Goal: Task Accomplishment & Management: Manage account settings

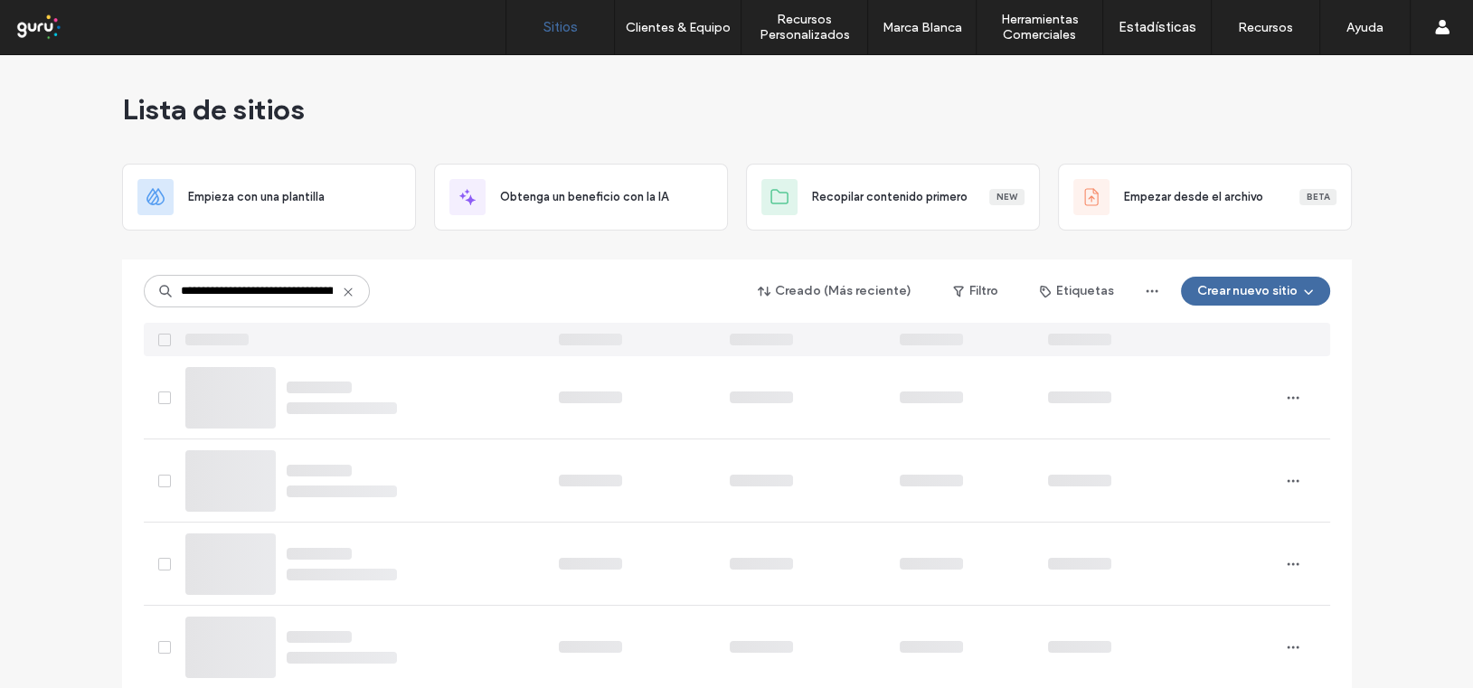
scroll to position [0, 130]
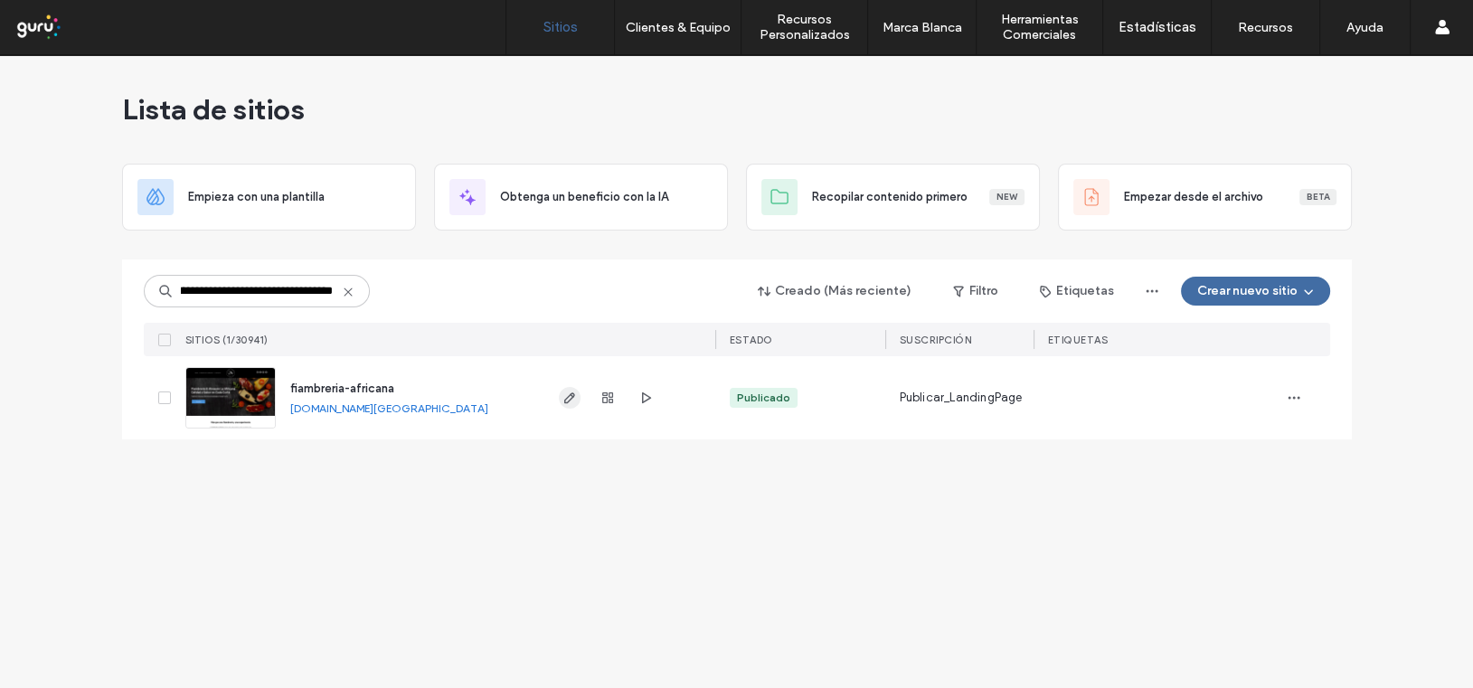
type input "**********"
click at [565, 395] on icon "button" at bounding box center [569, 398] width 14 height 14
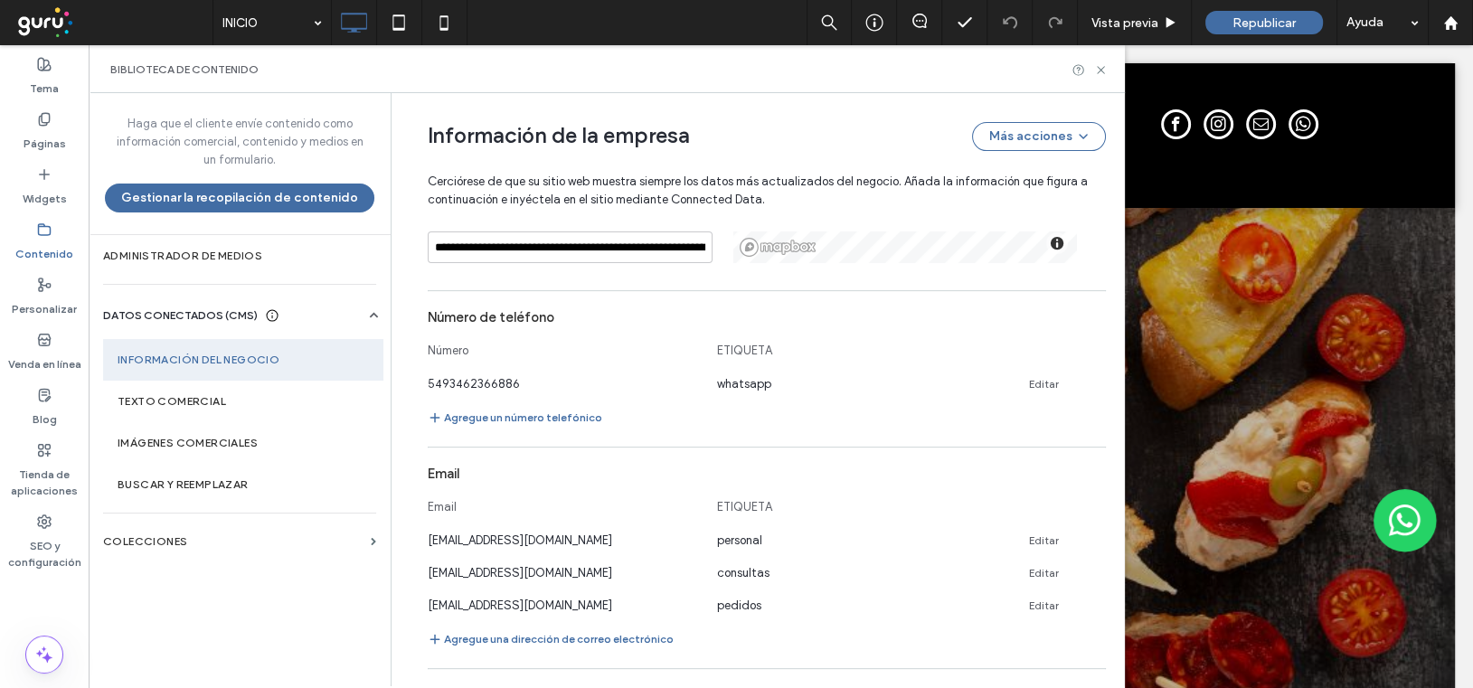
scroll to position [753, 0]
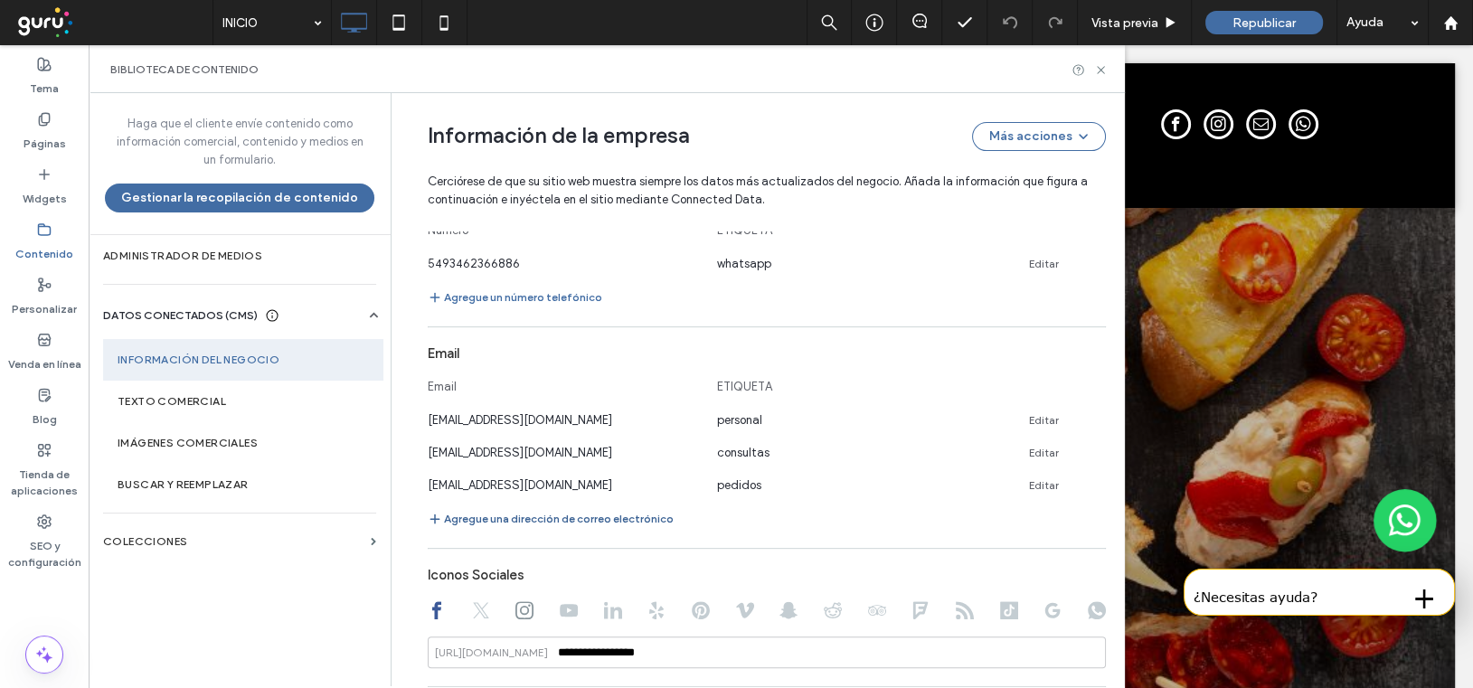
click at [521, 519] on button "Agregue una dirección de correo electrónico" at bounding box center [551, 519] width 246 height 22
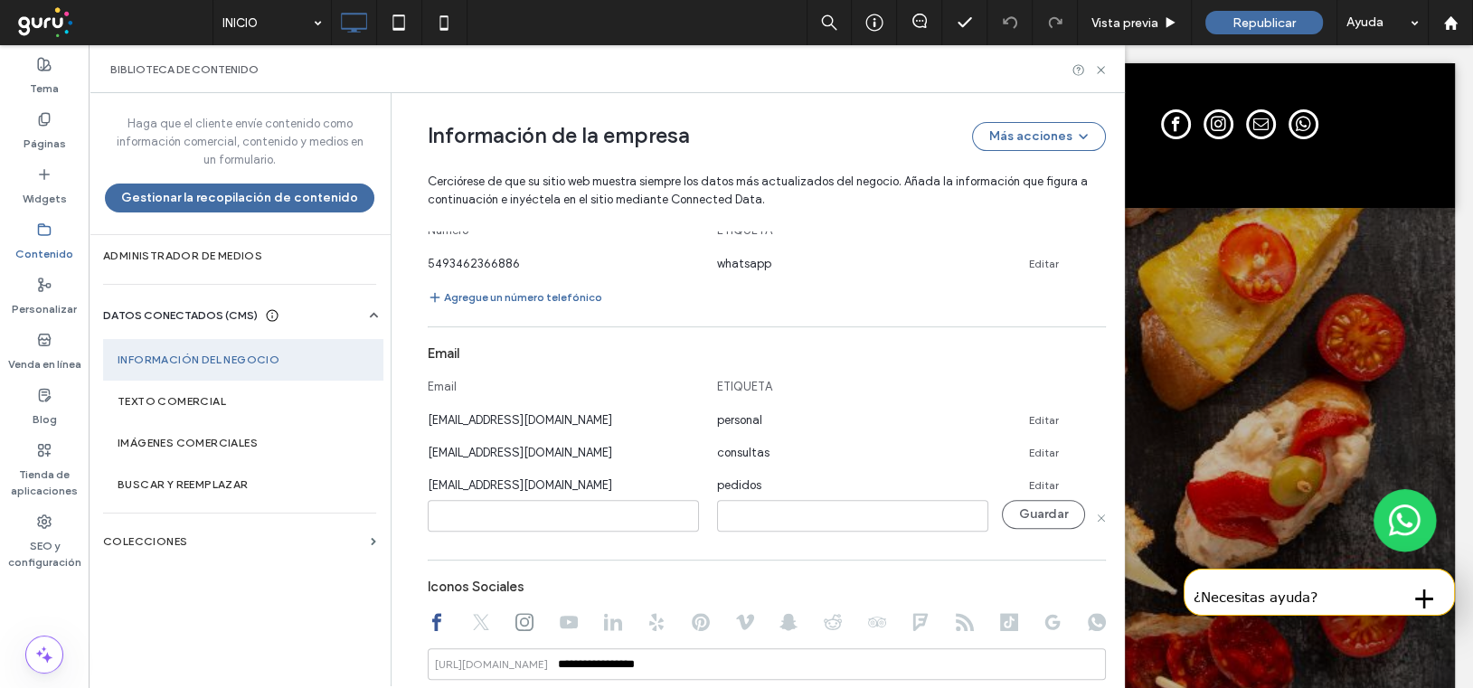
click at [518, 613] on icon at bounding box center [524, 622] width 18 height 18
type input "**********"
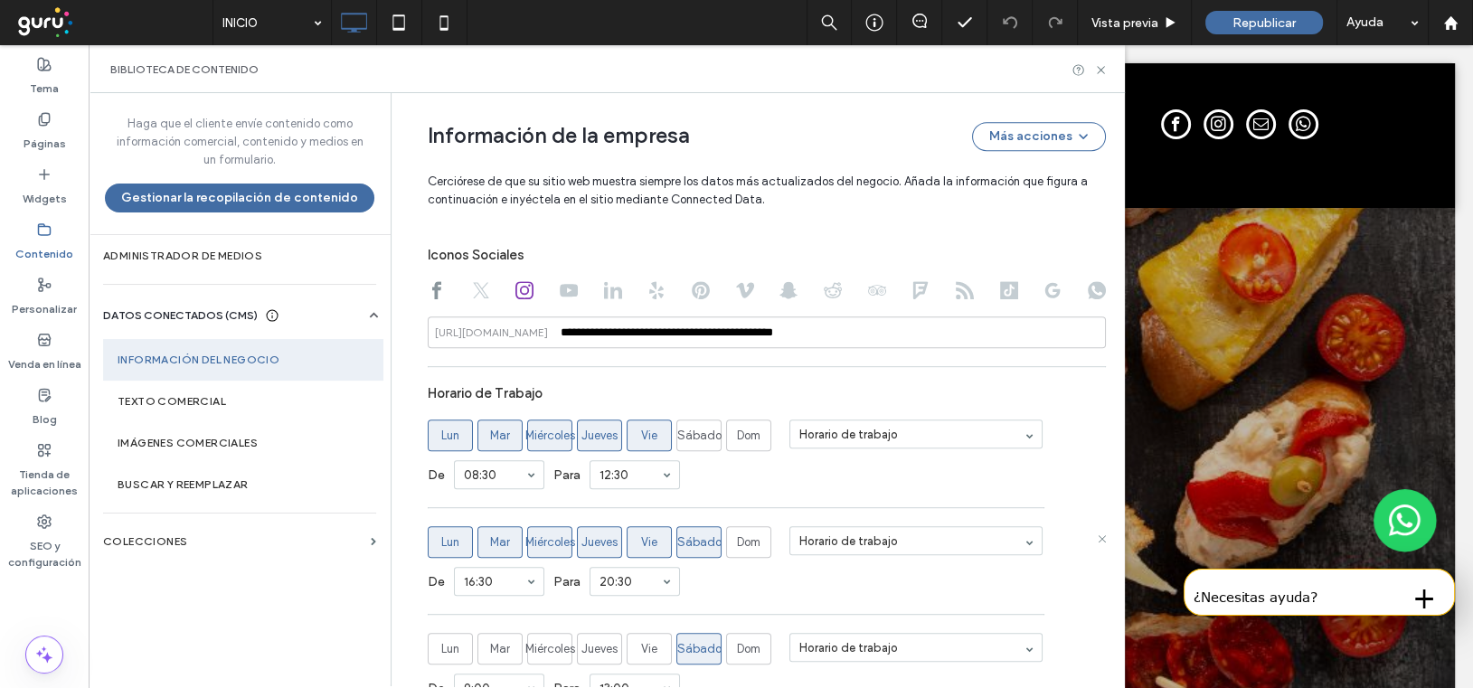
scroll to position [1205, 0]
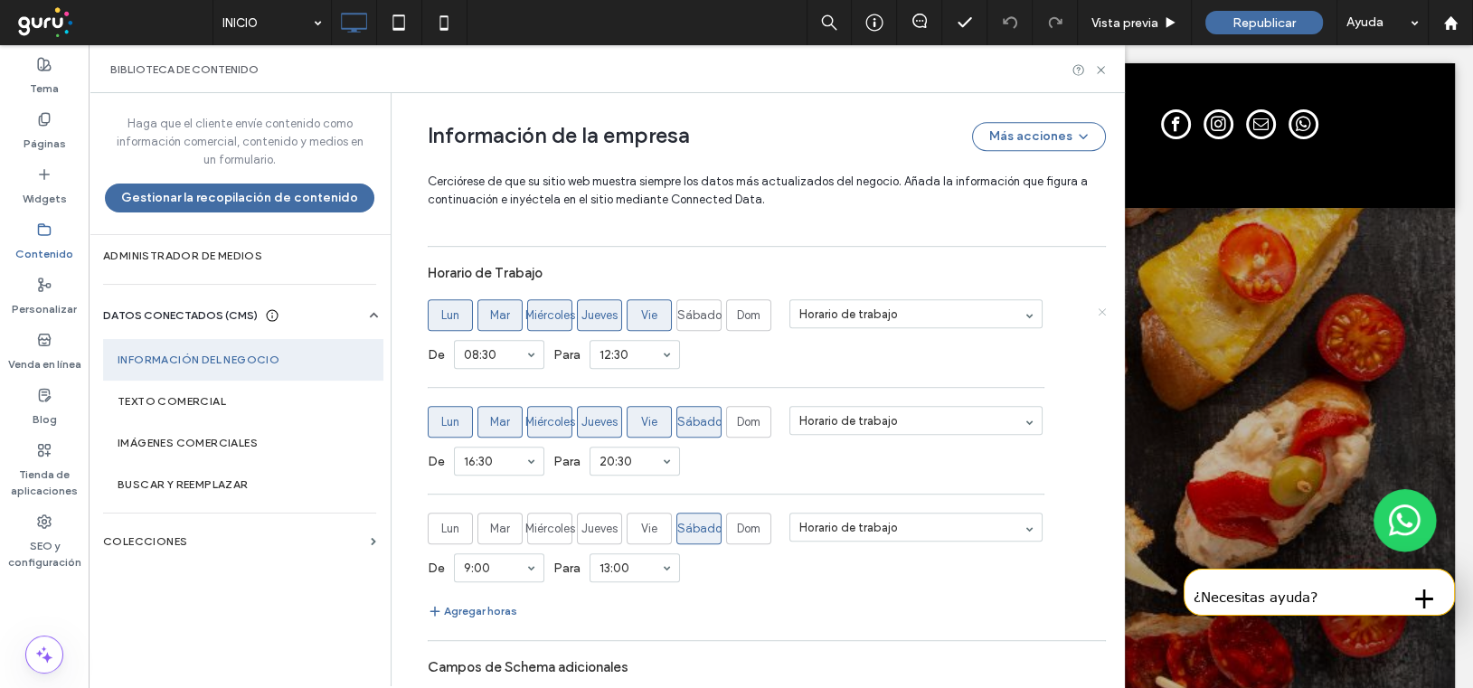
click at [1097, 310] on icon at bounding box center [1101, 310] width 9 height 9
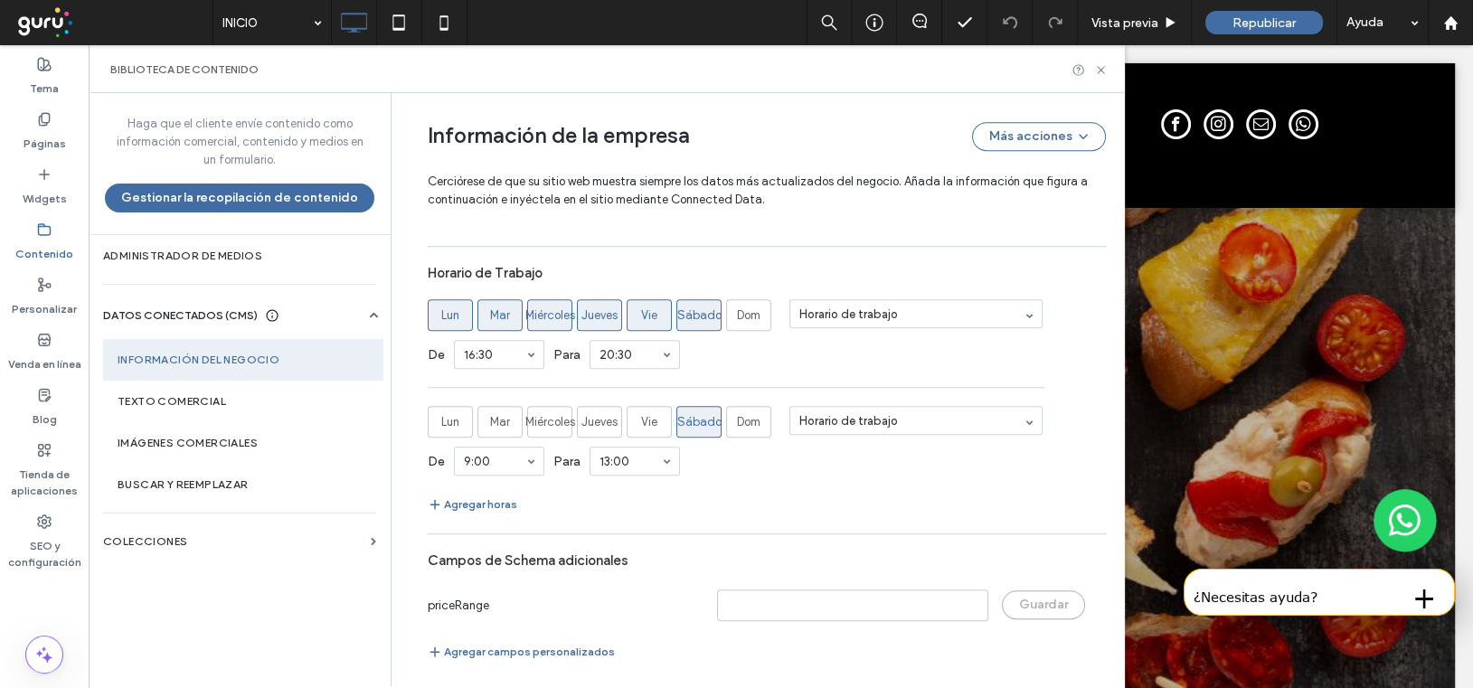
click at [1097, 310] on icon at bounding box center [1101, 310] width 9 height 9
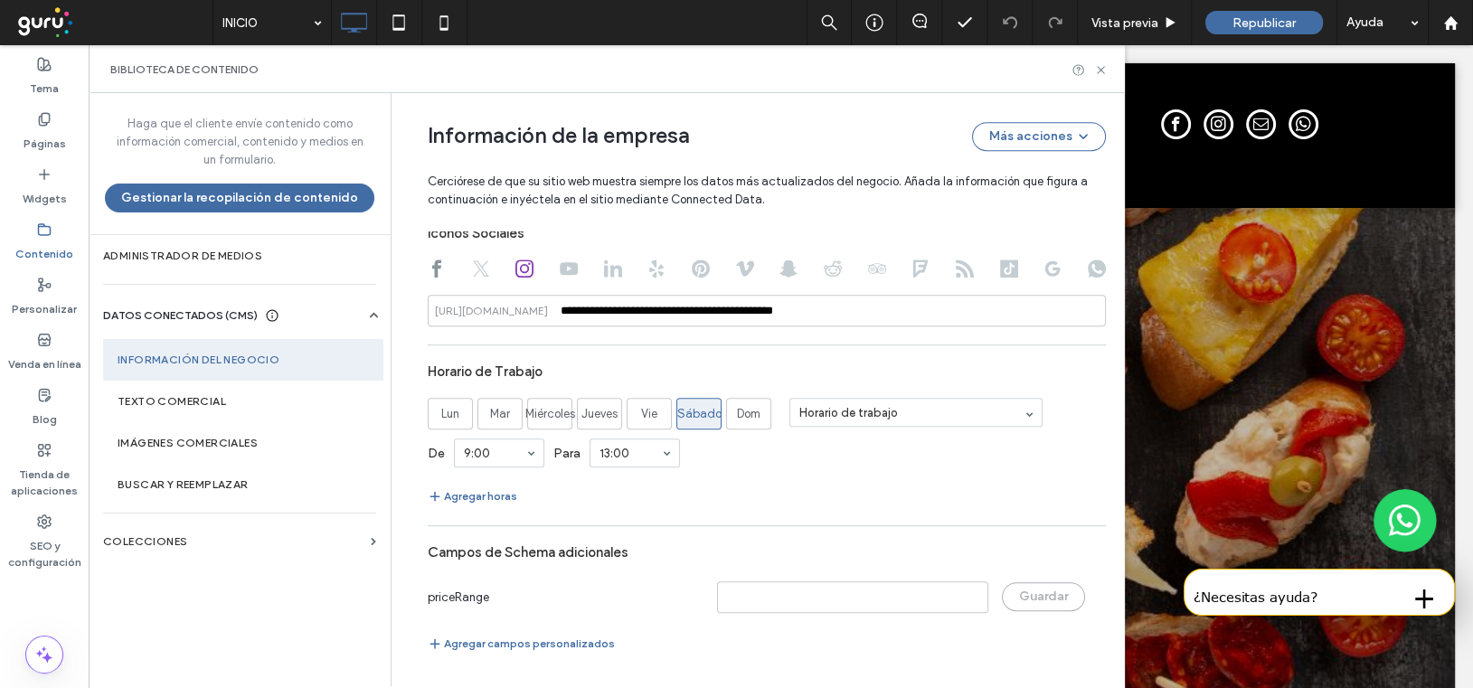
scroll to position [1105, 0]
click at [1092, 310] on input "**********" at bounding box center [767, 313] width 678 height 32
click at [974, 363] on div "Horario de Trabajo" at bounding box center [767, 373] width 678 height 34
click at [1097, 410] on icon at bounding box center [1101, 411] width 9 height 9
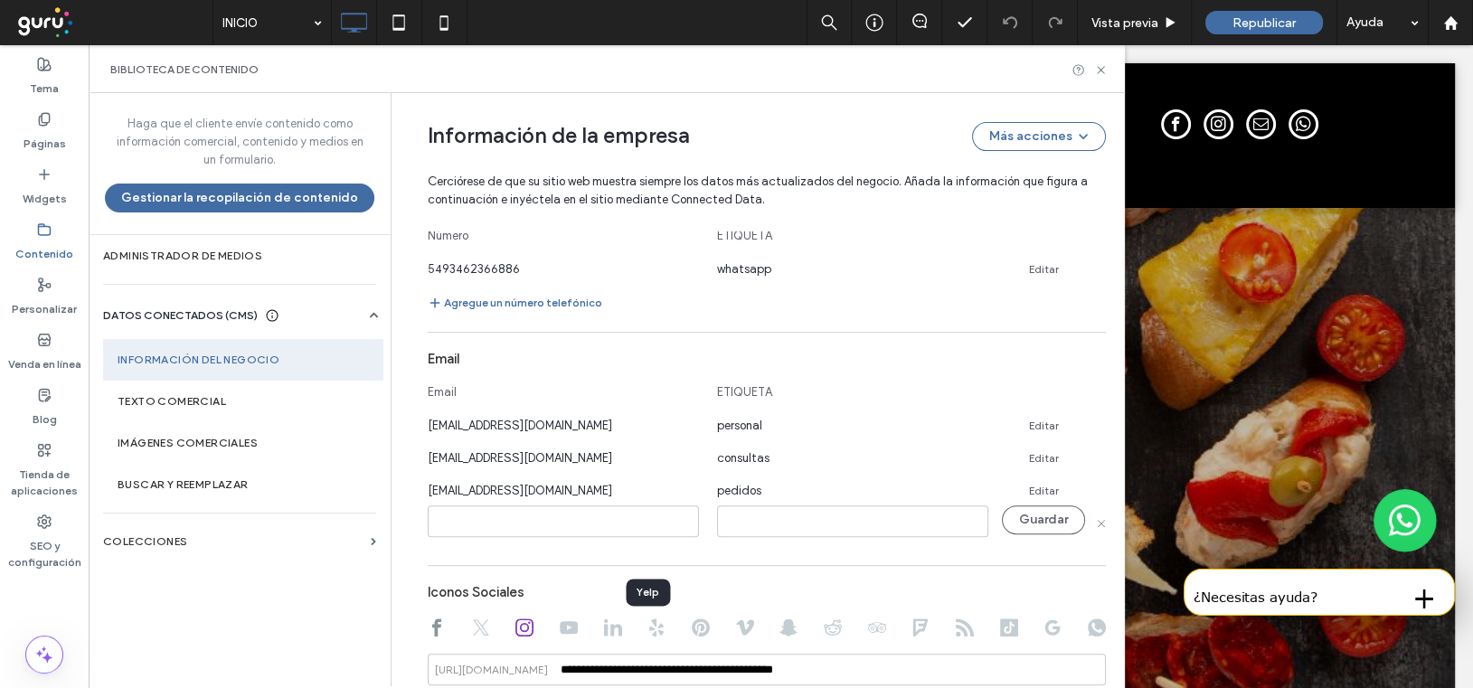
scroll to position [627, 0]
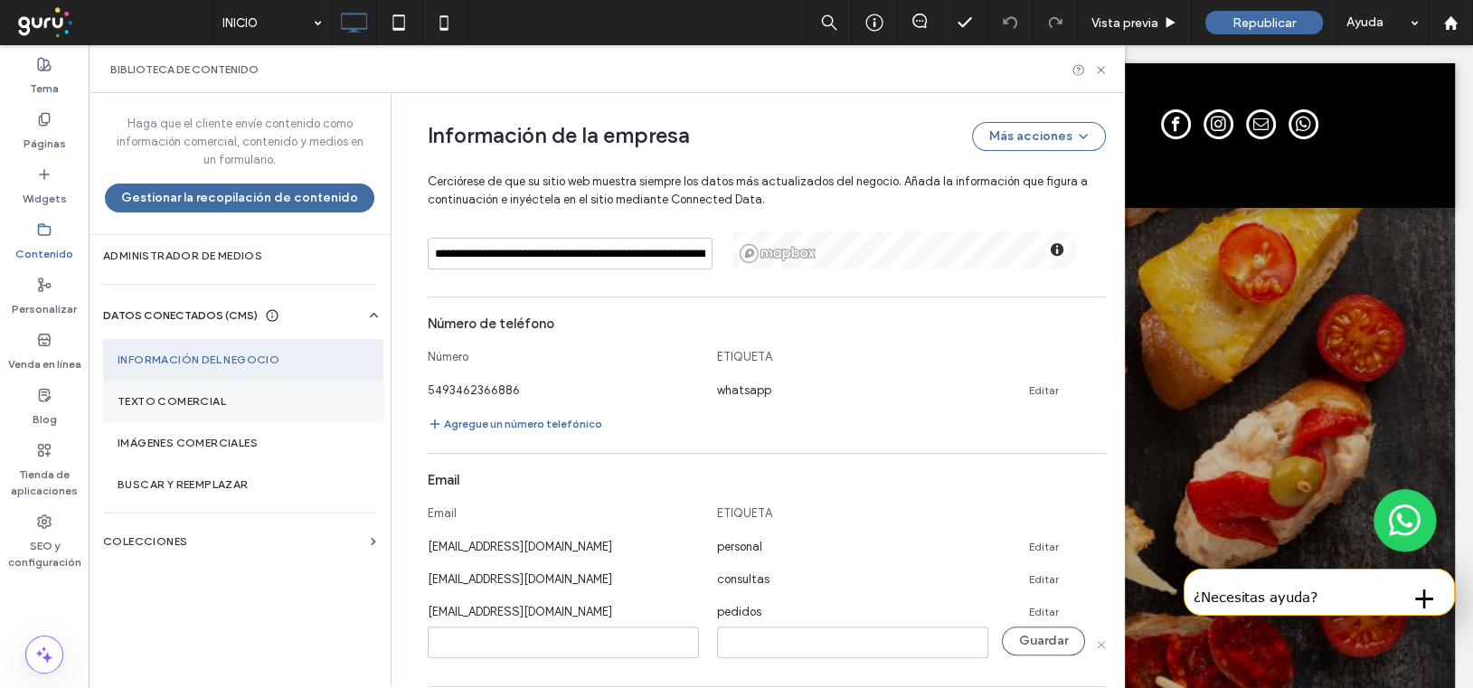
click at [126, 399] on label "Texto comercial" at bounding box center [243, 401] width 251 height 13
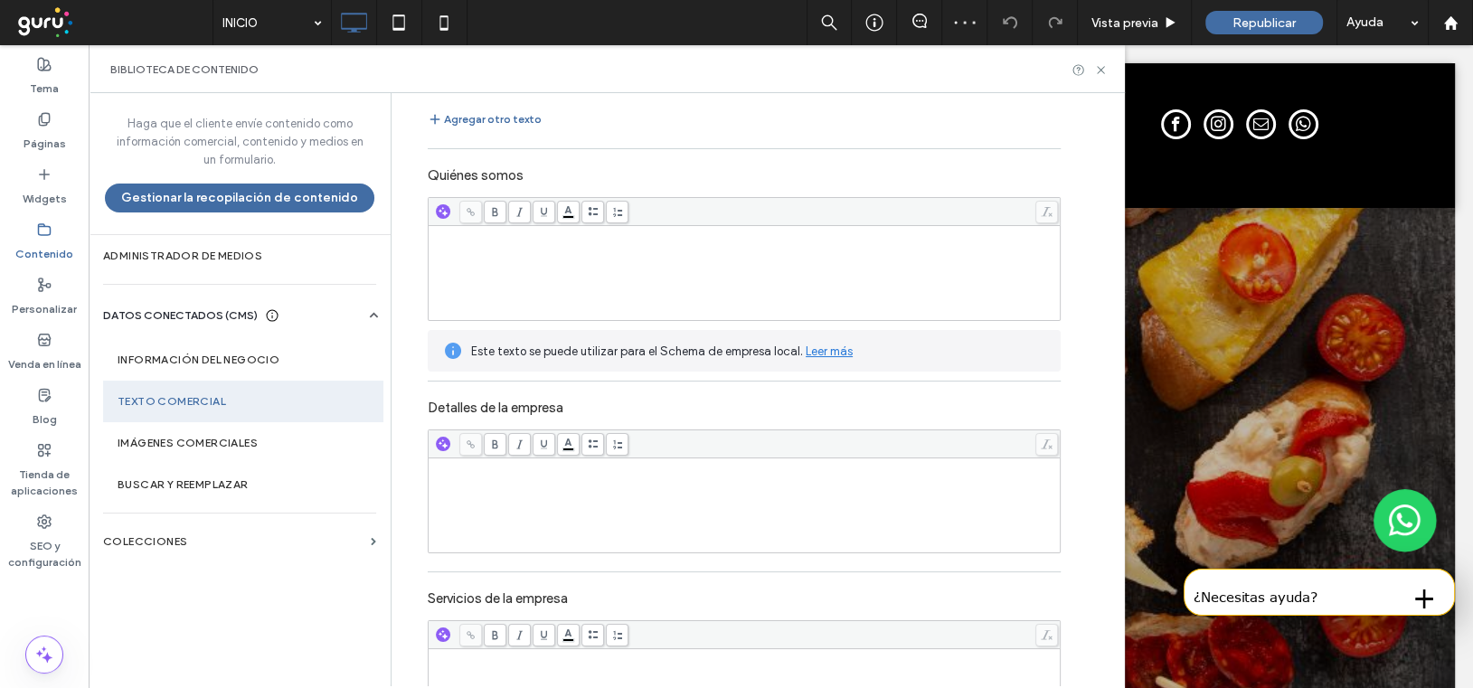
scroll to position [250, 0]
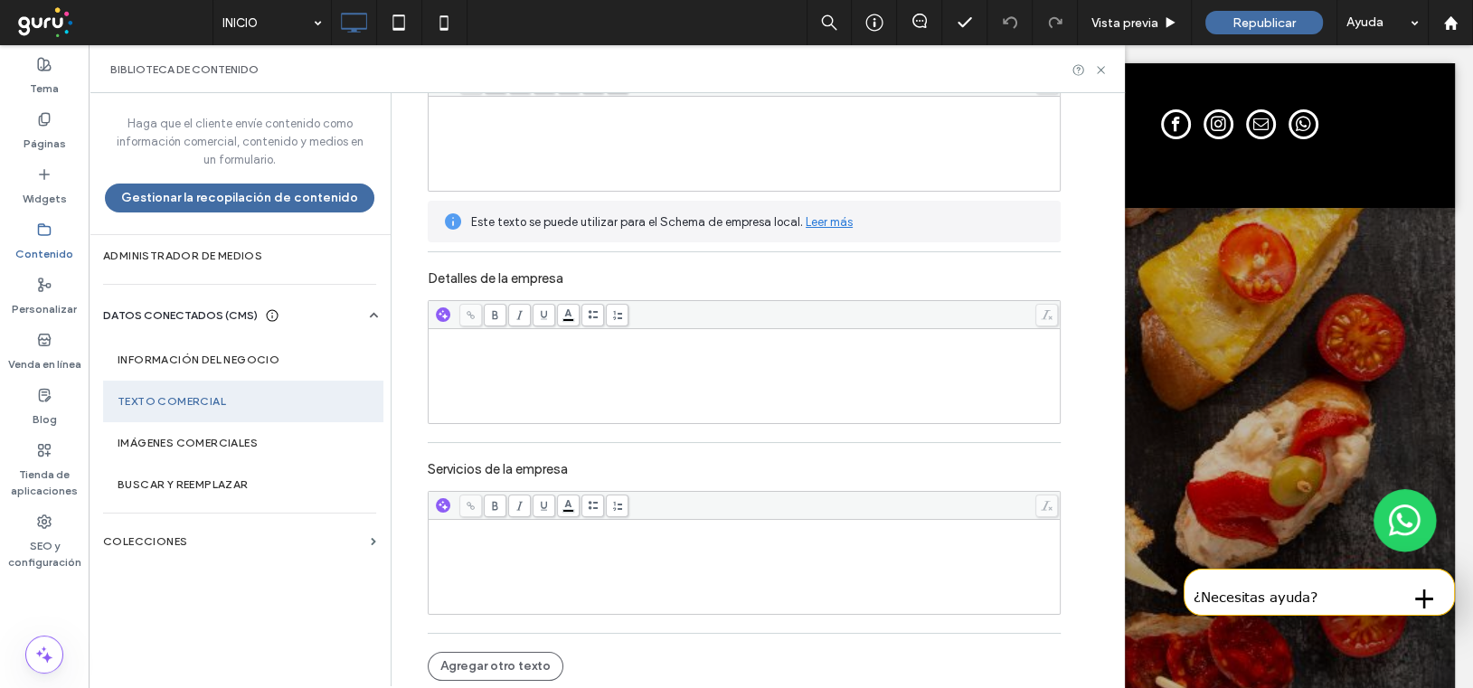
click at [450, 342] on div "Rich Text Editor" at bounding box center [744, 337] width 627 height 13
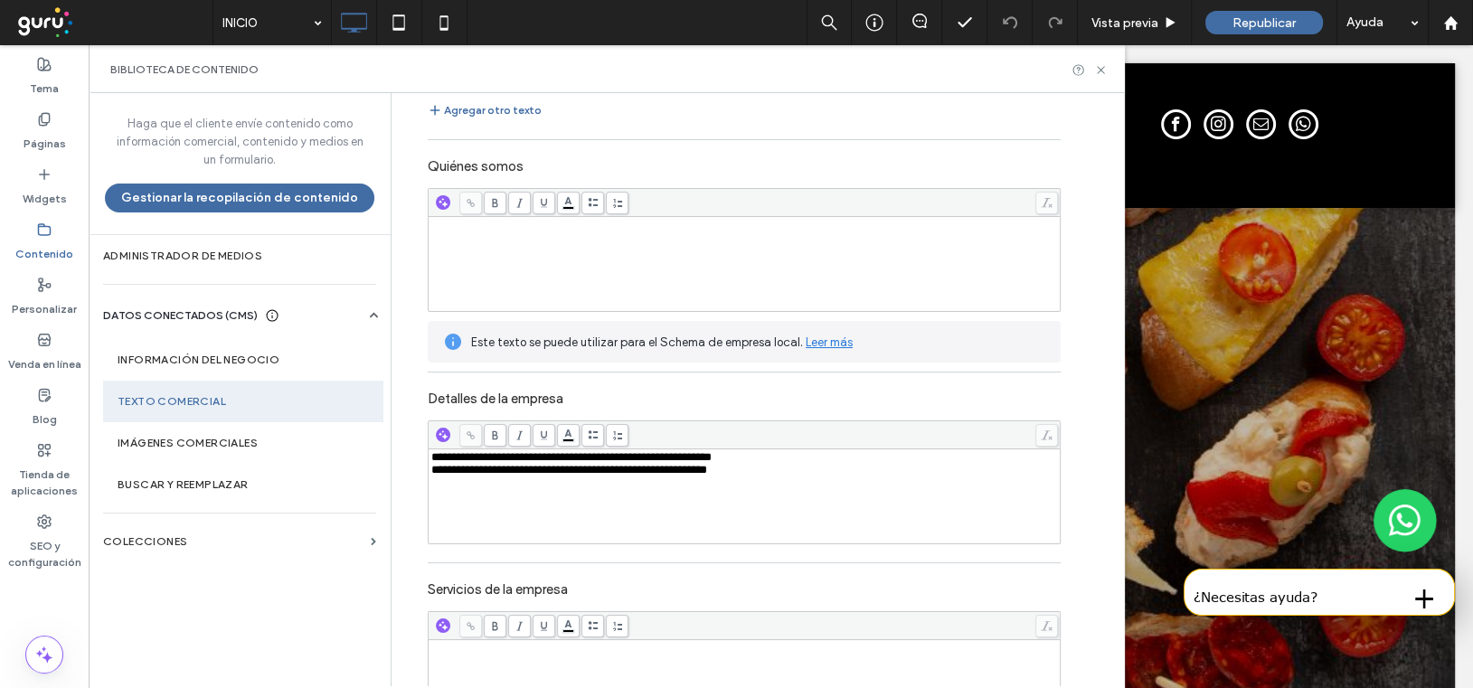
click at [448, 221] on div "Rich Text Editor" at bounding box center [744, 225] width 627 height 13
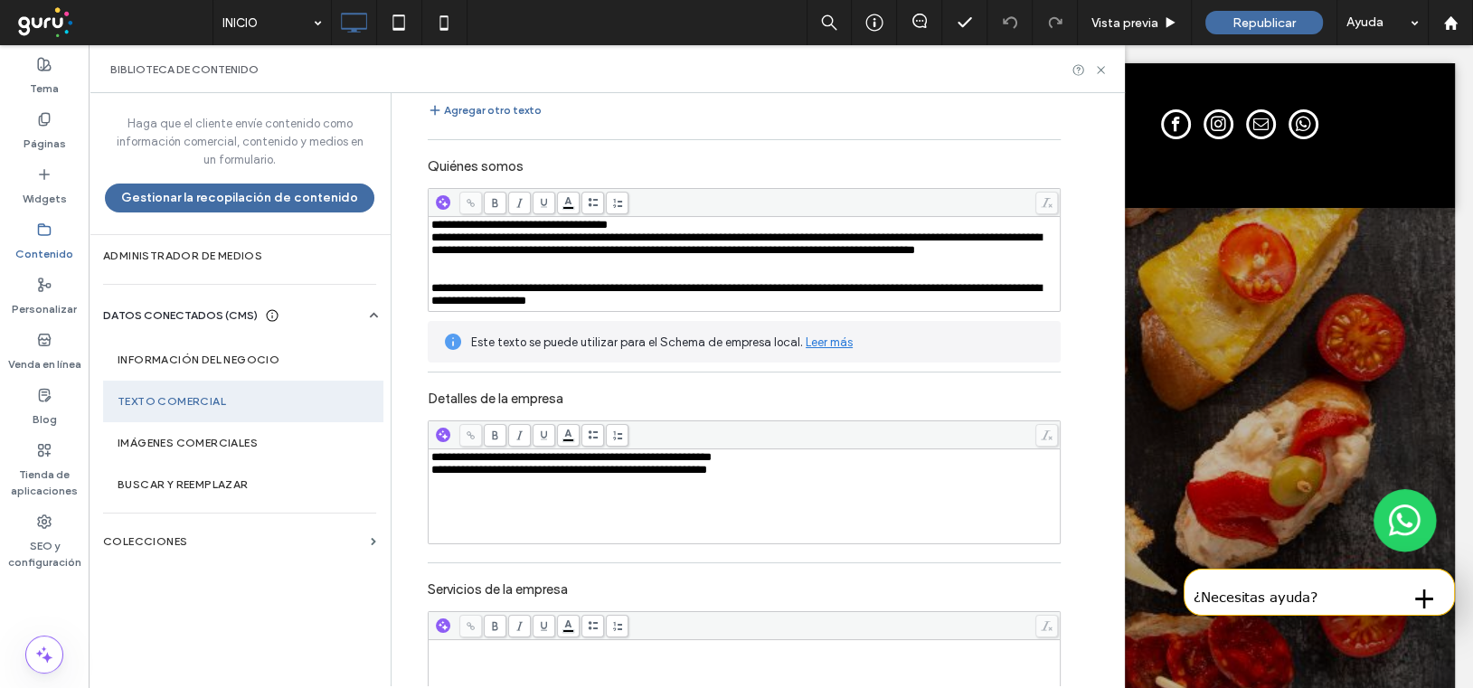
click at [431, 306] on span "**********" at bounding box center [736, 294] width 610 height 24
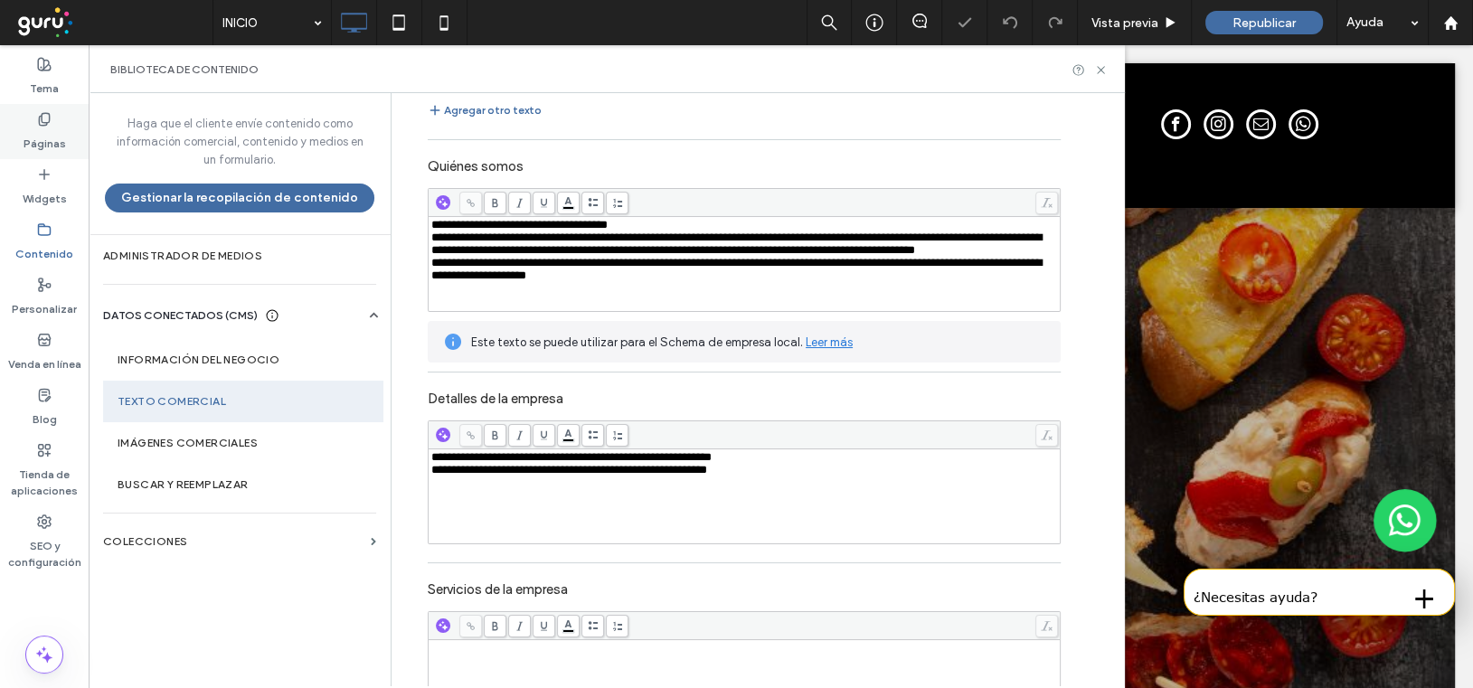
click at [57, 116] on div "Páginas" at bounding box center [44, 131] width 89 height 55
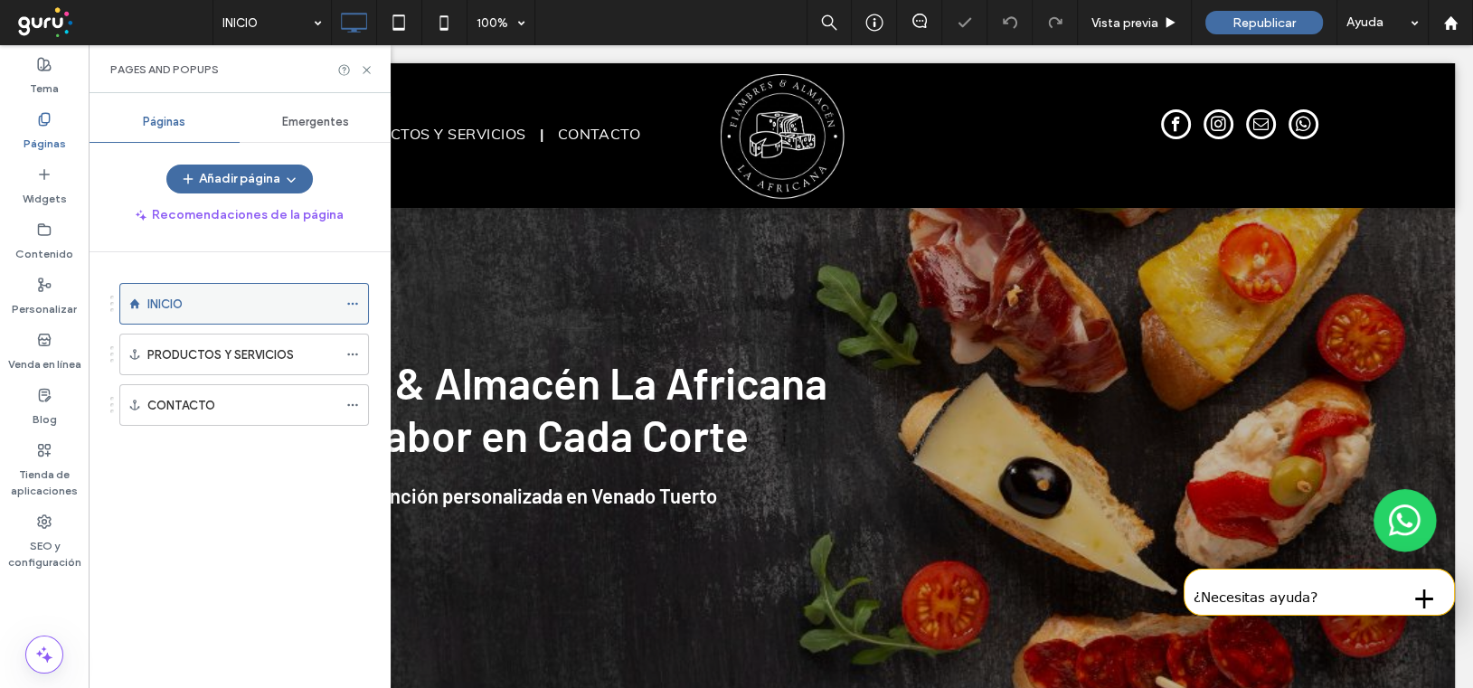
click at [353, 297] on icon at bounding box center [352, 303] width 13 height 13
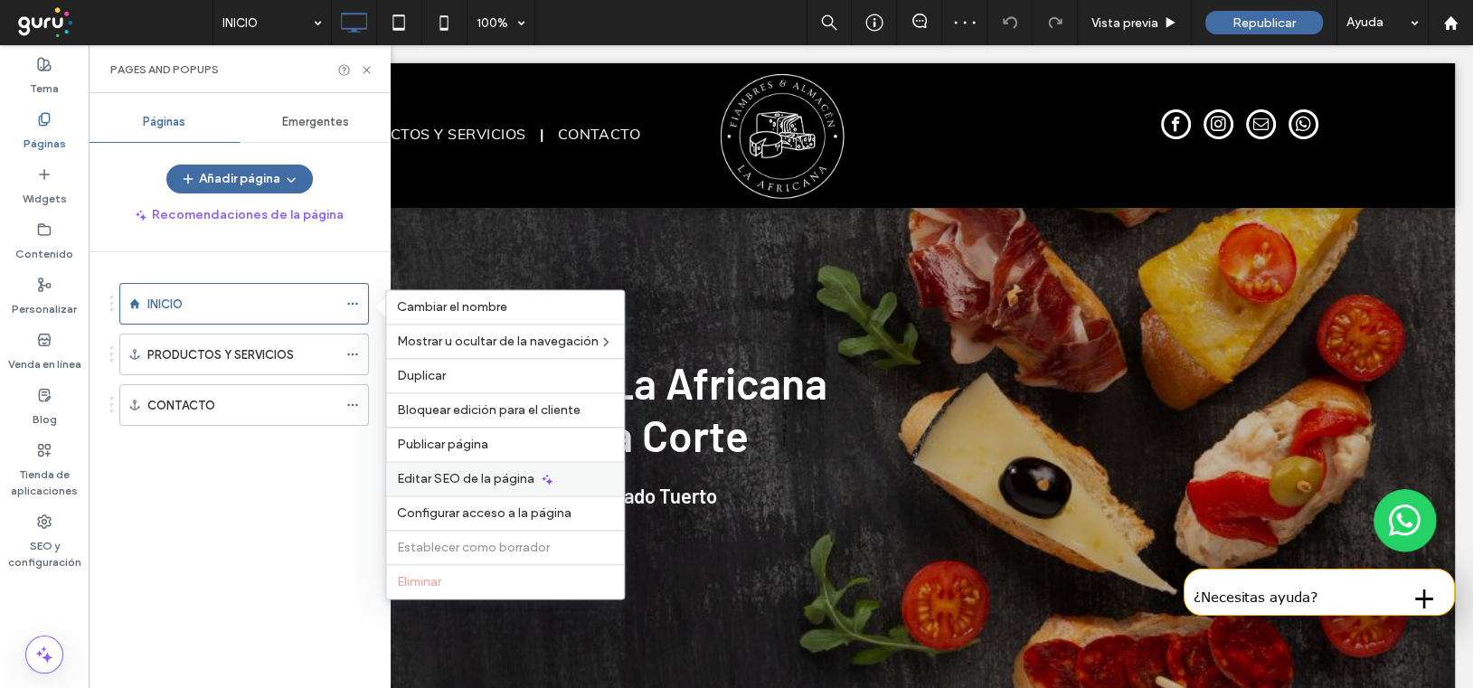
click at [438, 483] on span "Editar SEO de la página" at bounding box center [465, 478] width 137 height 15
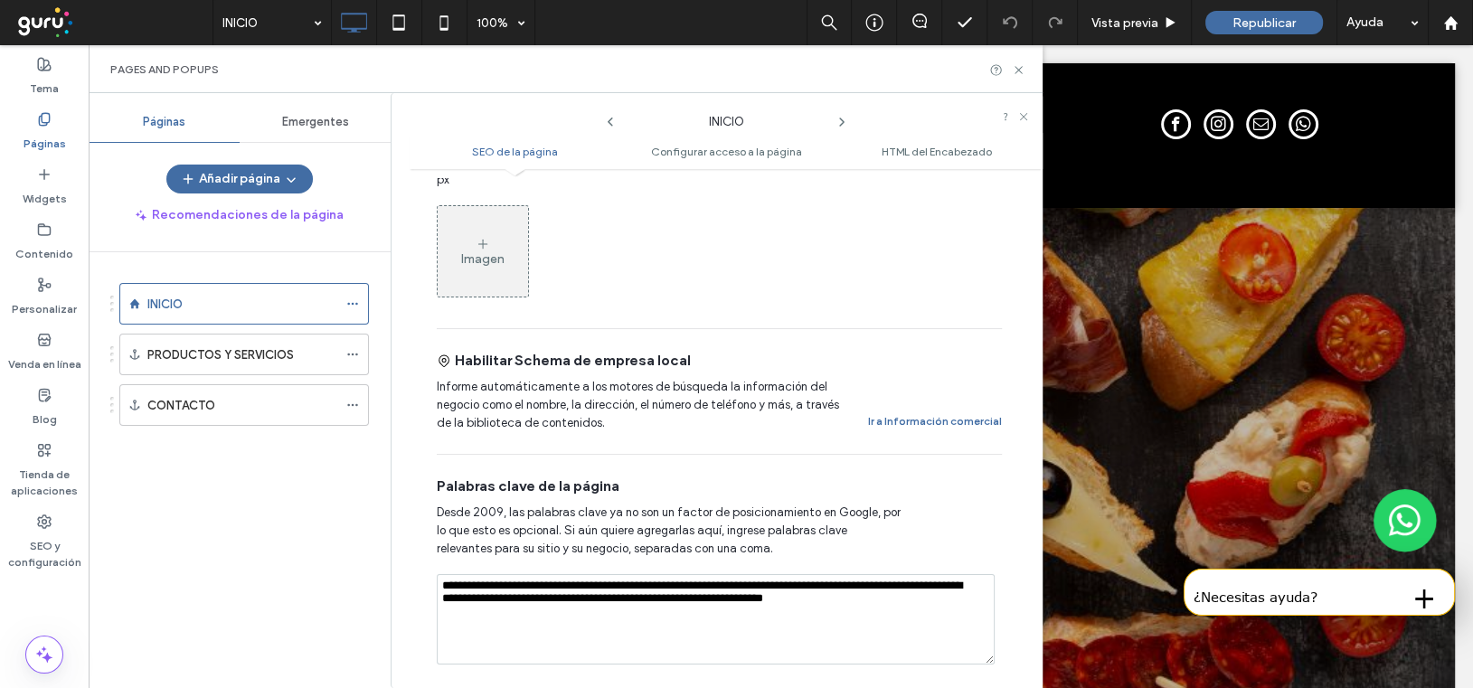
scroll to position [964, 0]
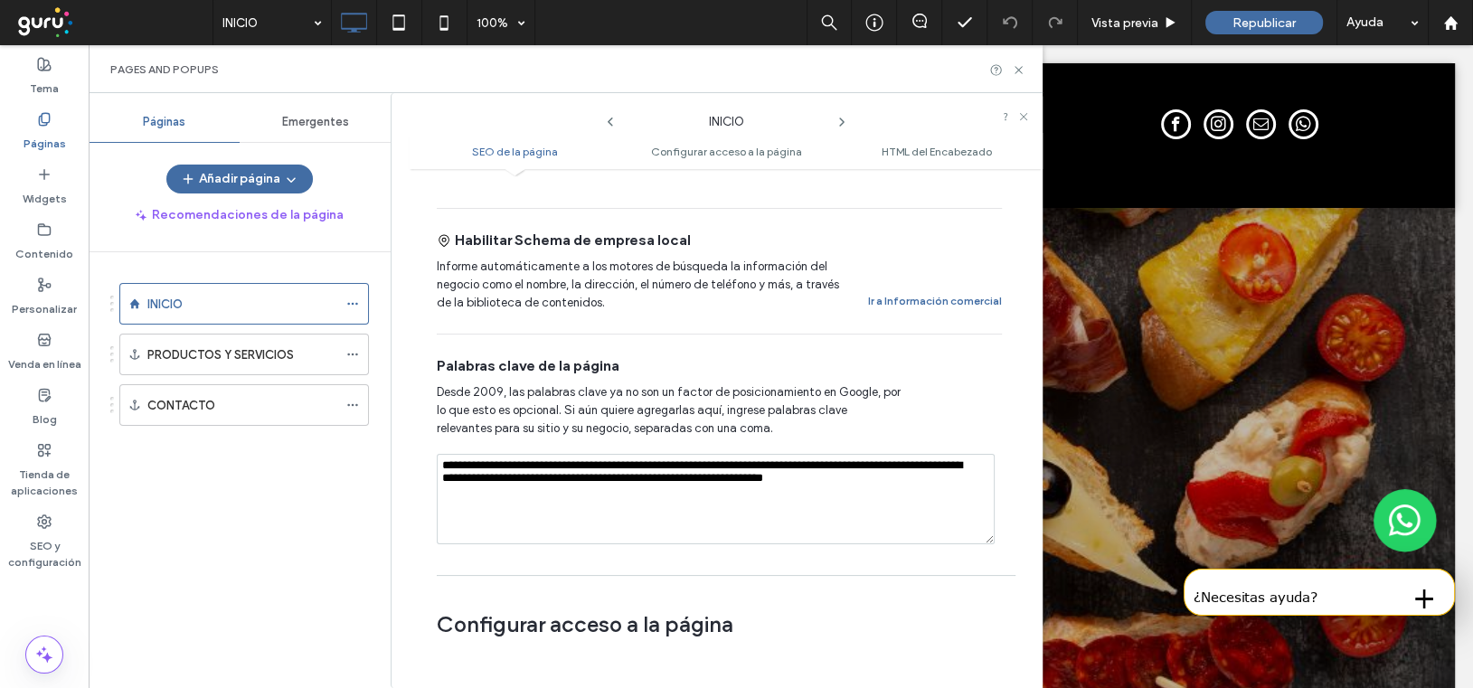
drag, startPoint x: 948, startPoint y: 466, endPoint x: 382, endPoint y: 452, distance: 567.0
click at [382, 452] on div "**********" at bounding box center [566, 390] width 954 height 595
click at [40, 236] on icon at bounding box center [44, 229] width 14 height 14
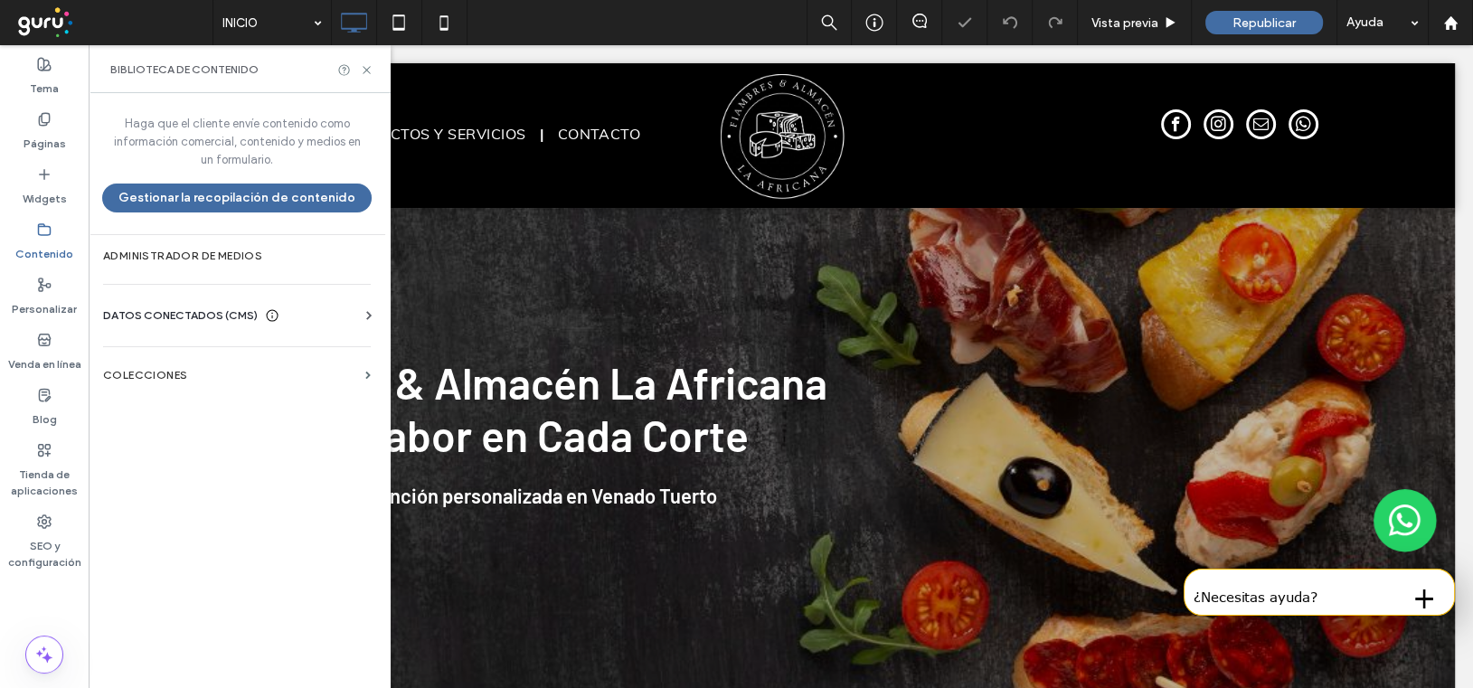
click at [166, 317] on span "DATOS CONECTADOS (CMS)" at bounding box center [180, 315] width 155 height 18
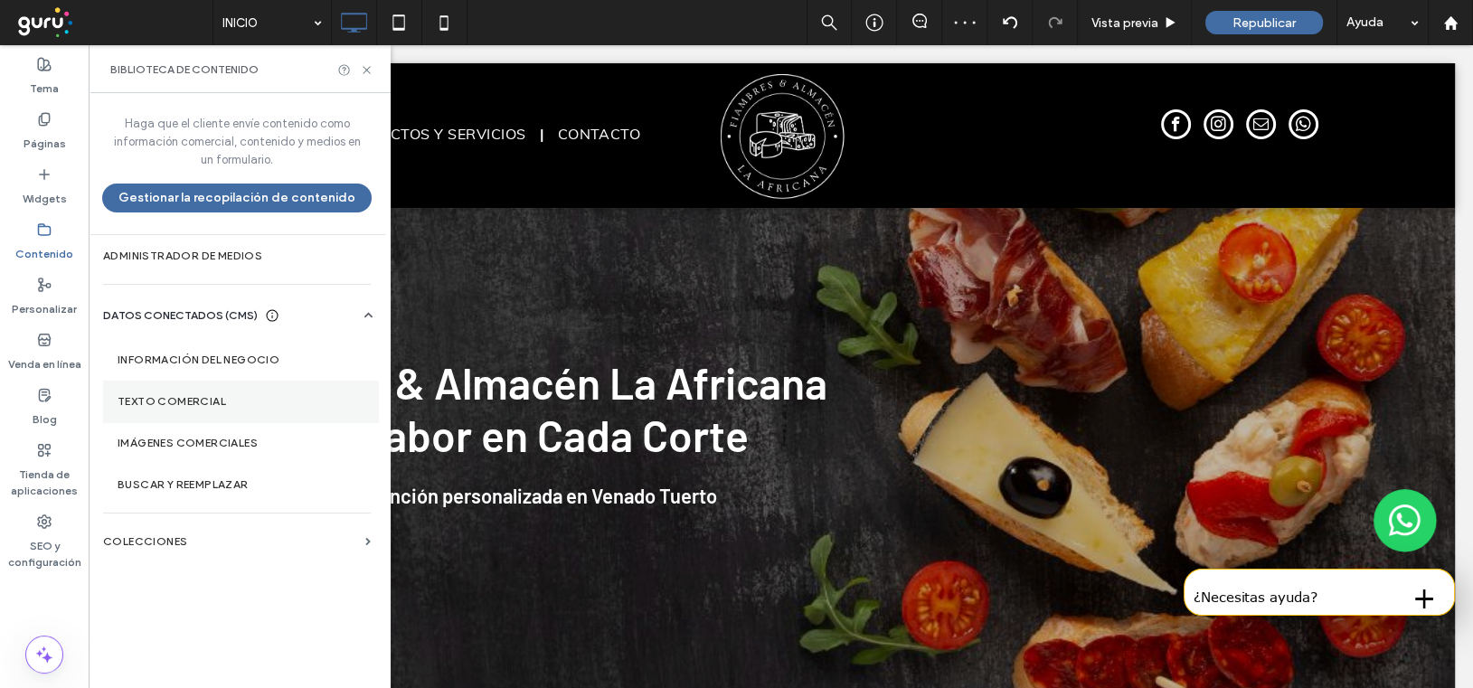
click at [182, 400] on label "Texto comercial" at bounding box center [241, 401] width 246 height 13
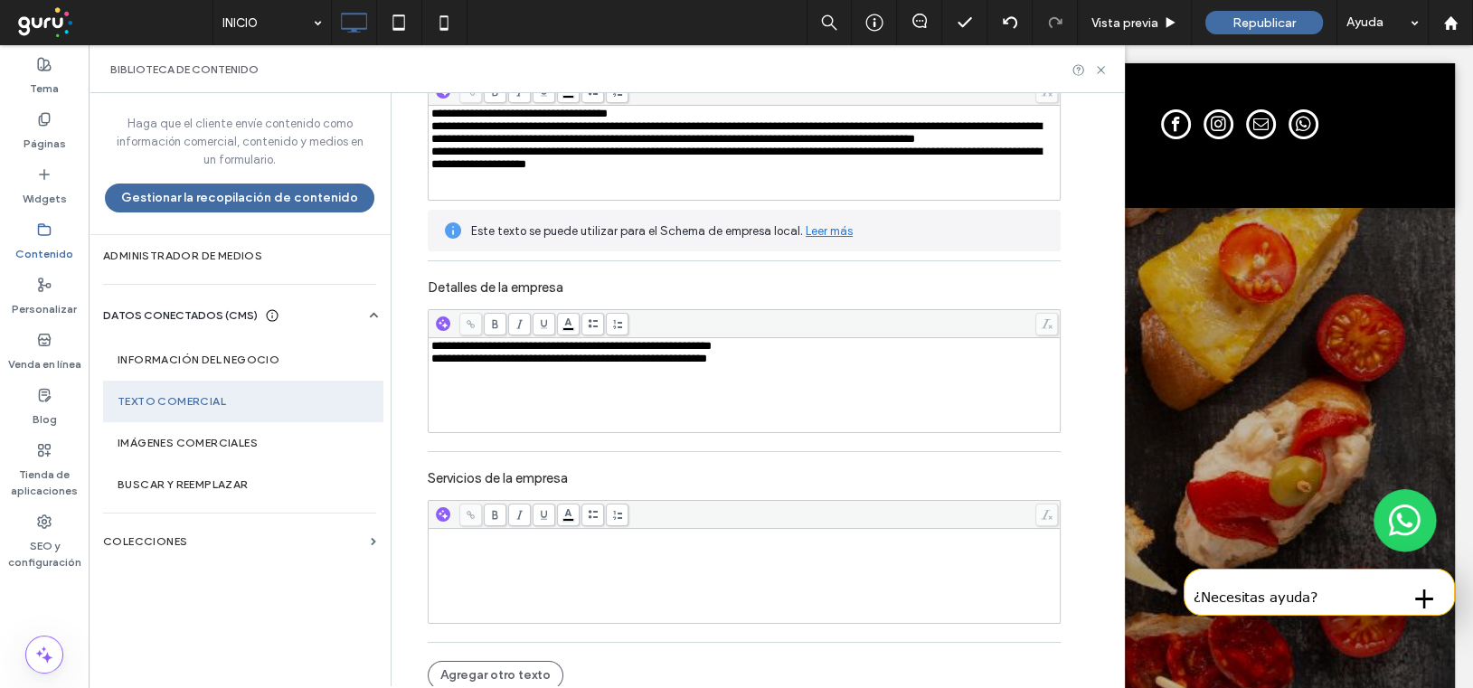
scroll to position [250, 0]
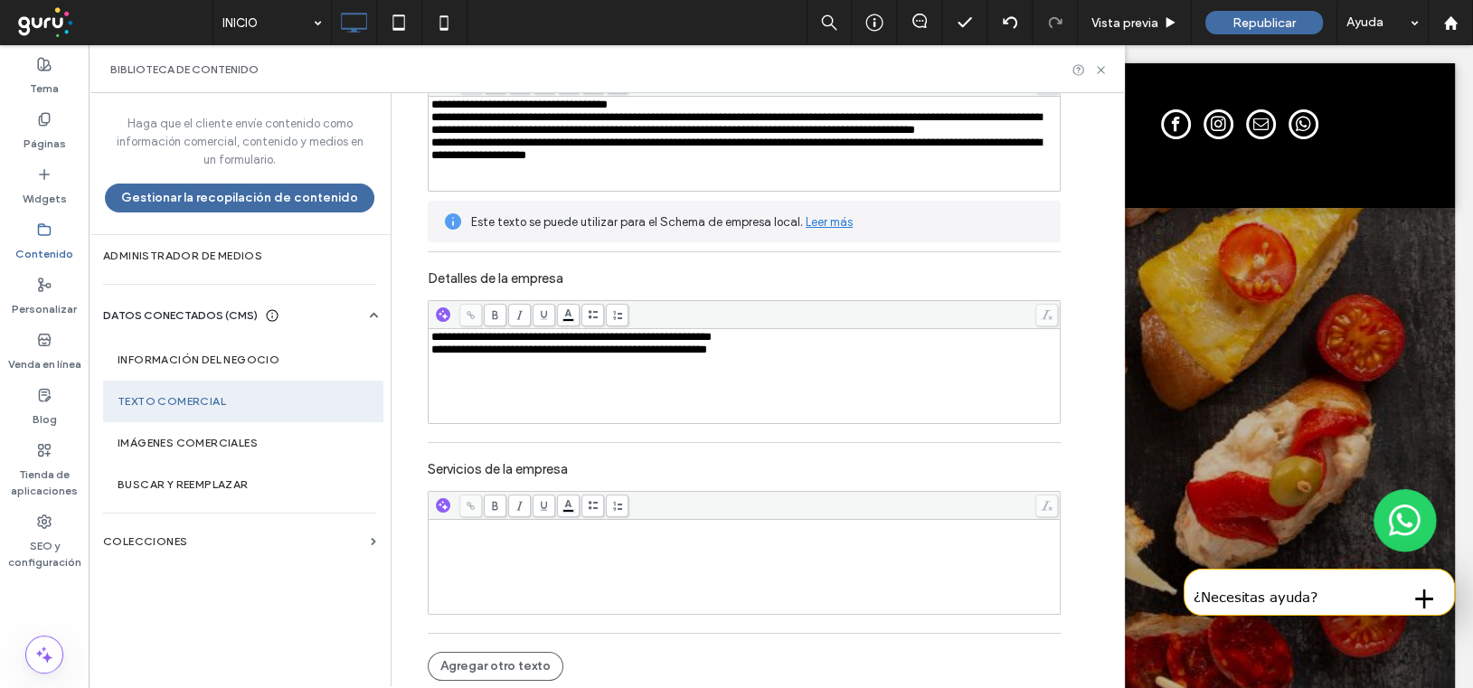
click at [432, 522] on div "Rich Text Editor" at bounding box center [744, 528] width 627 height 13
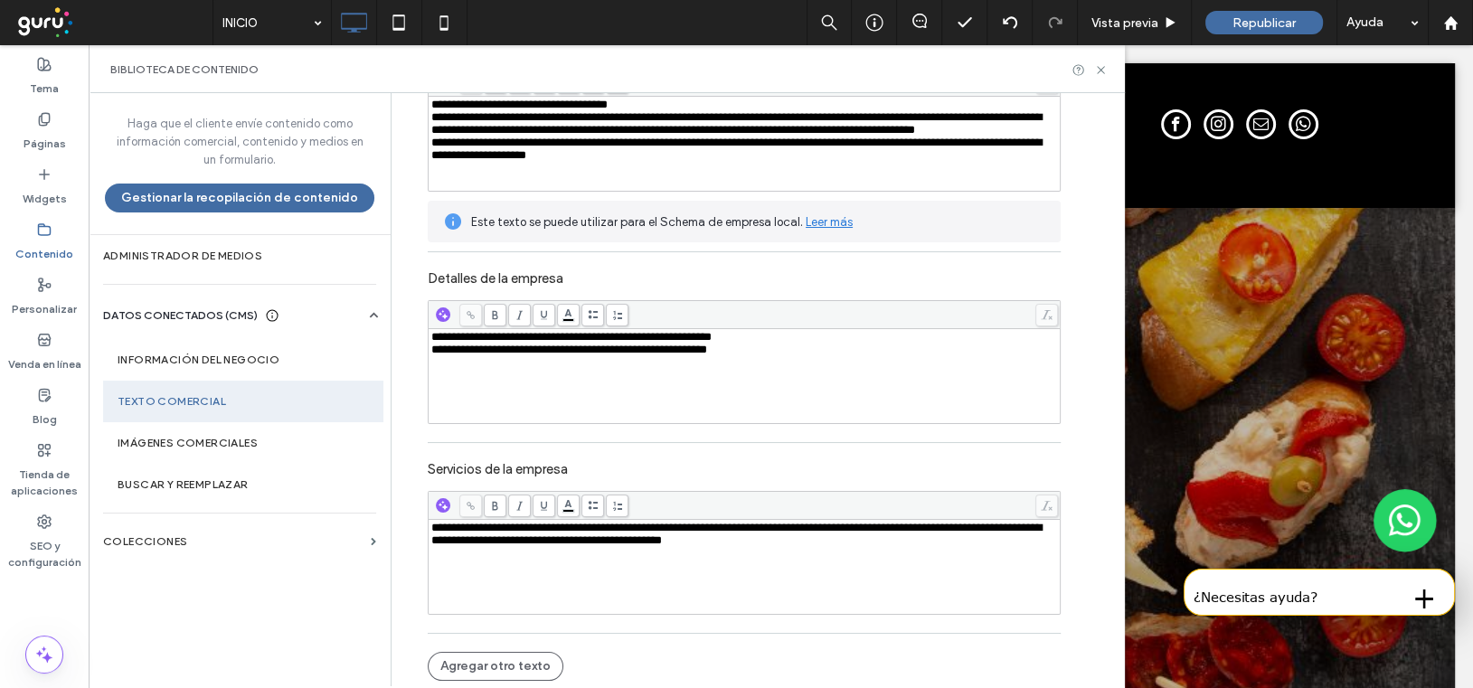
scroll to position [159, 0]
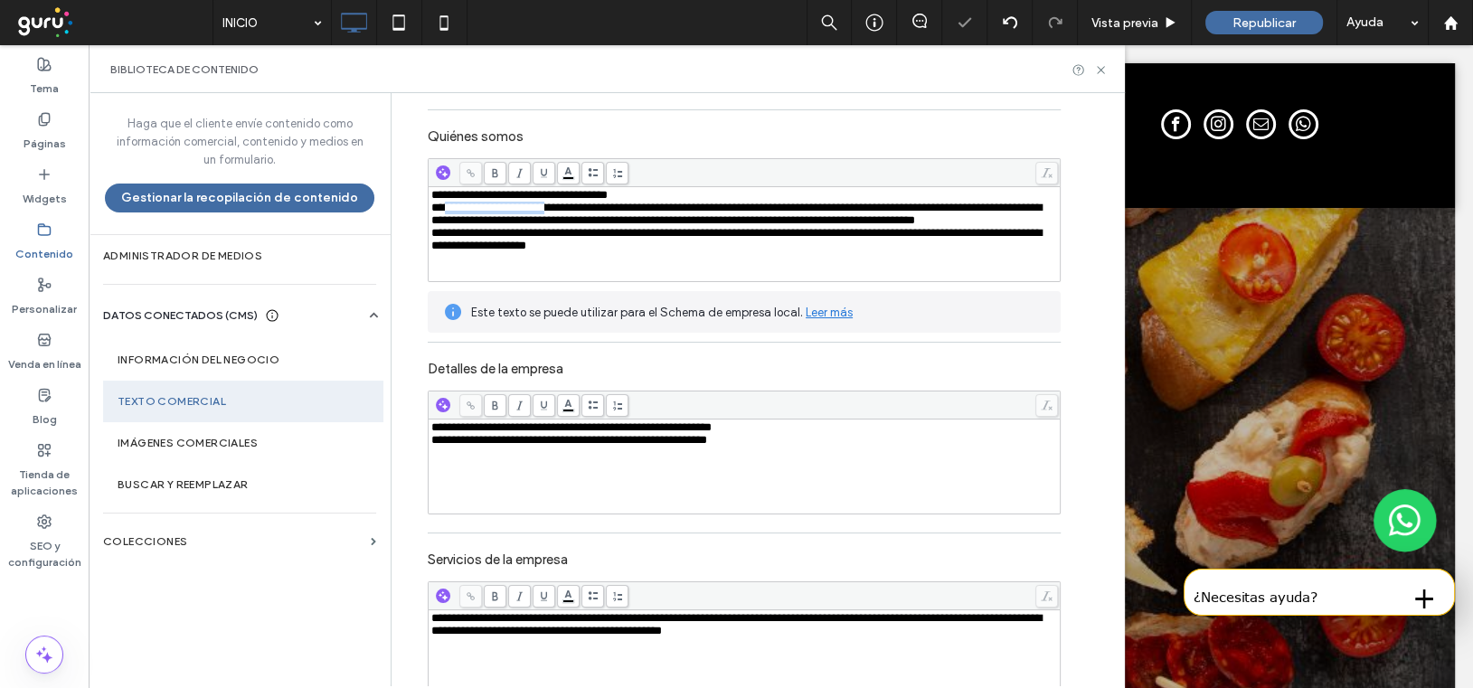
drag, startPoint x: 558, startPoint y: 212, endPoint x: 438, endPoint y: 204, distance: 120.5
click at [438, 204] on span "**********" at bounding box center [736, 214] width 610 height 24
copy span "**********"
click at [1098, 67] on icon at bounding box center [1101, 70] width 14 height 14
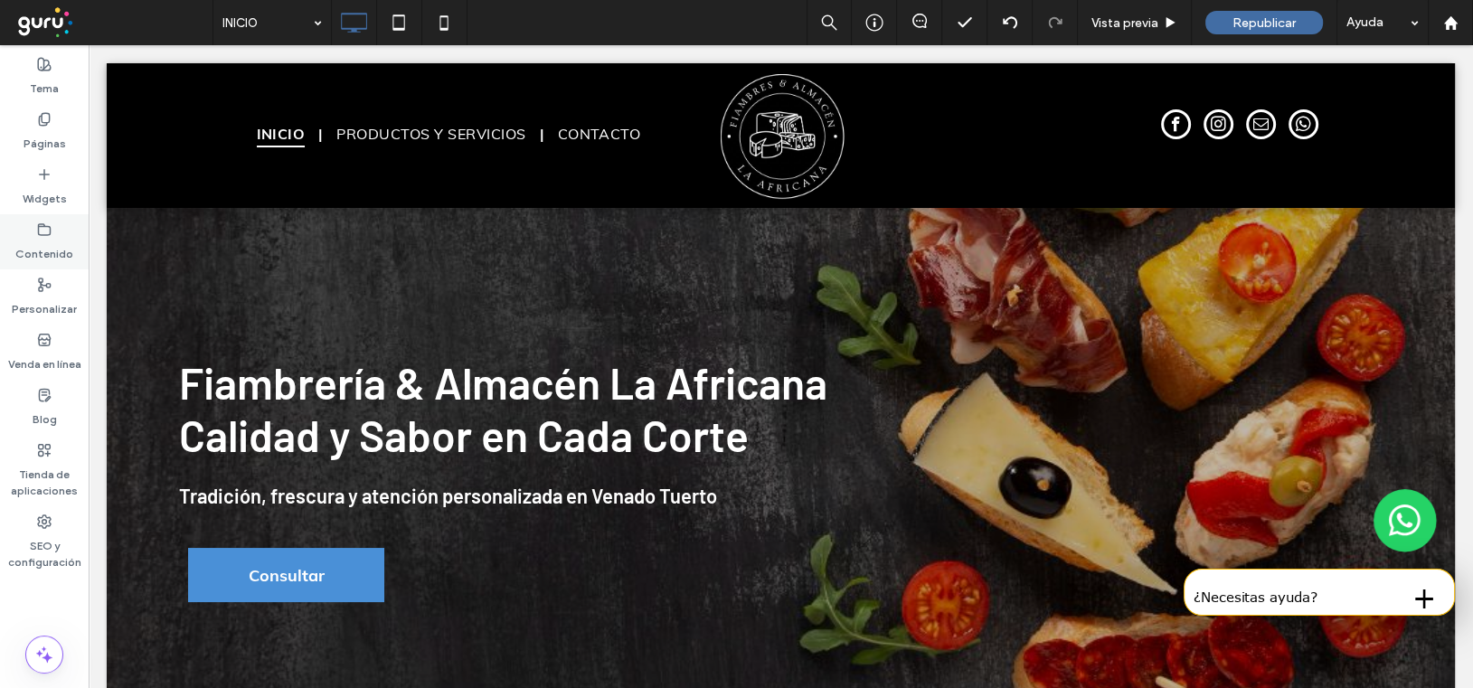
click at [43, 236] on icon at bounding box center [44, 229] width 14 height 14
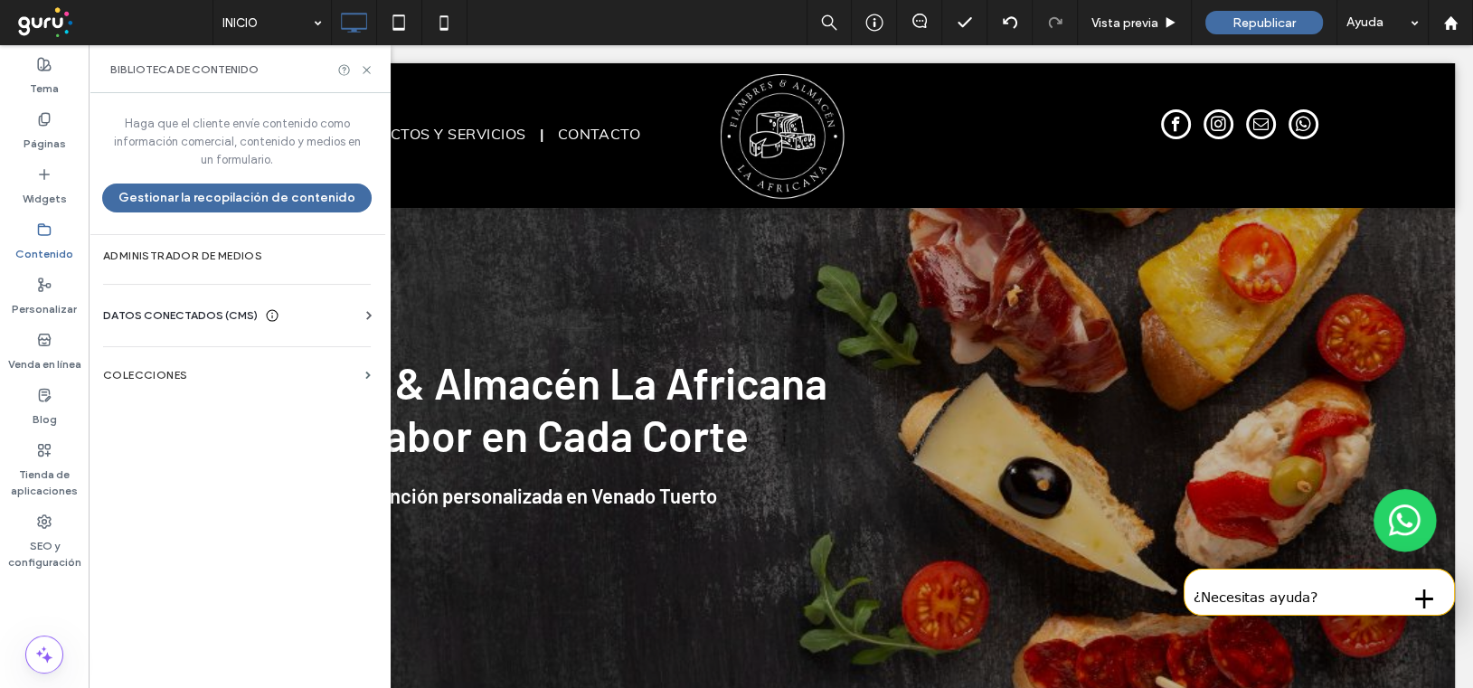
click at [182, 309] on span "DATOS CONECTADOS (CMS)" at bounding box center [180, 315] width 155 height 18
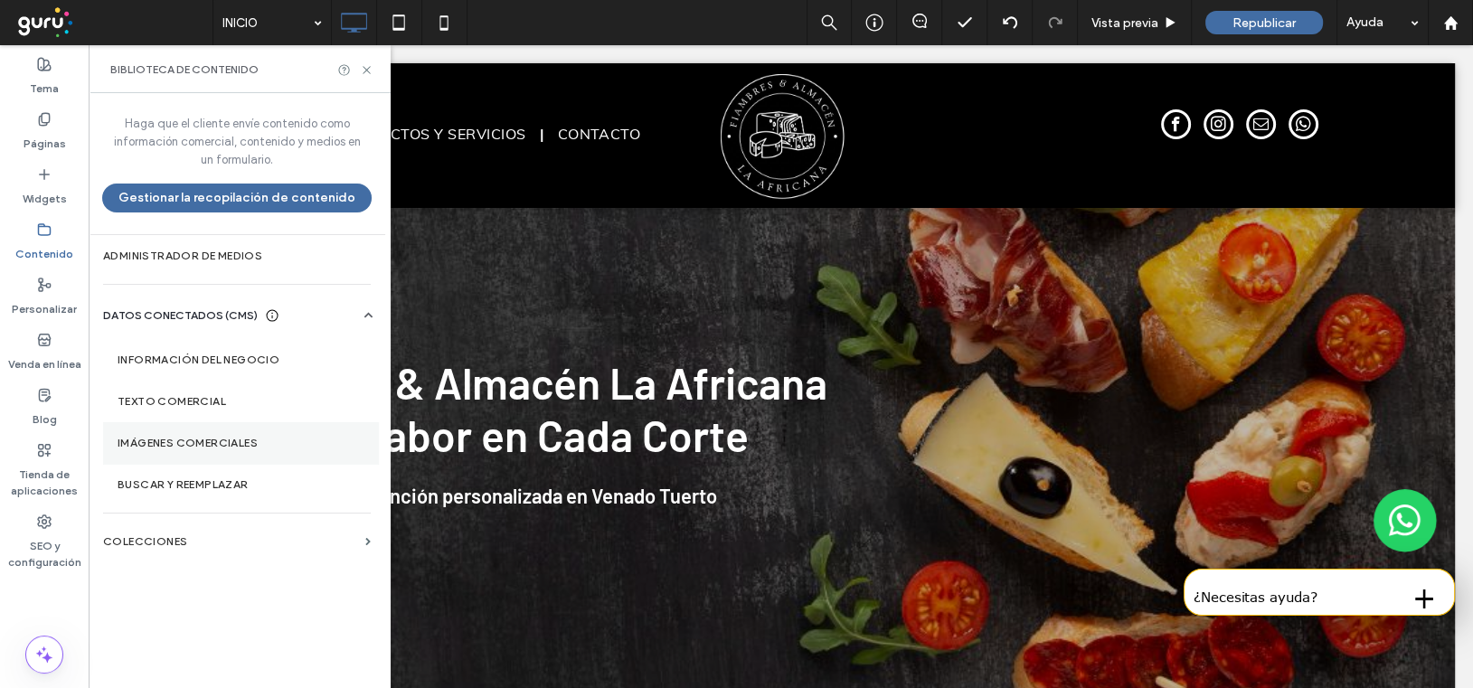
click at [165, 442] on label "Imágenes comerciales" at bounding box center [241, 443] width 246 height 13
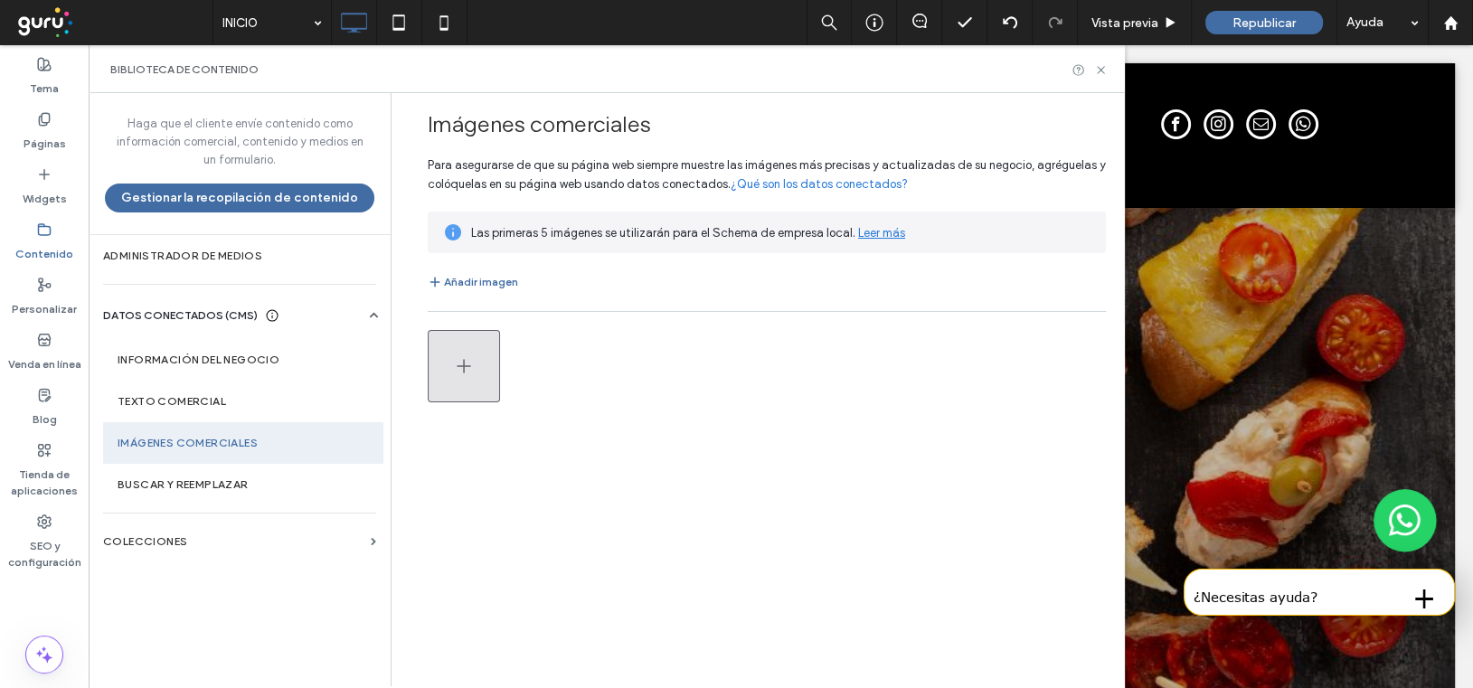
click at [462, 355] on icon "button" at bounding box center [464, 366] width 22 height 22
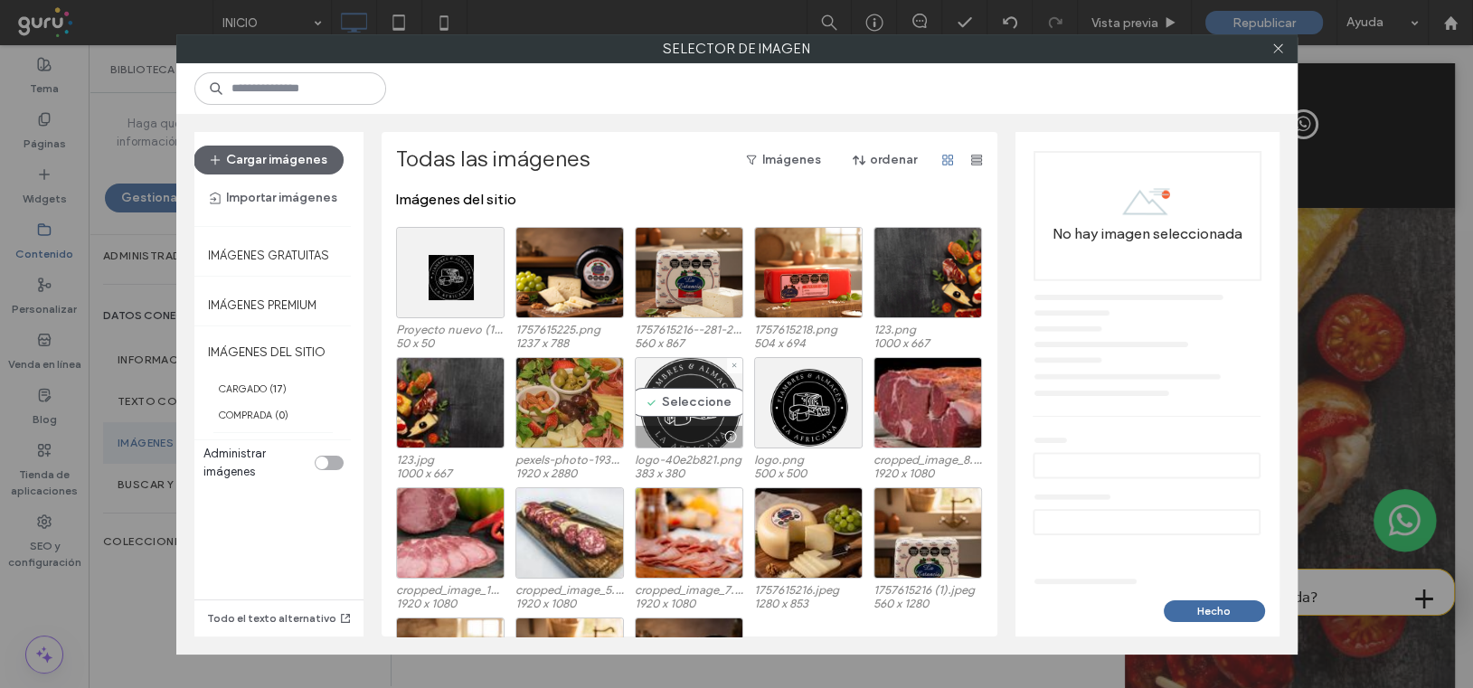
click at [685, 406] on div "Seleccione" at bounding box center [689, 402] width 108 height 91
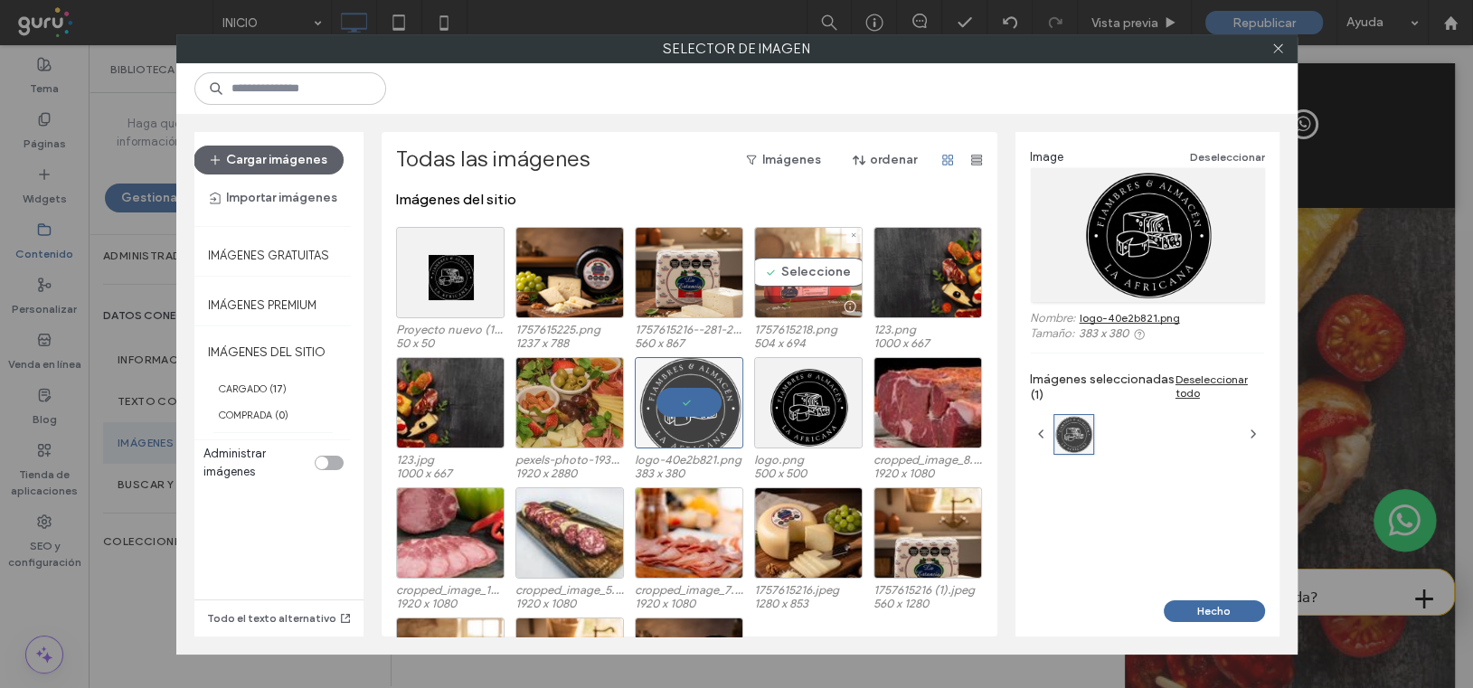
click at [795, 281] on div "Seleccione" at bounding box center [808, 272] width 108 height 91
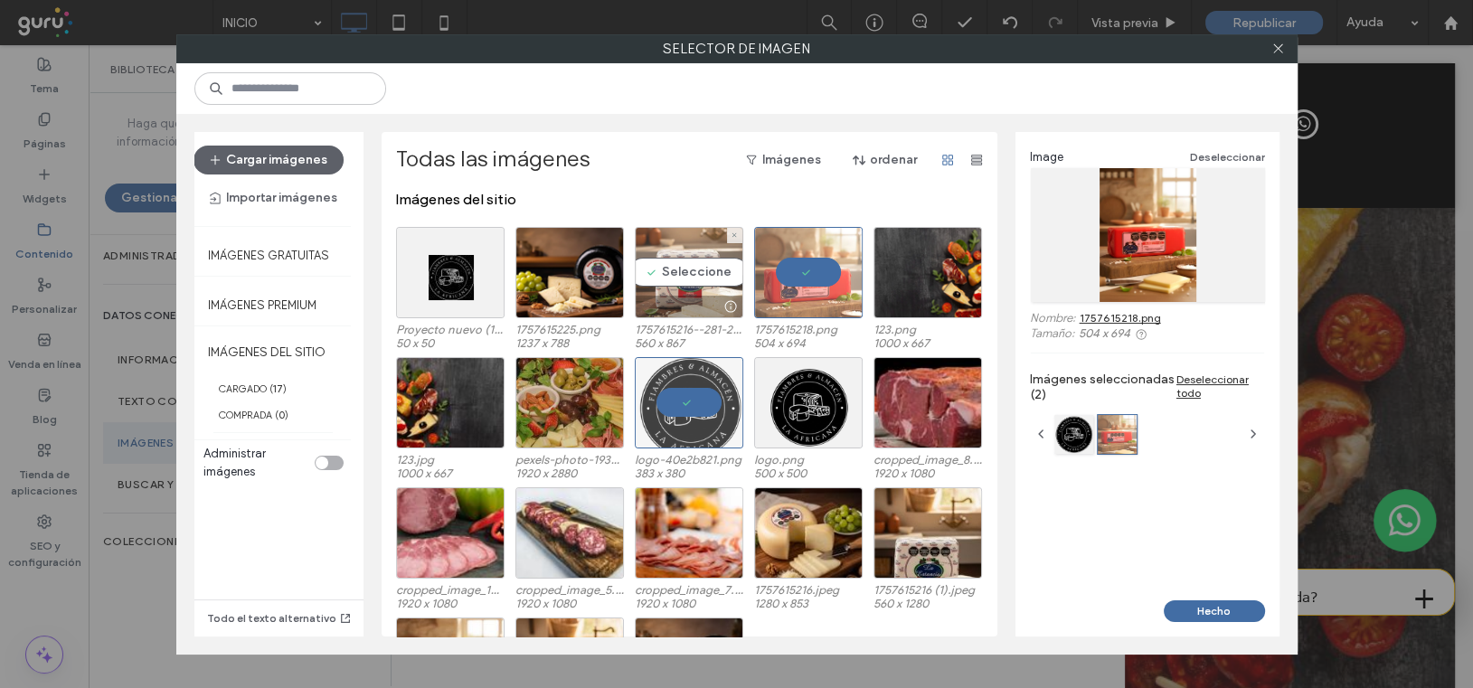
click at [668, 267] on div "Seleccione" at bounding box center [689, 272] width 108 height 91
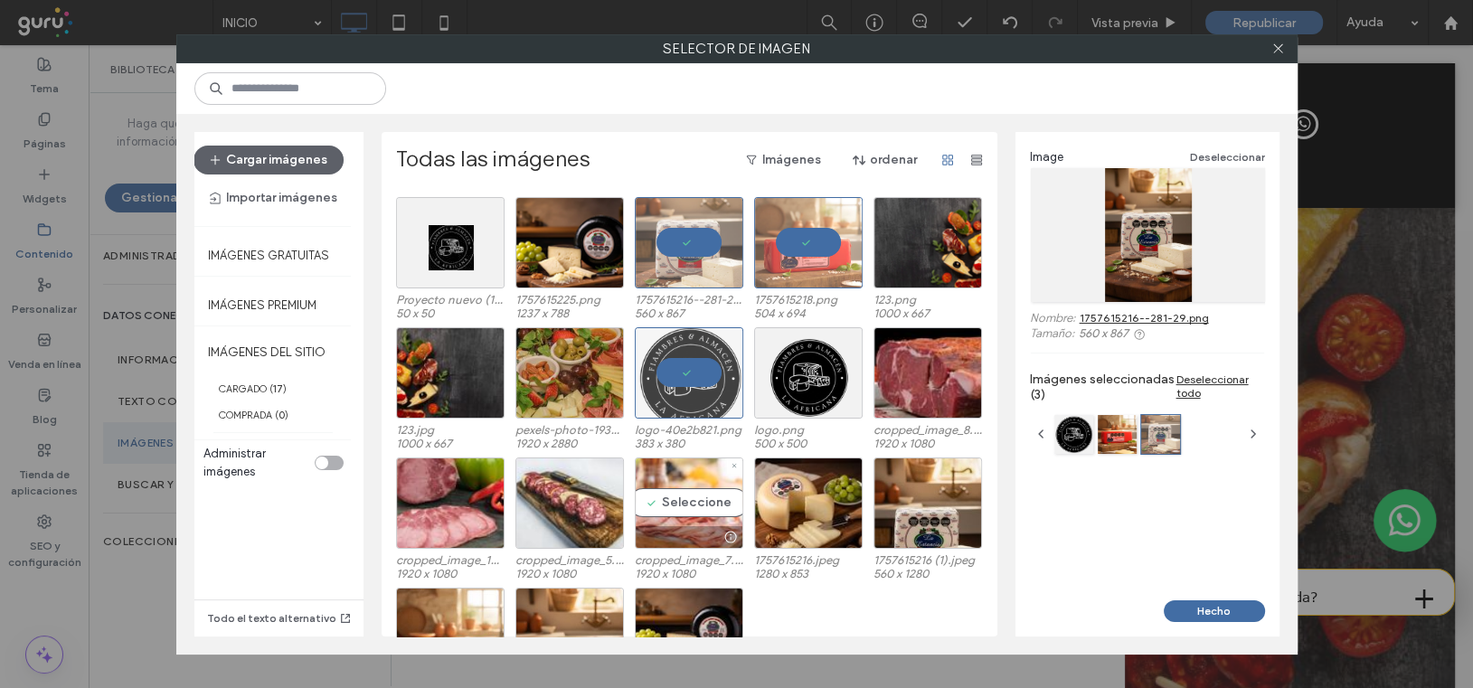
scroll to position [0, 0]
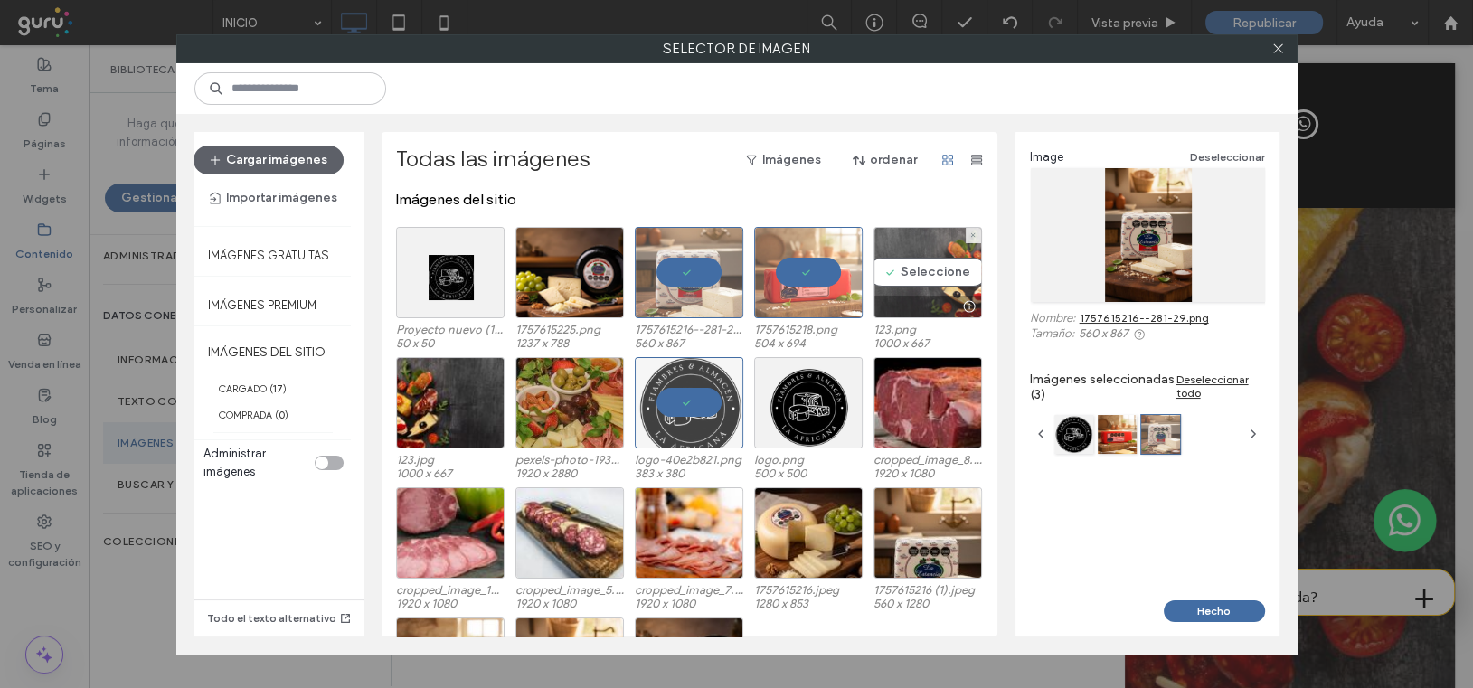
click at [930, 266] on div "Seleccione" at bounding box center [927, 272] width 108 height 91
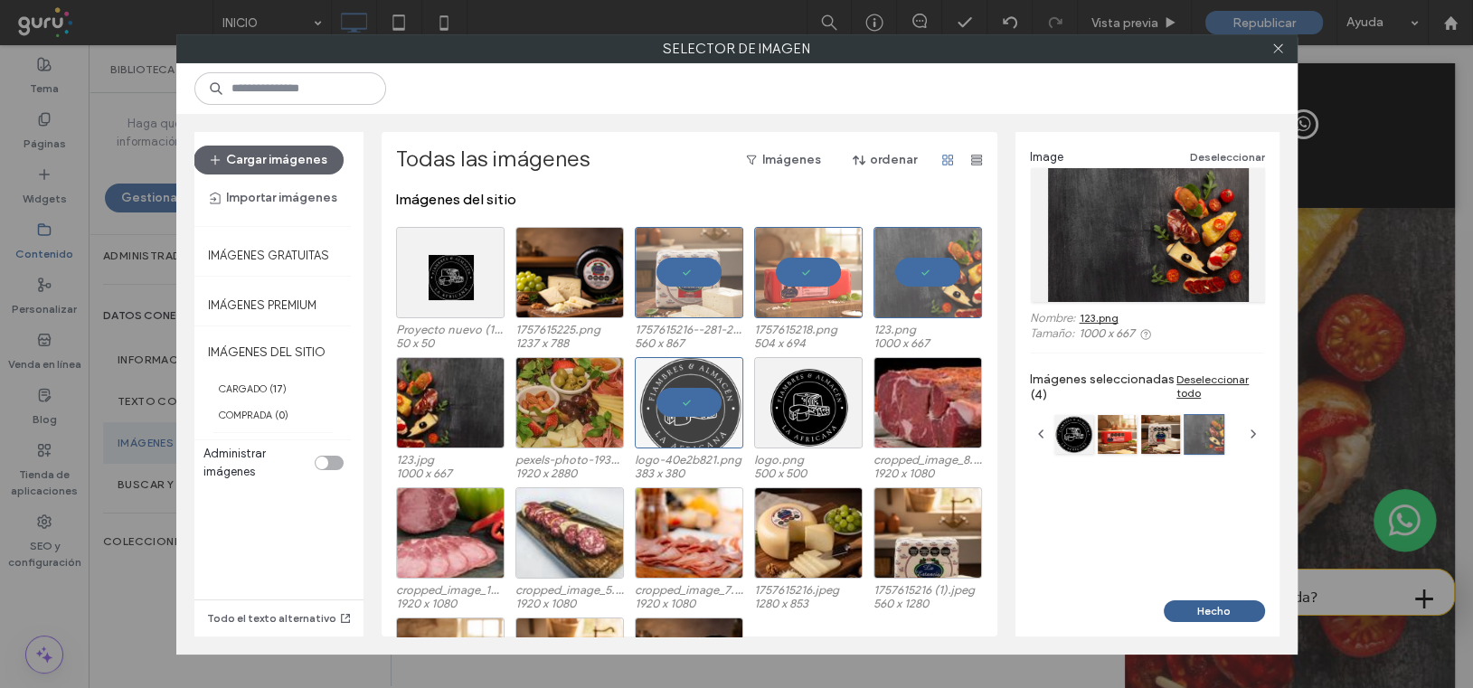
click at [1214, 608] on button "Hecho" at bounding box center [1214, 611] width 101 height 22
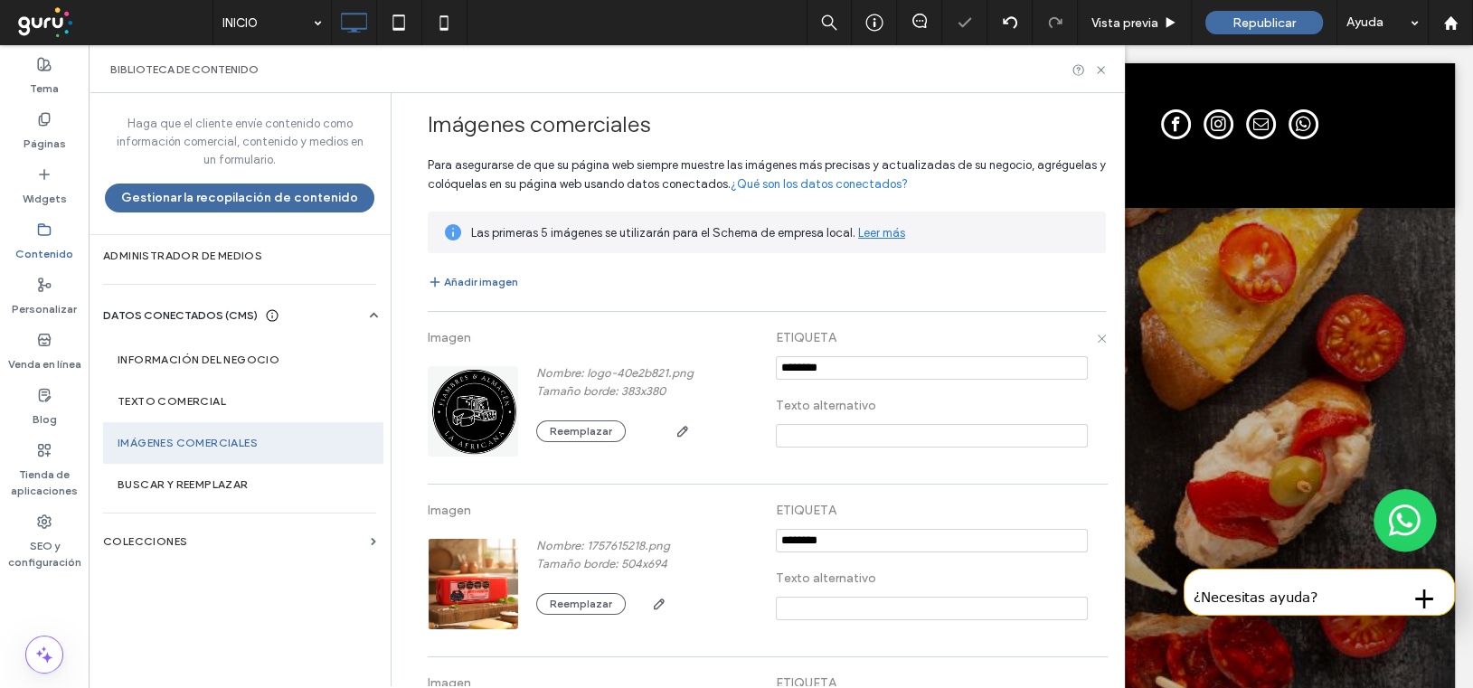
drag, startPoint x: 839, startPoint y: 370, endPoint x: 717, endPoint y: 363, distance: 122.3
click at [717, 363] on div "Imagen Nombre: logo-40e2b821.png Tamaño borde: 383x380 Reemplazar ETIQUETA Text…" at bounding box center [767, 398] width 678 height 154
paste input "**********"
type input "**********"
click at [778, 438] on input at bounding box center [932, 436] width 312 height 24
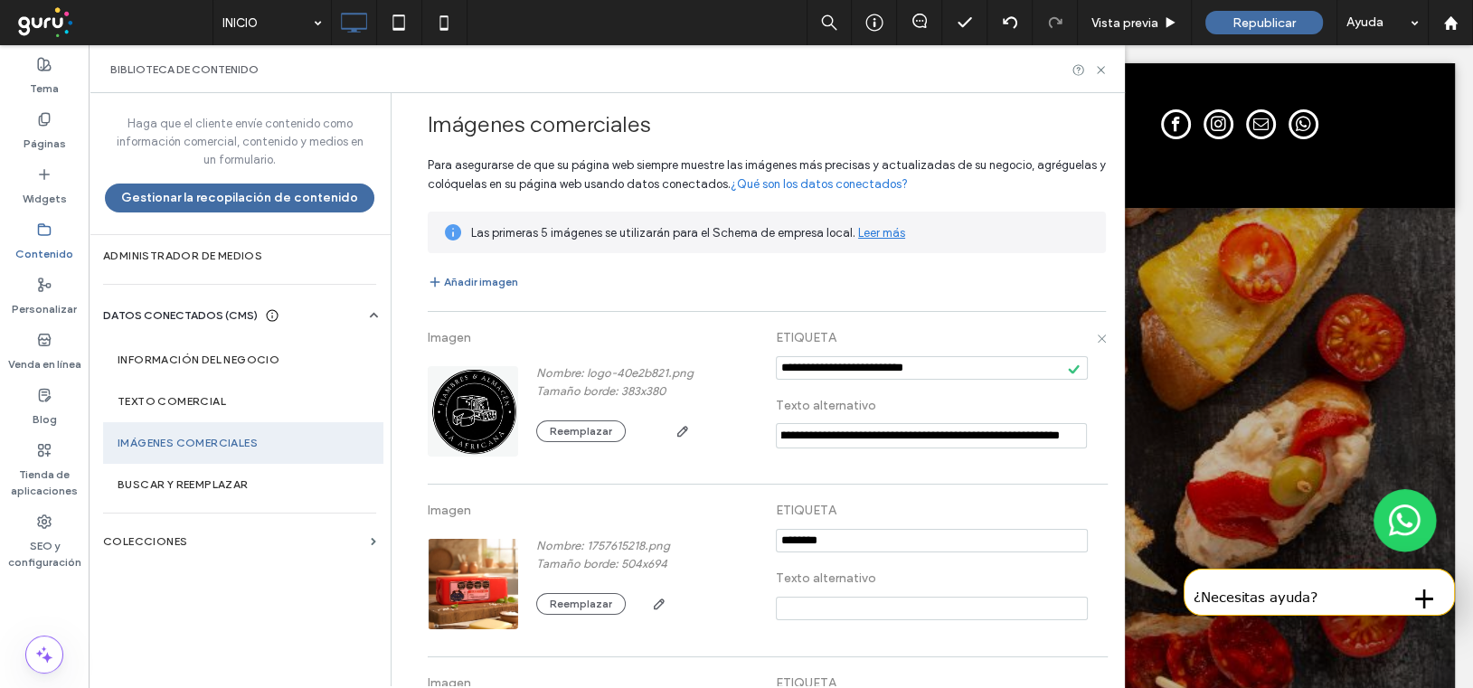
scroll to position [0, 187]
type input "**********"
drag, startPoint x: 785, startPoint y: 542, endPoint x: 695, endPoint y: 523, distance: 91.5
click at [695, 523] on div "Imagen Nombre: 1757615218.png Tamaño borde: 504x694 Reemplazar ETIQUETA Texto a…" at bounding box center [767, 571] width 678 height 154
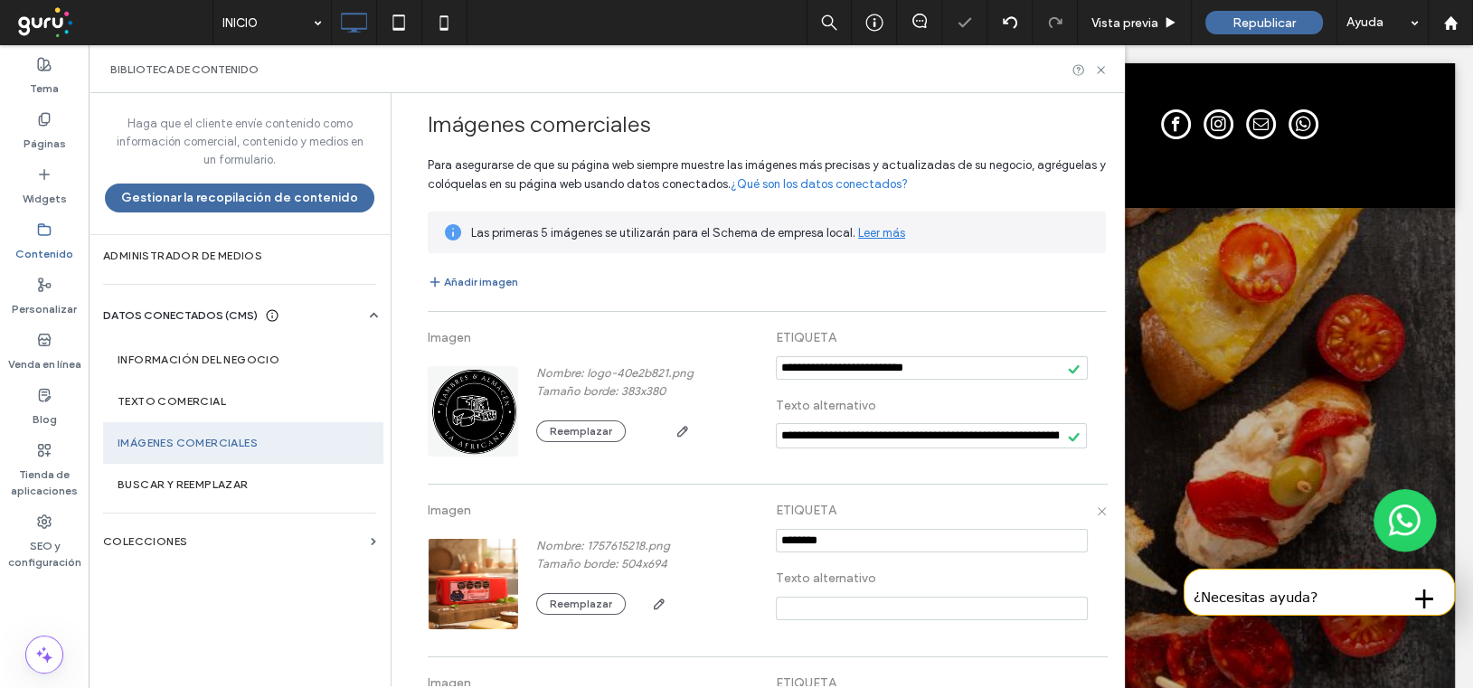
paste input "**********"
type input "**********"
click at [777, 605] on input at bounding box center [932, 609] width 312 height 24
type input "**********"
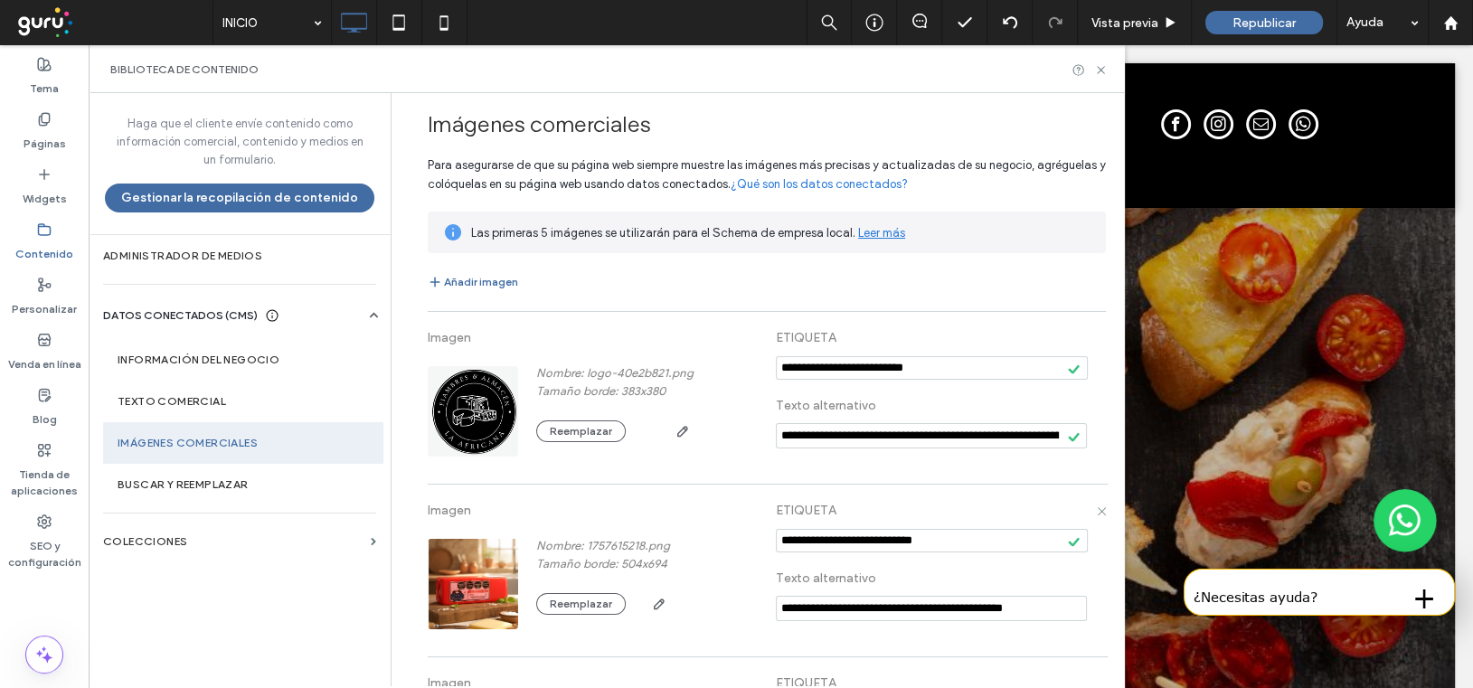
click at [787, 646] on quesos "**********" at bounding box center [767, 580] width 678 height 173
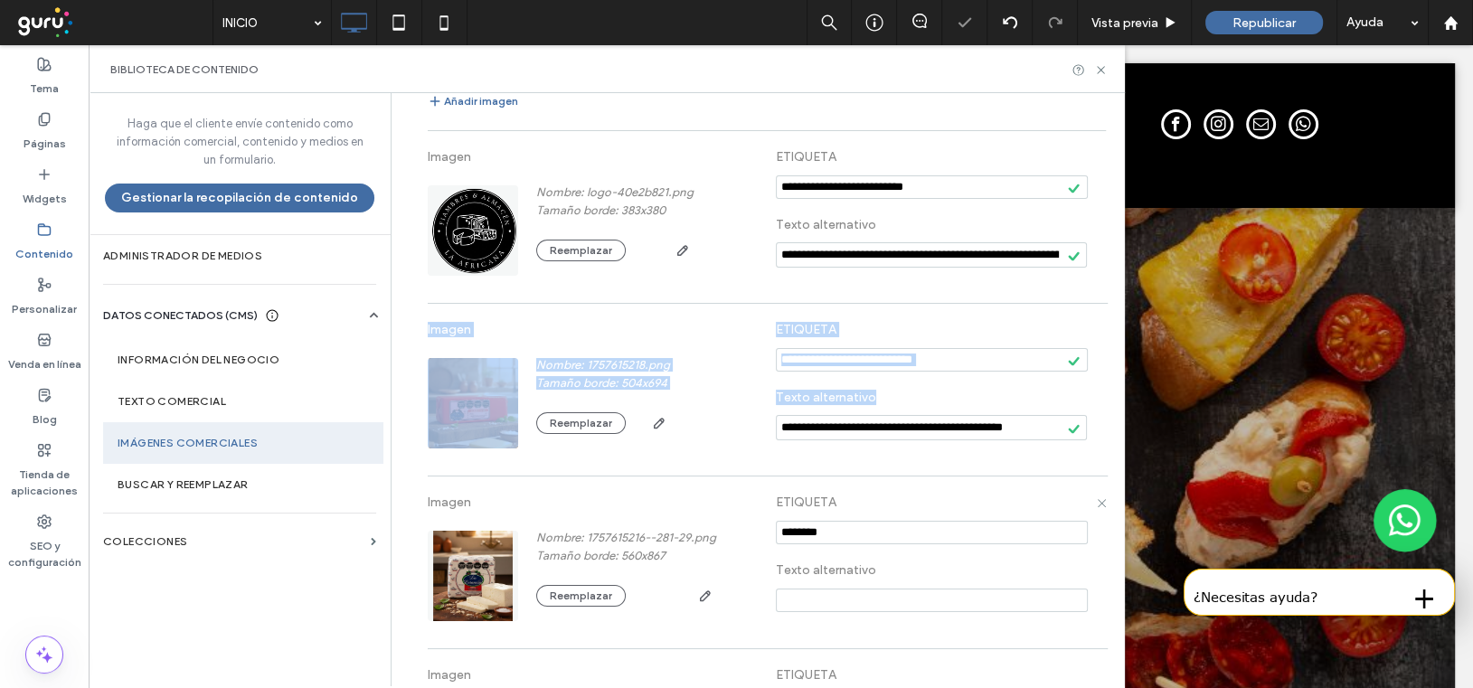
scroll to position [240, 0]
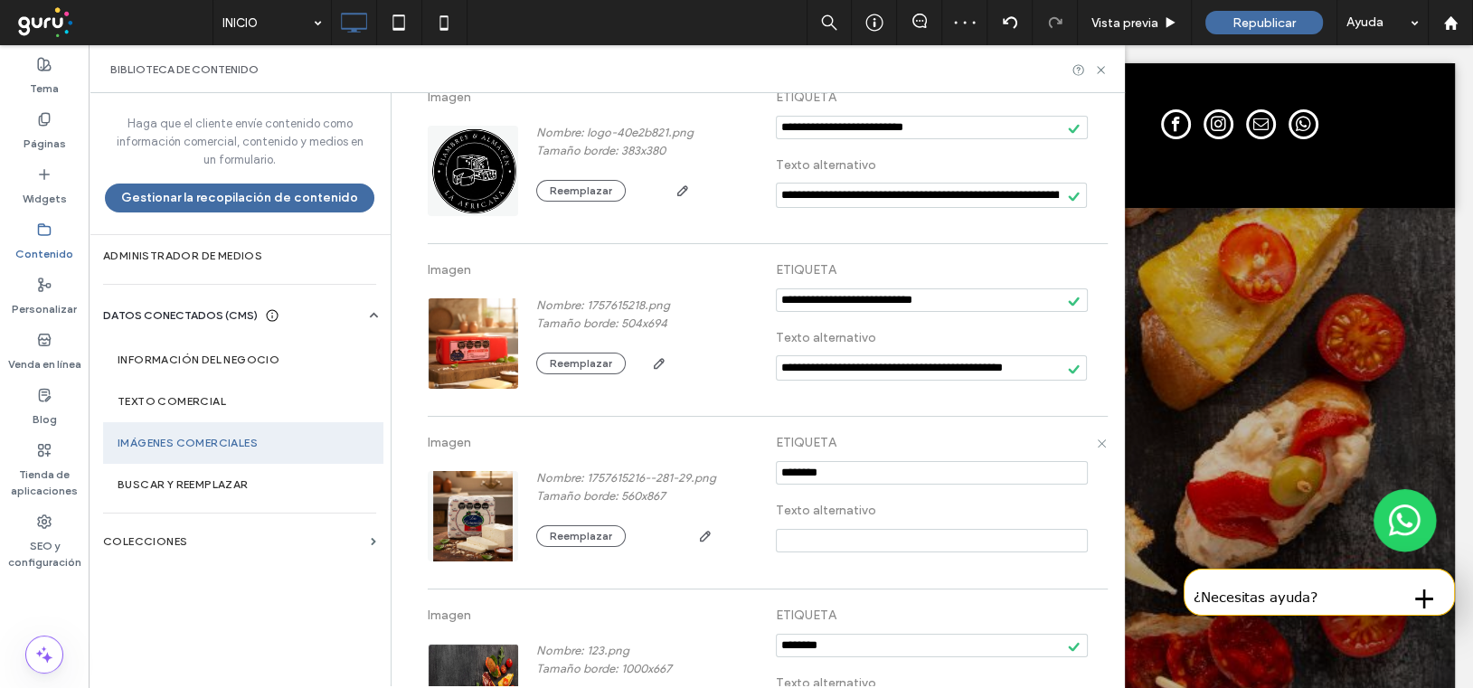
click at [834, 459] on section at bounding box center [932, 477] width 312 height 36
drag, startPoint x: 834, startPoint y: 471, endPoint x: 730, endPoint y: 459, distance: 104.6
click at [730, 459] on div "Imagen Nombre: 1757615216--281-29.png Tamaño borde: 560x867 Reemplazar ETIQUETA…" at bounding box center [767, 503] width 678 height 154
paste input "**********"
type input "**********"
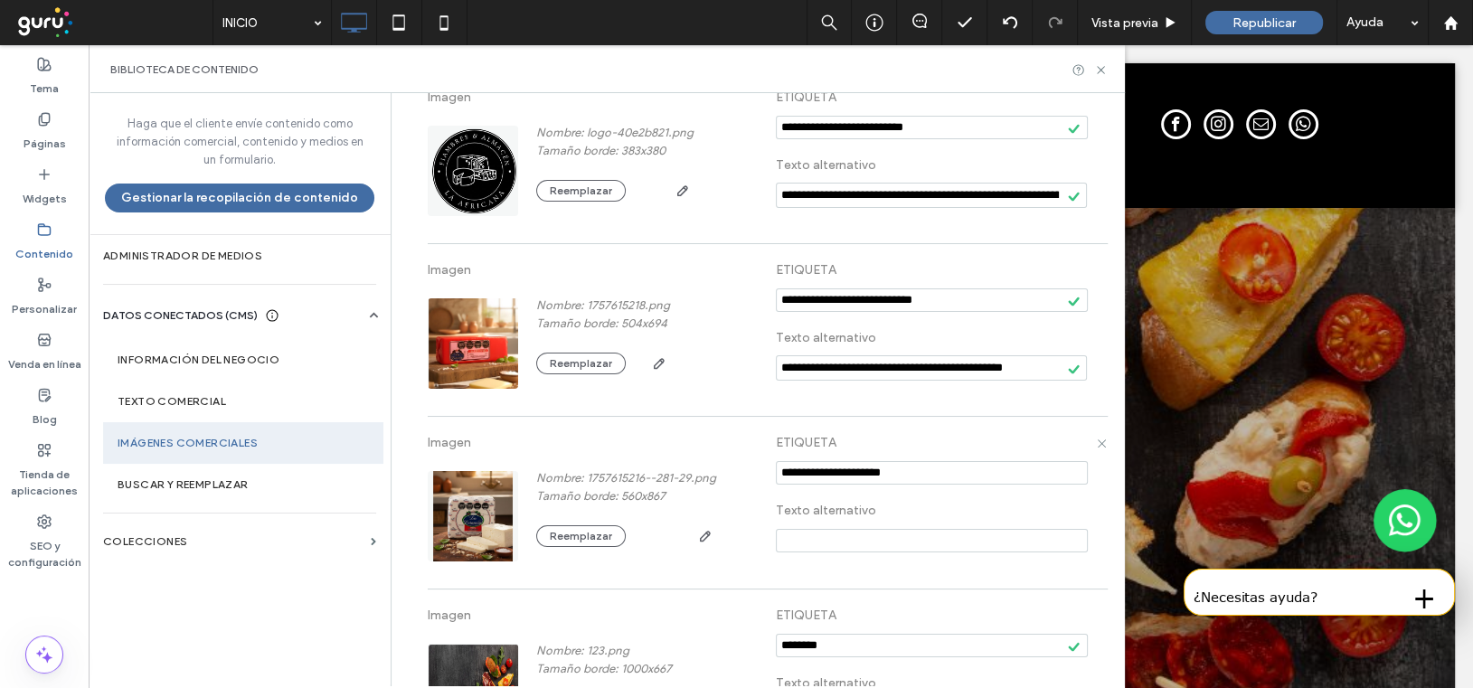
click at [777, 550] on input at bounding box center [932, 541] width 312 height 24
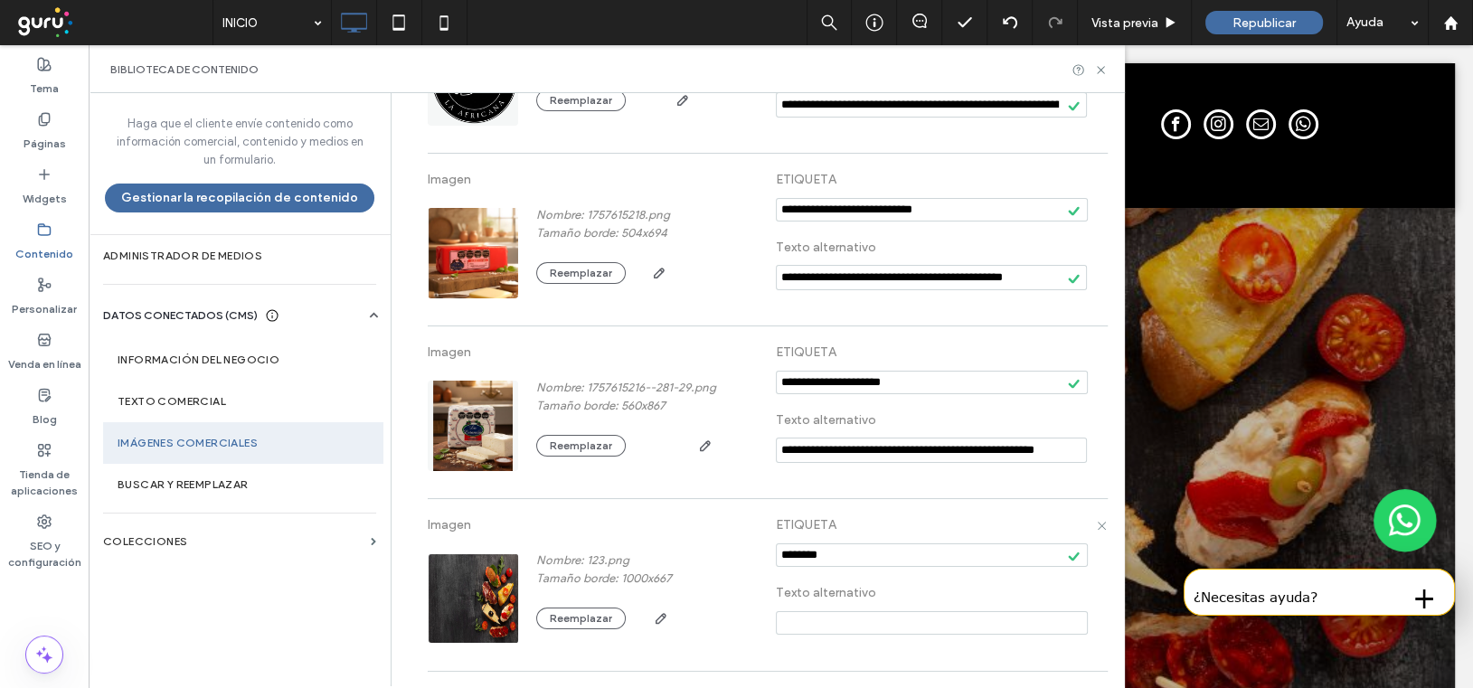
scroll to position [363, 0]
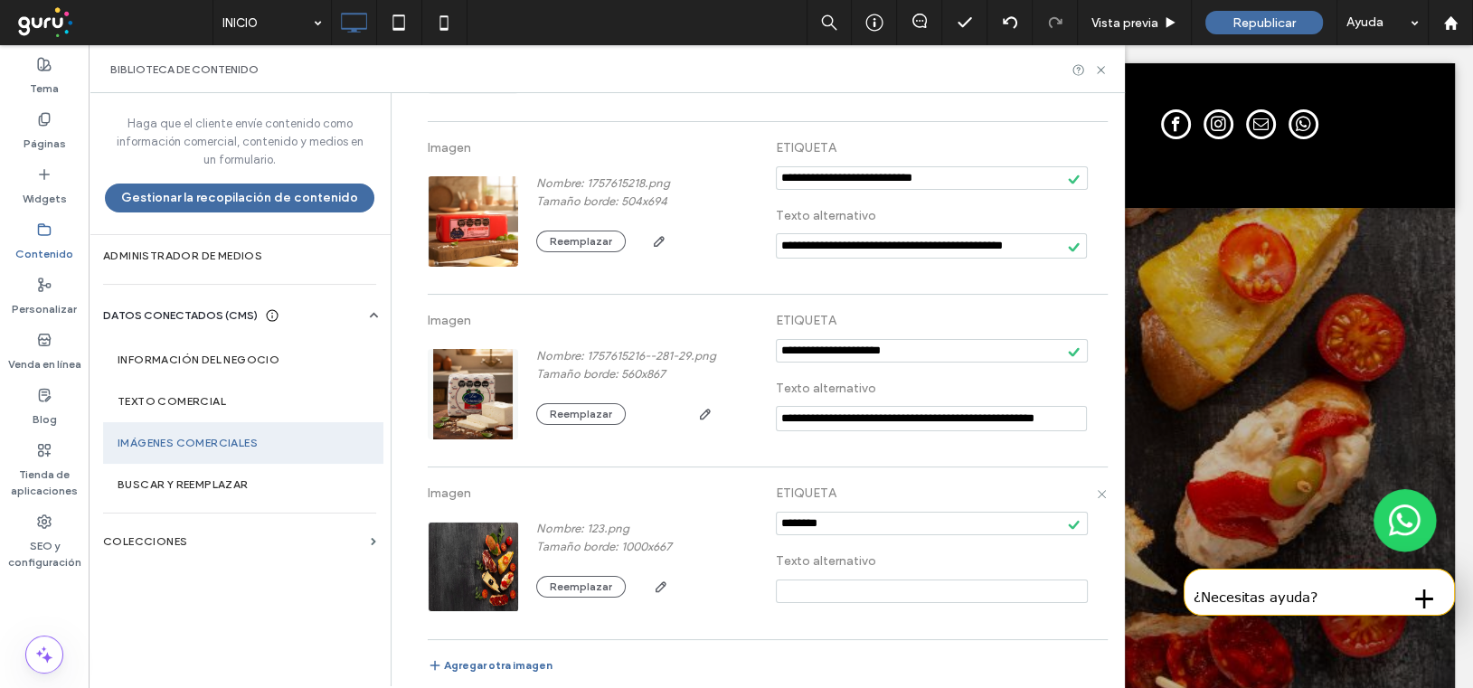
type input "**********"
click at [841, 523] on input "notEmpty" at bounding box center [932, 524] width 312 height 24
drag, startPoint x: 844, startPoint y: 524, endPoint x: 738, endPoint y: 523, distance: 106.7
click at [738, 523] on div "Imagen Nombre: 123.png Tamaño borde: 1000x667 Reemplazar ETIQUETA Texto alterna…" at bounding box center [767, 553] width 678 height 154
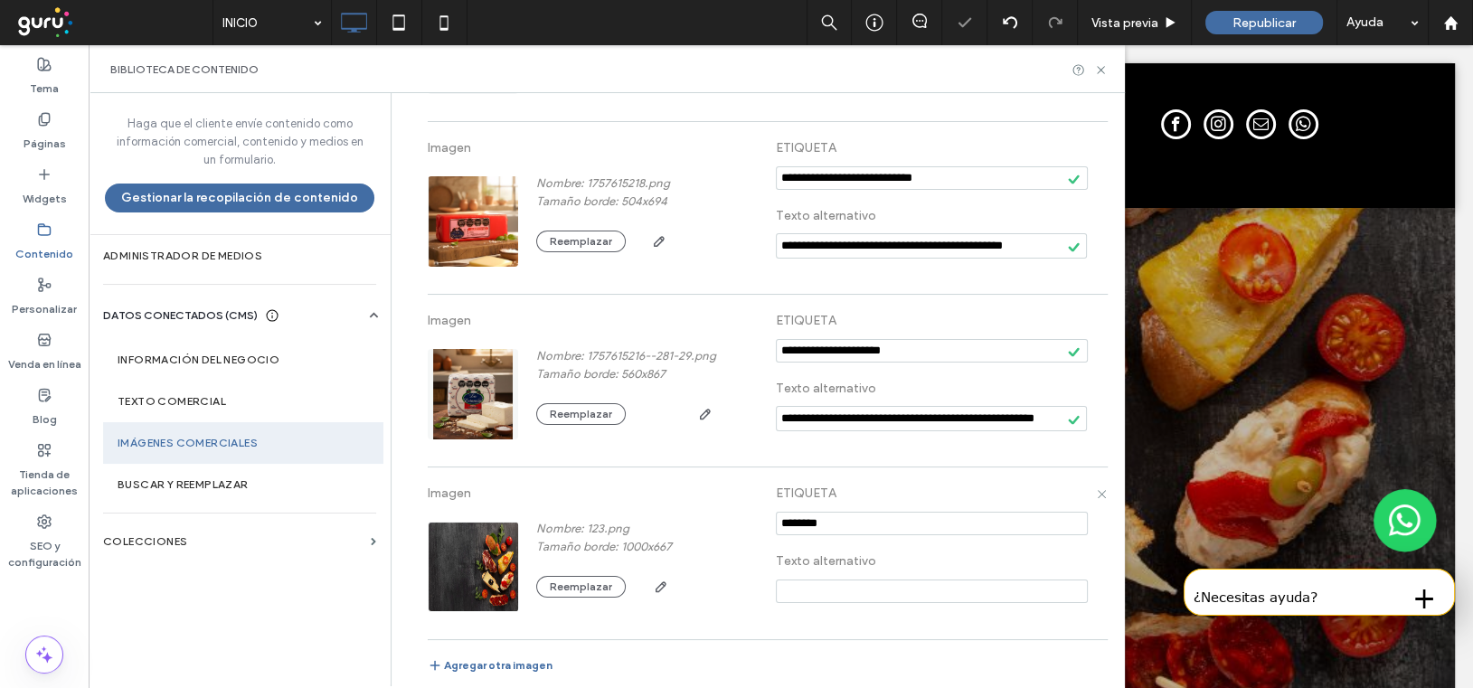
paste input "**********"
type input "**********"
click at [788, 583] on input at bounding box center [932, 592] width 312 height 24
type input "**********"
click at [1003, 614] on div "**********" at bounding box center [767, 553] width 678 height 154
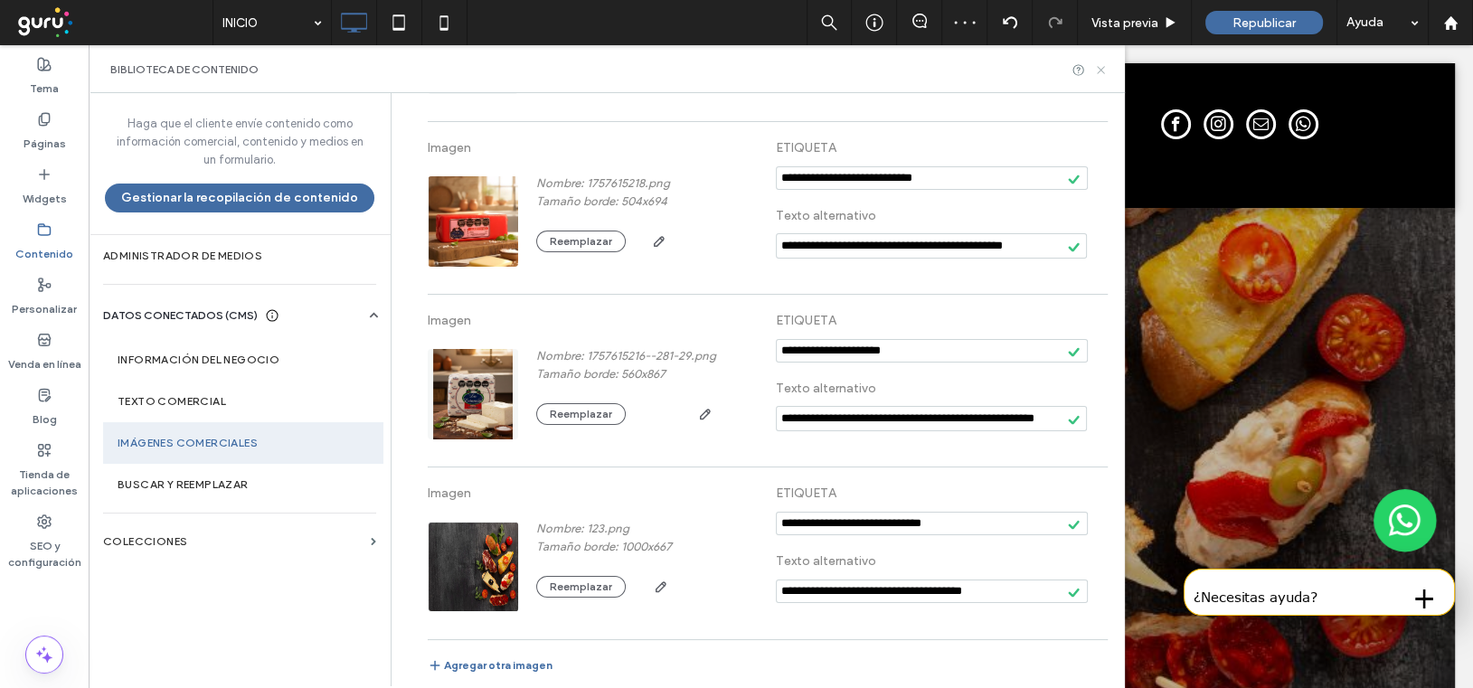
drag, startPoint x: 1095, startPoint y: 73, endPoint x: 1006, endPoint y: 27, distance: 99.9
click at [1095, 73] on icon at bounding box center [1101, 70] width 14 height 14
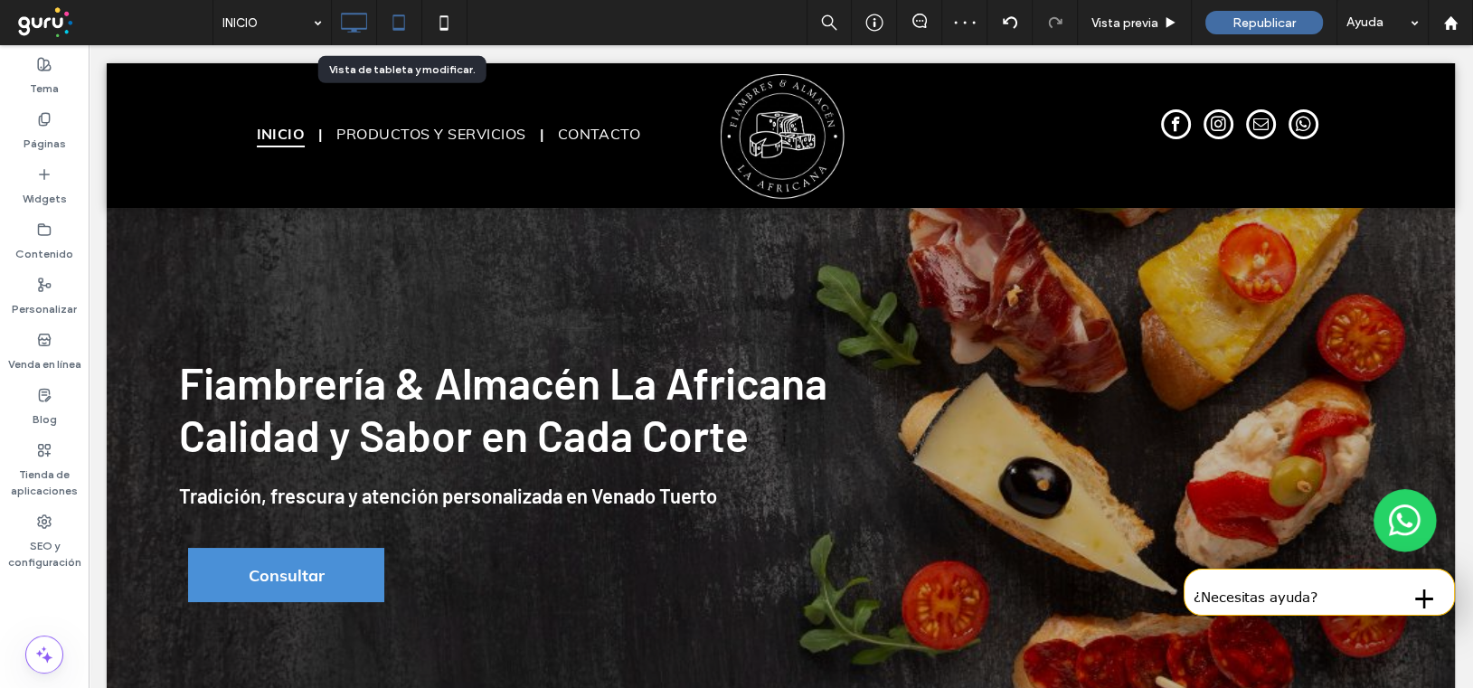
click at [399, 22] on icon at bounding box center [399, 23] width 36 height 36
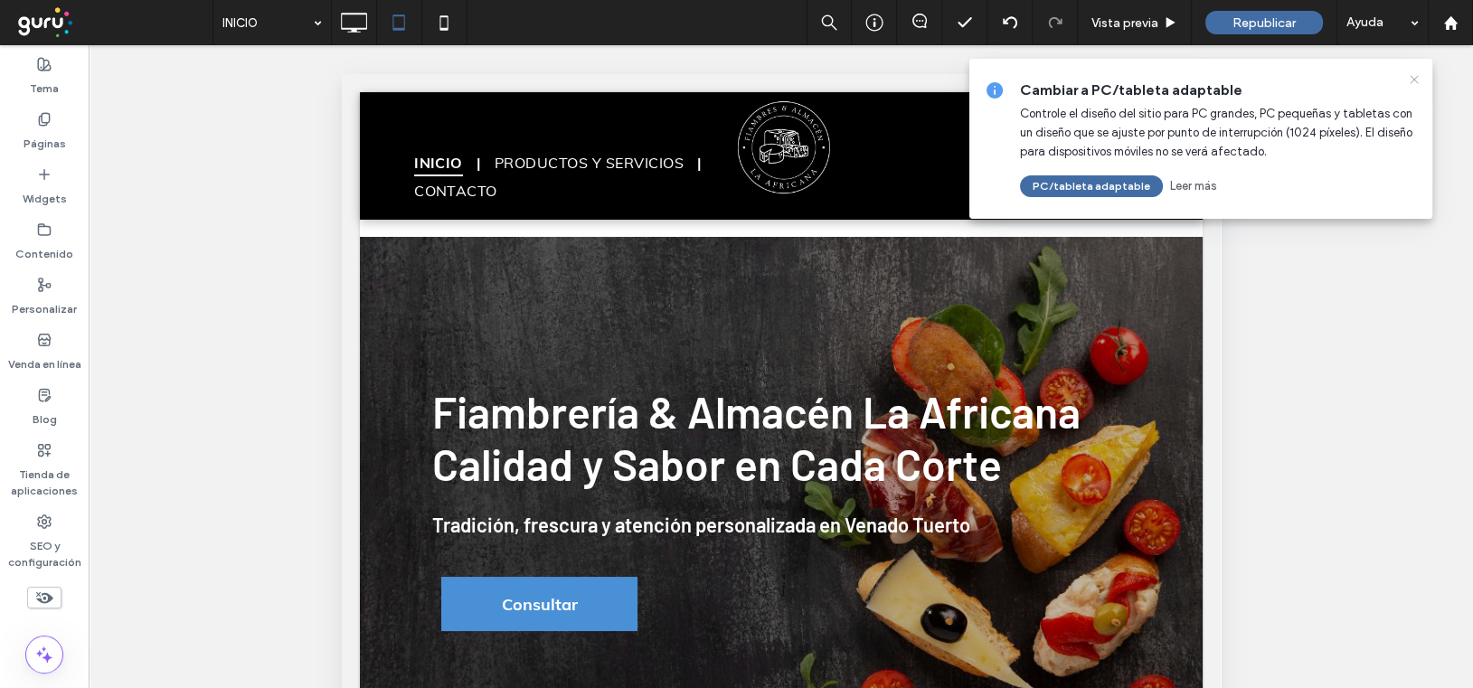
click at [1413, 77] on icon at bounding box center [1414, 79] width 14 height 14
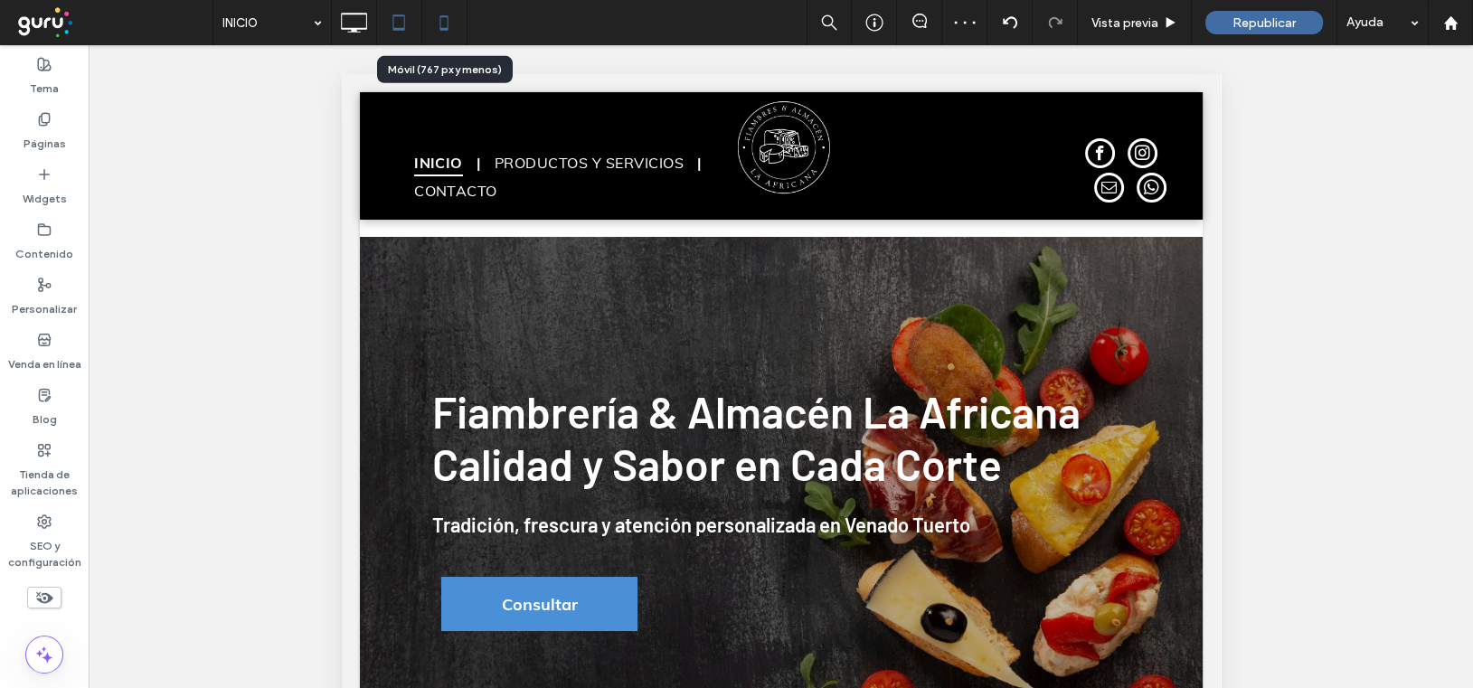
click at [443, 21] on icon at bounding box center [444, 23] width 36 height 36
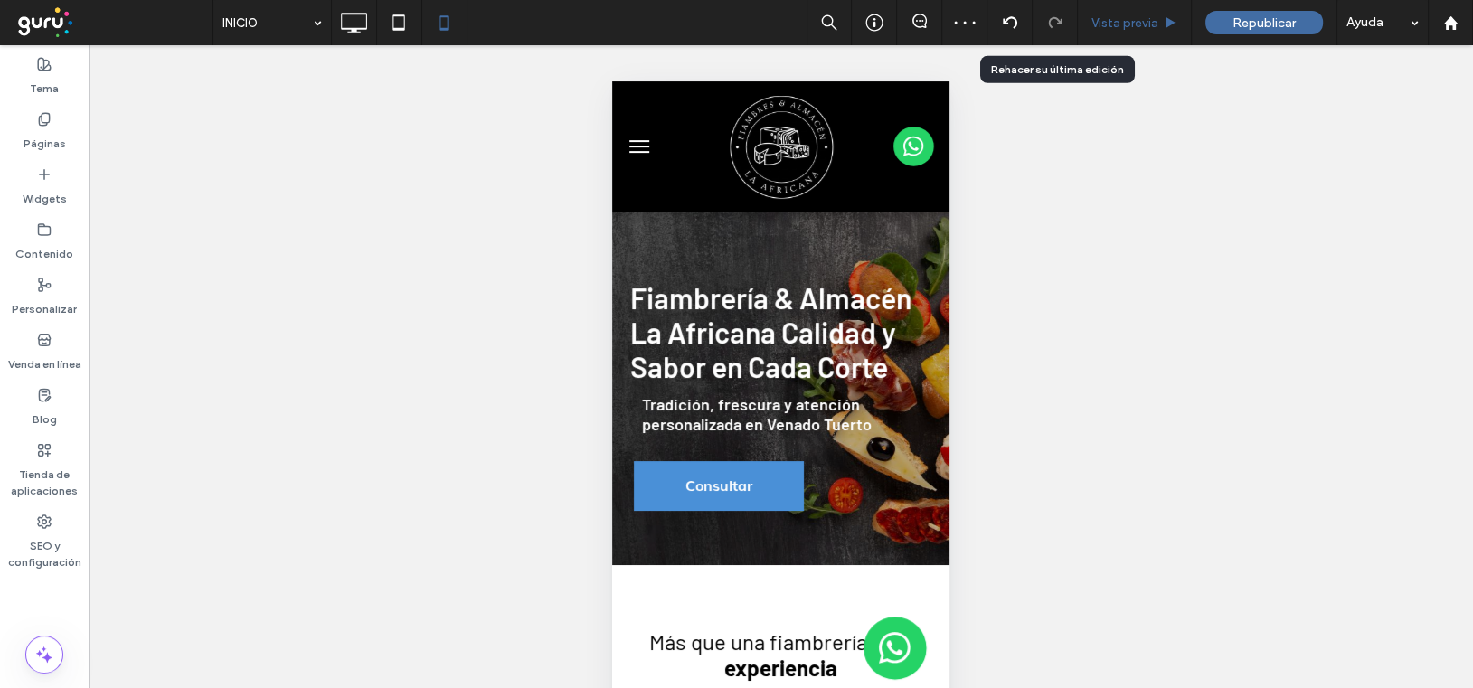
click at [1149, 27] on span "Vista previa" at bounding box center [1124, 22] width 67 height 15
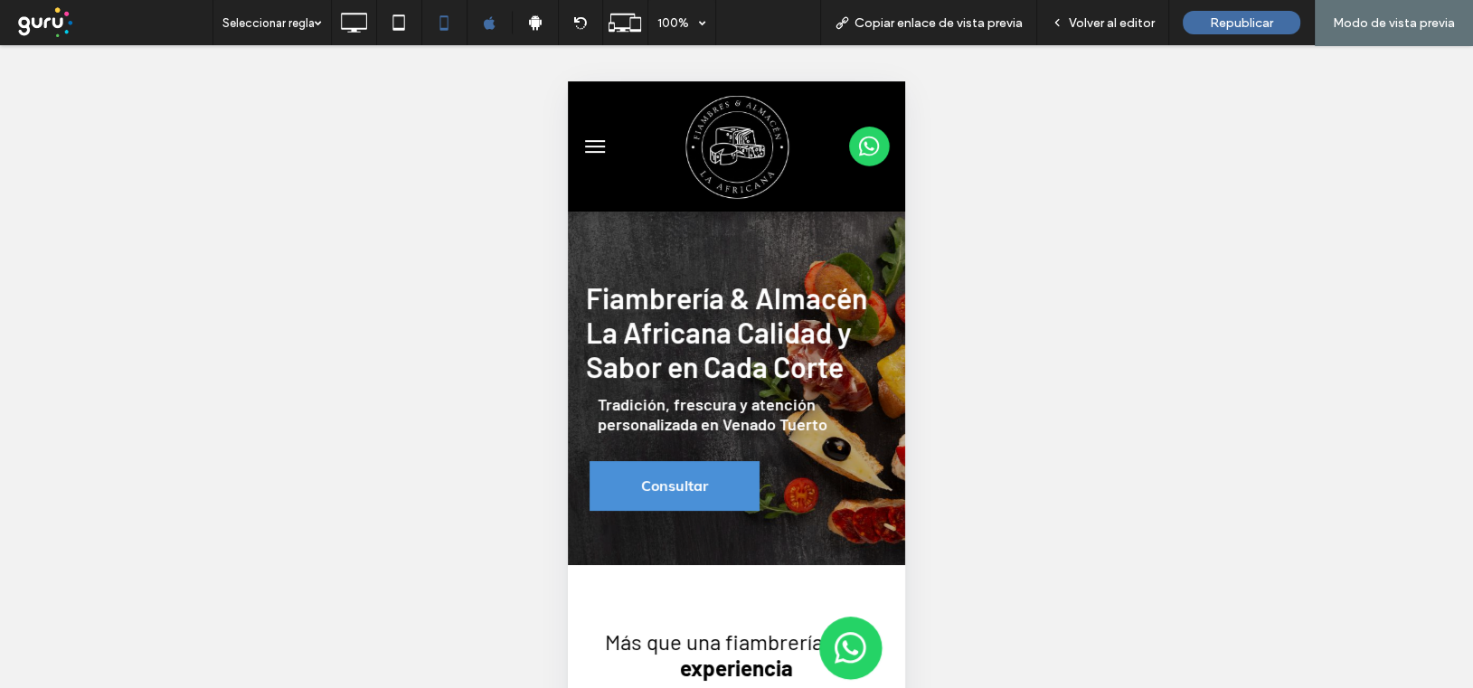
click at [586, 146] on button "menu" at bounding box center [595, 146] width 36 height 36
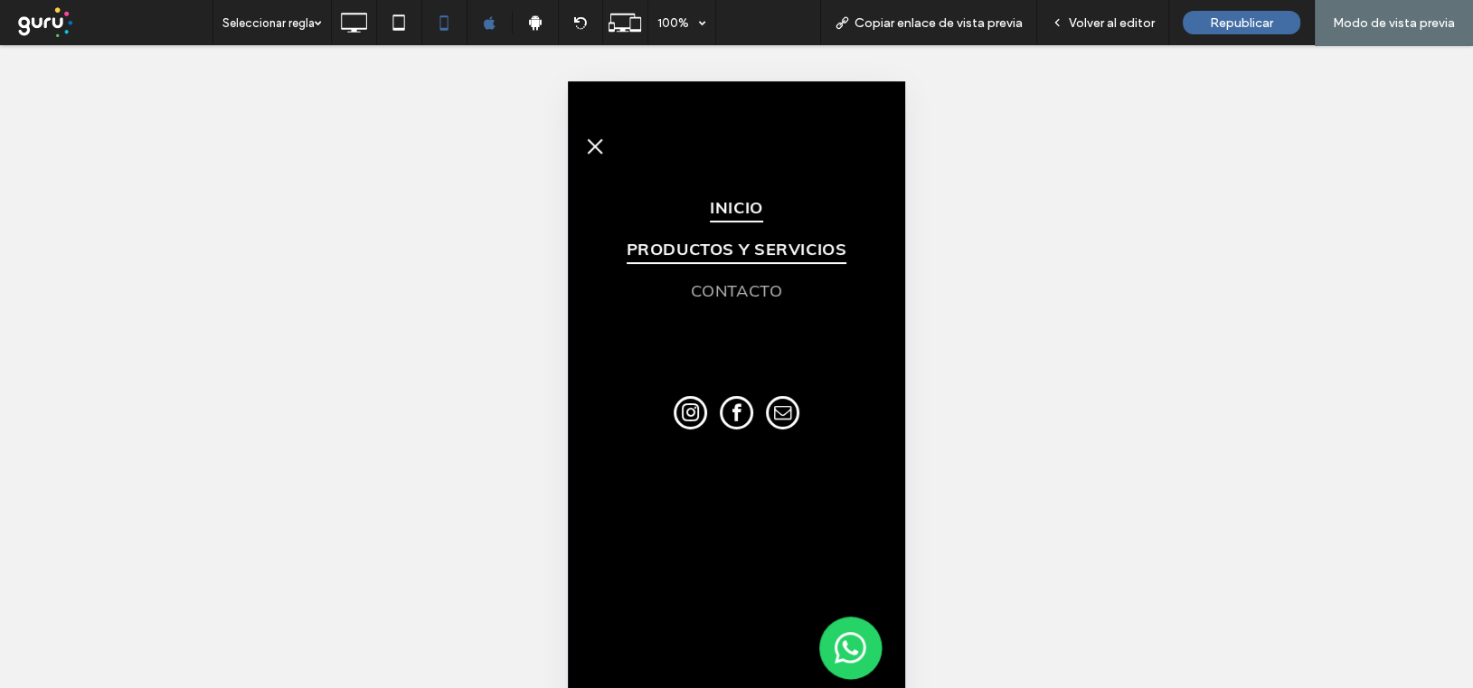
click at [714, 247] on span "PRODUCTOS Y SERVICIOS" at bounding box center [737, 248] width 220 height 31
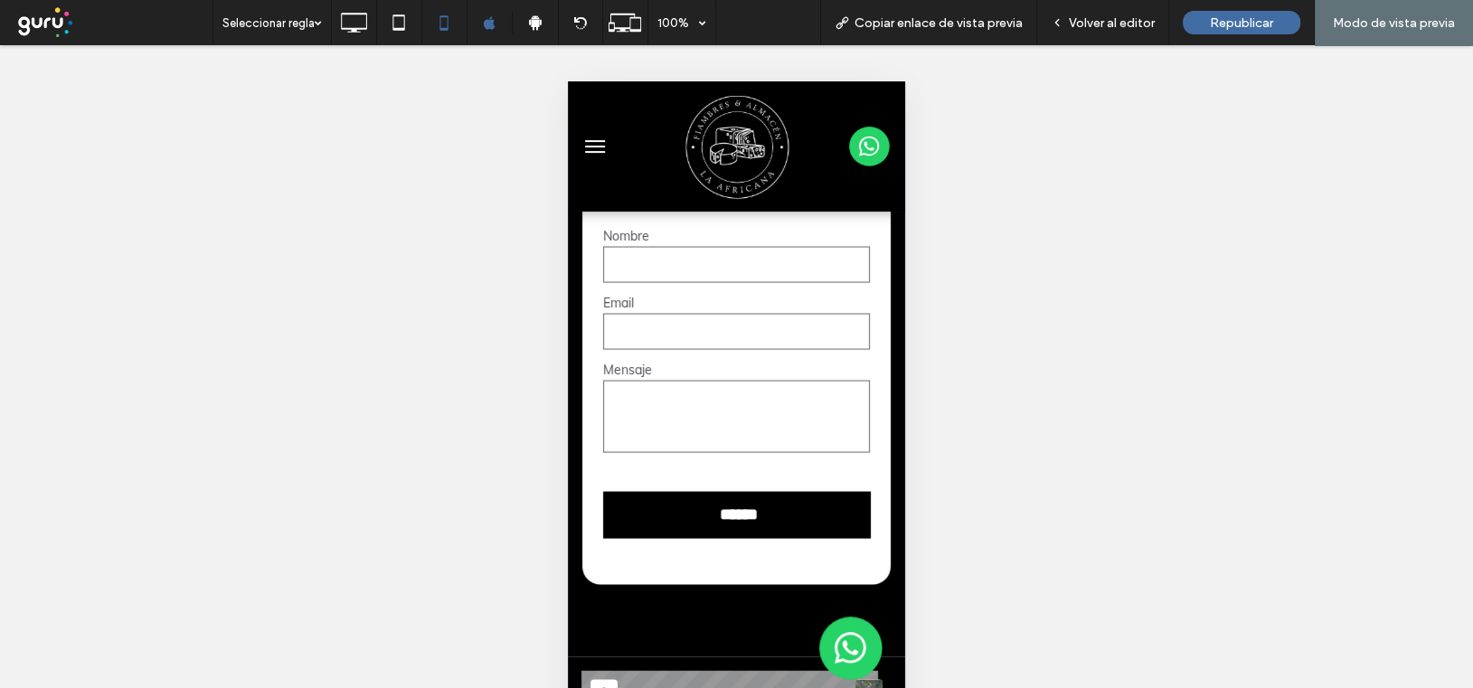
scroll to position [4326, 0]
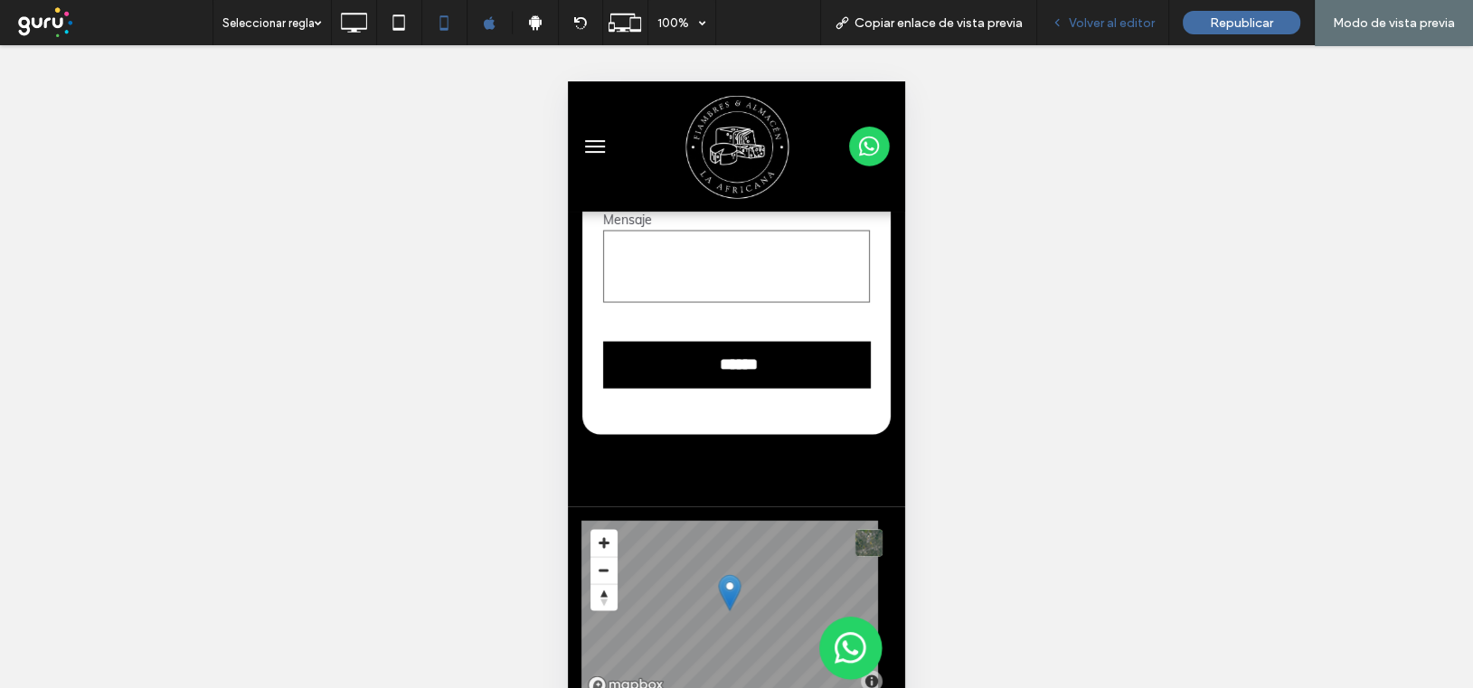
click at [1108, 28] on span "Volver al editor" at bounding box center [1112, 22] width 86 height 15
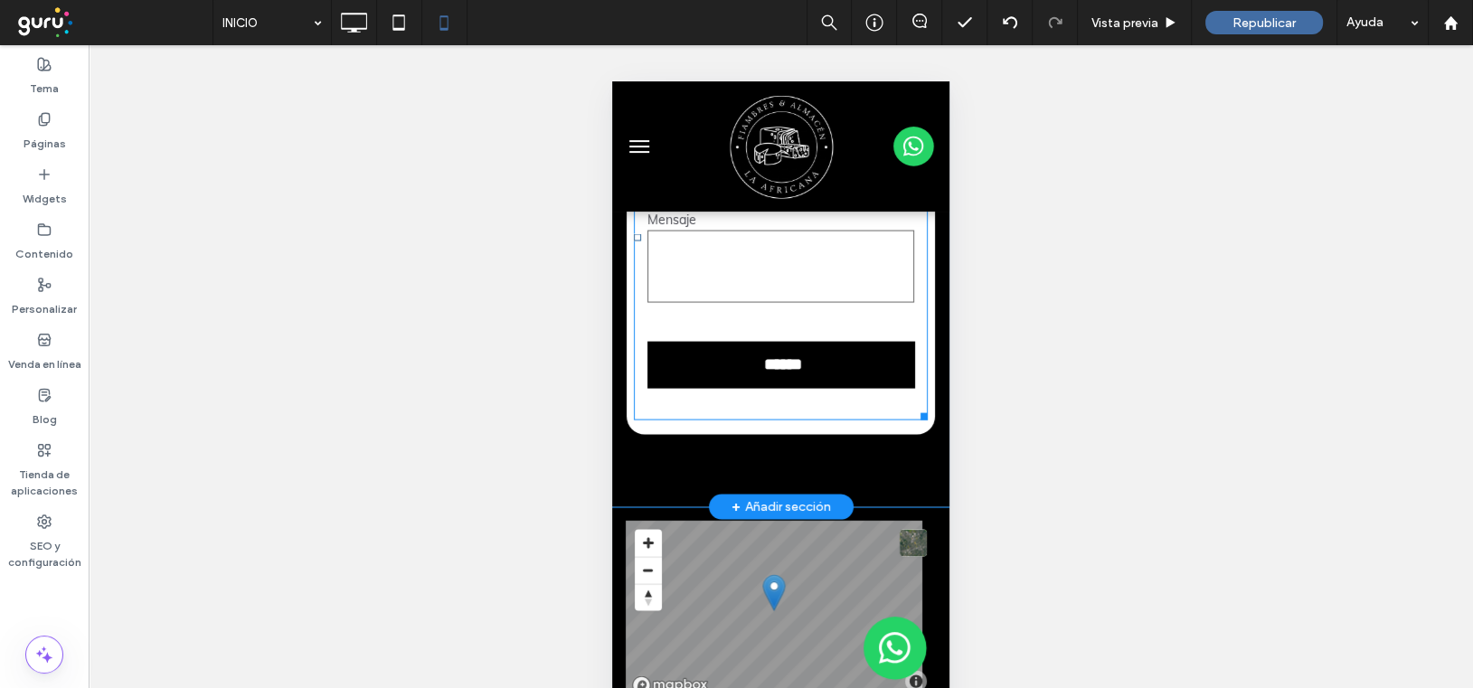
drag, startPoint x: 770, startPoint y: 380, endPoint x: 638, endPoint y: 312, distance: 148.4
click at [773, 382] on input "******" at bounding box center [783, 364] width 250 height 36
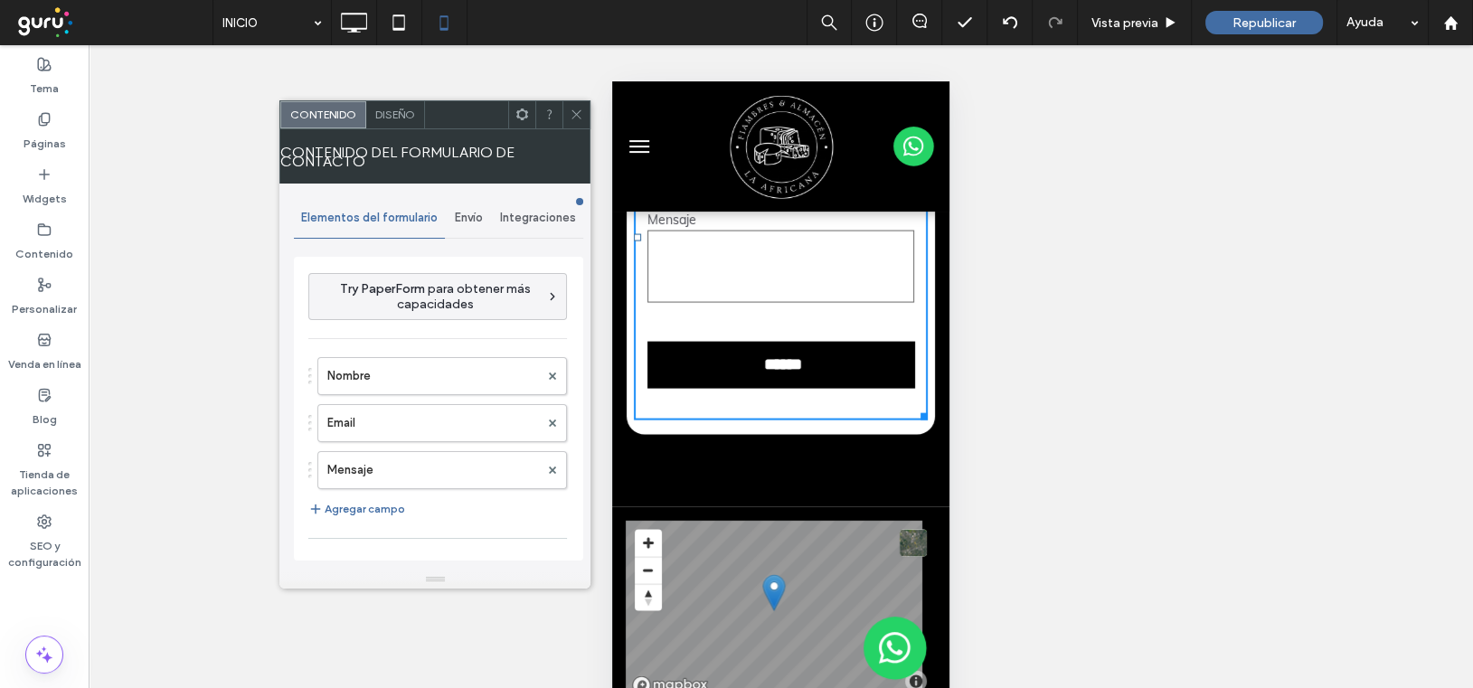
click at [465, 219] on span "Envío" at bounding box center [469, 218] width 28 height 14
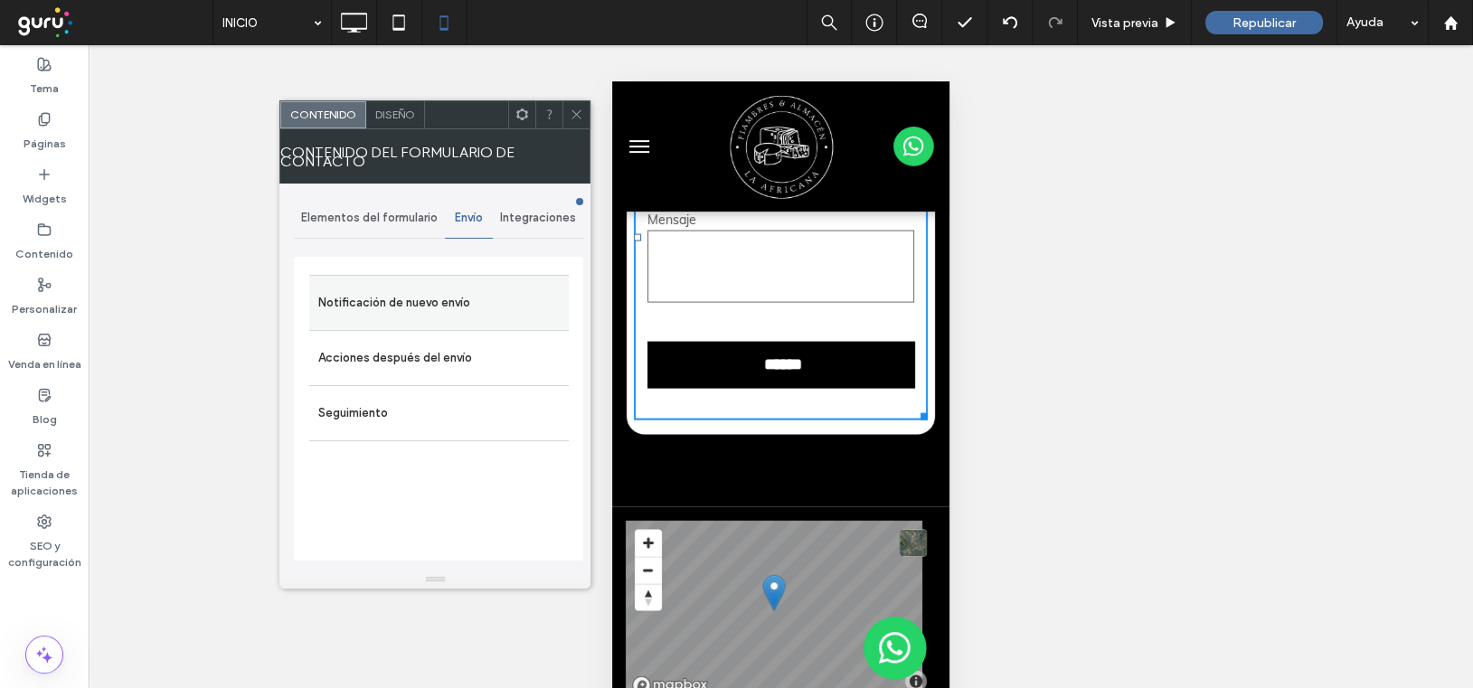
click at [437, 295] on label "Notificación de nuevo envío" at bounding box center [438, 303] width 241 height 36
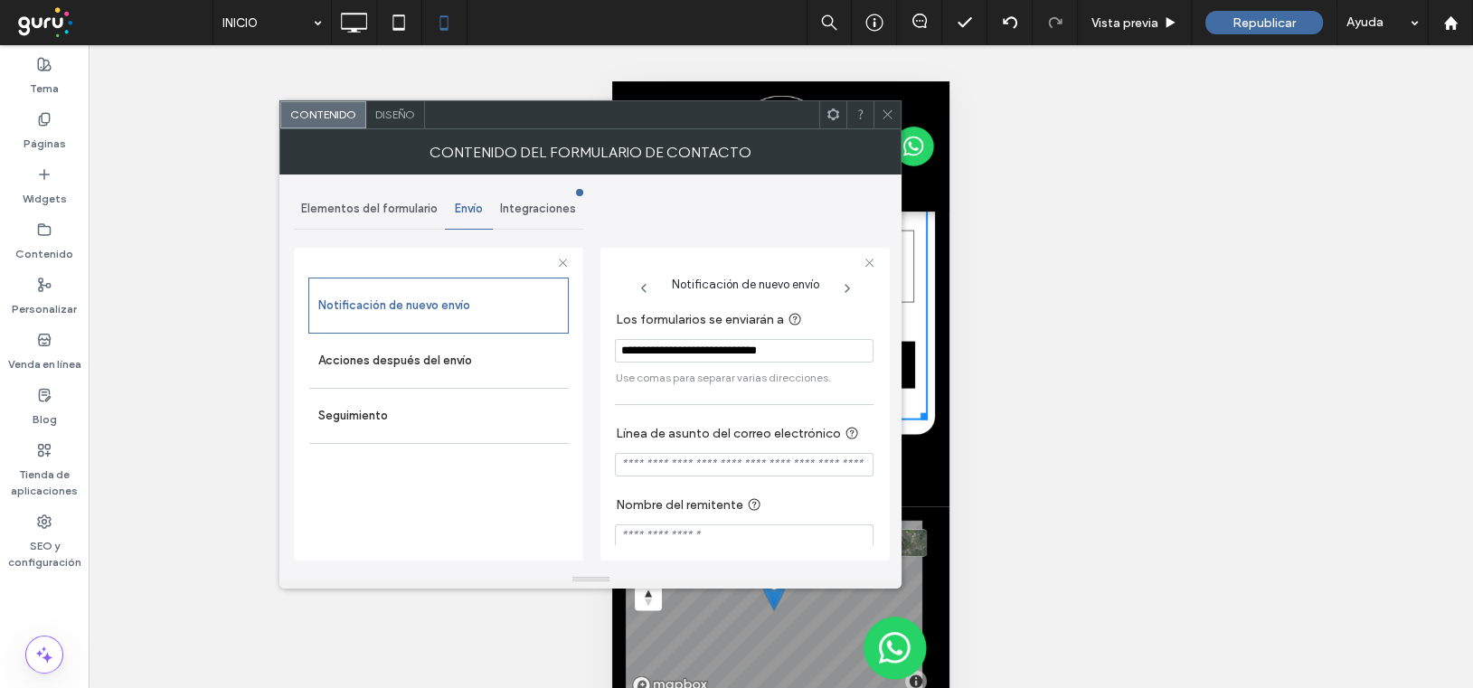
click at [890, 111] on use at bounding box center [887, 114] width 9 height 9
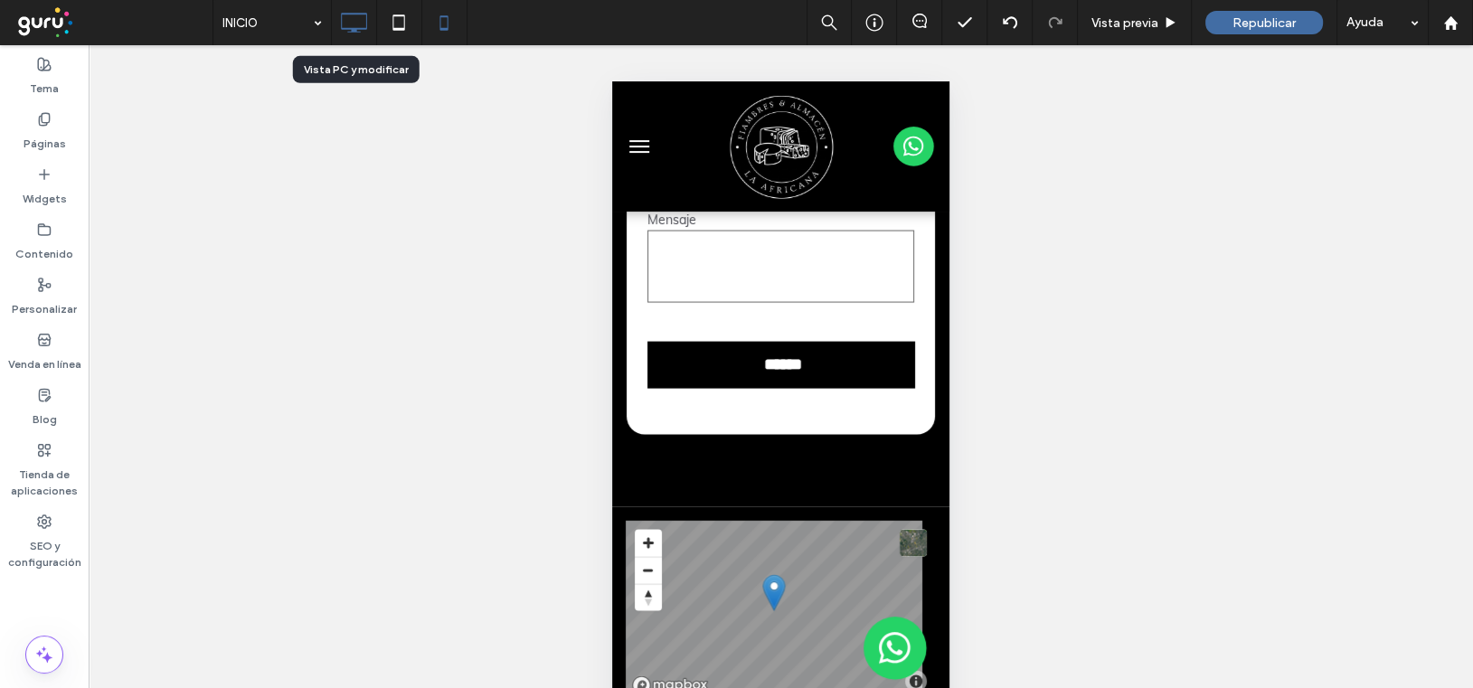
click at [353, 13] on icon at bounding box center [353, 23] width 36 height 36
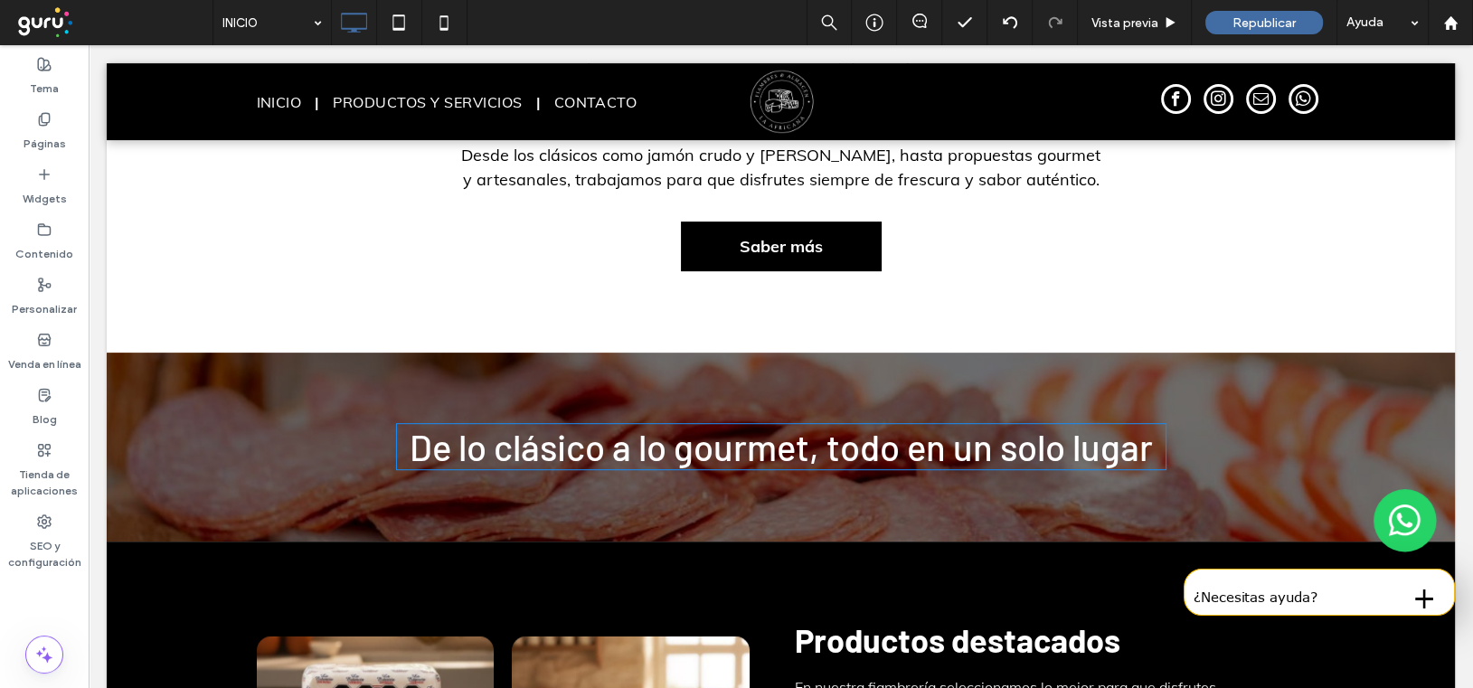
scroll to position [1024, 0]
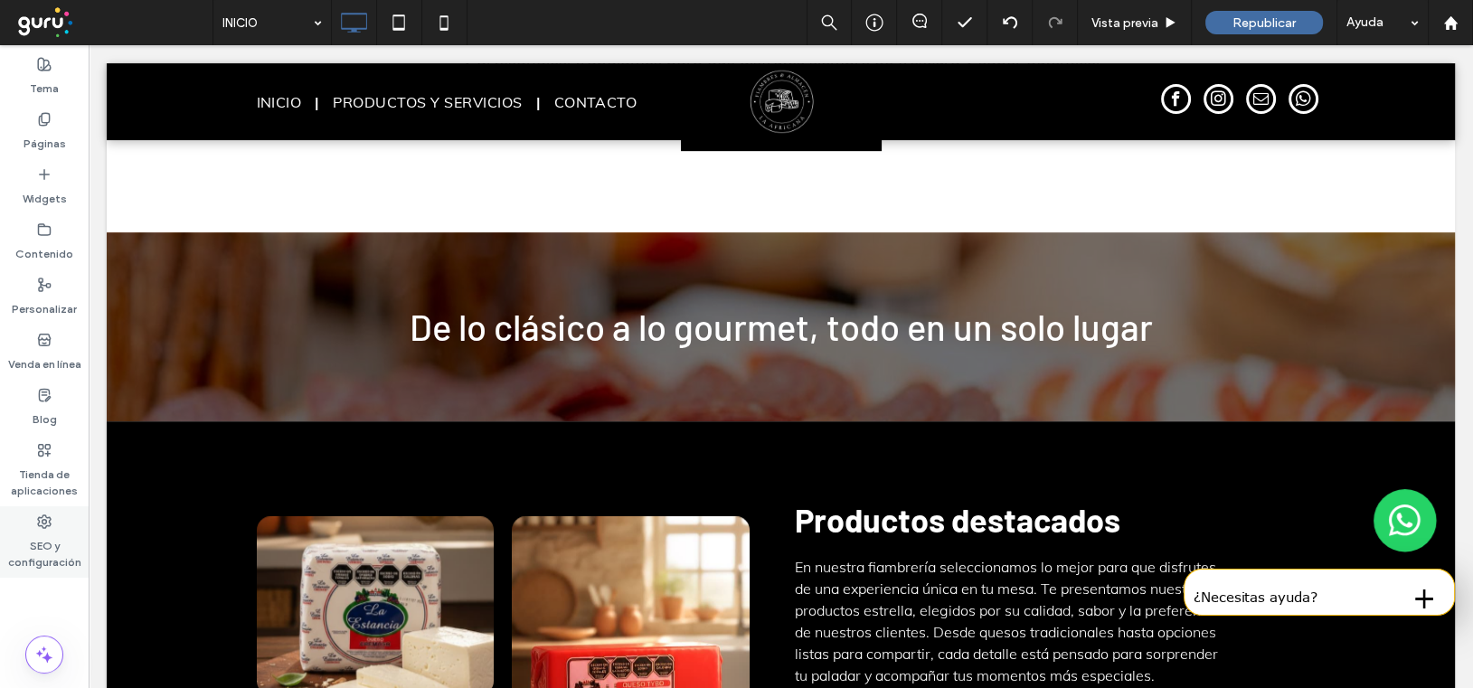
click at [45, 518] on icon at bounding box center [44, 521] width 14 height 14
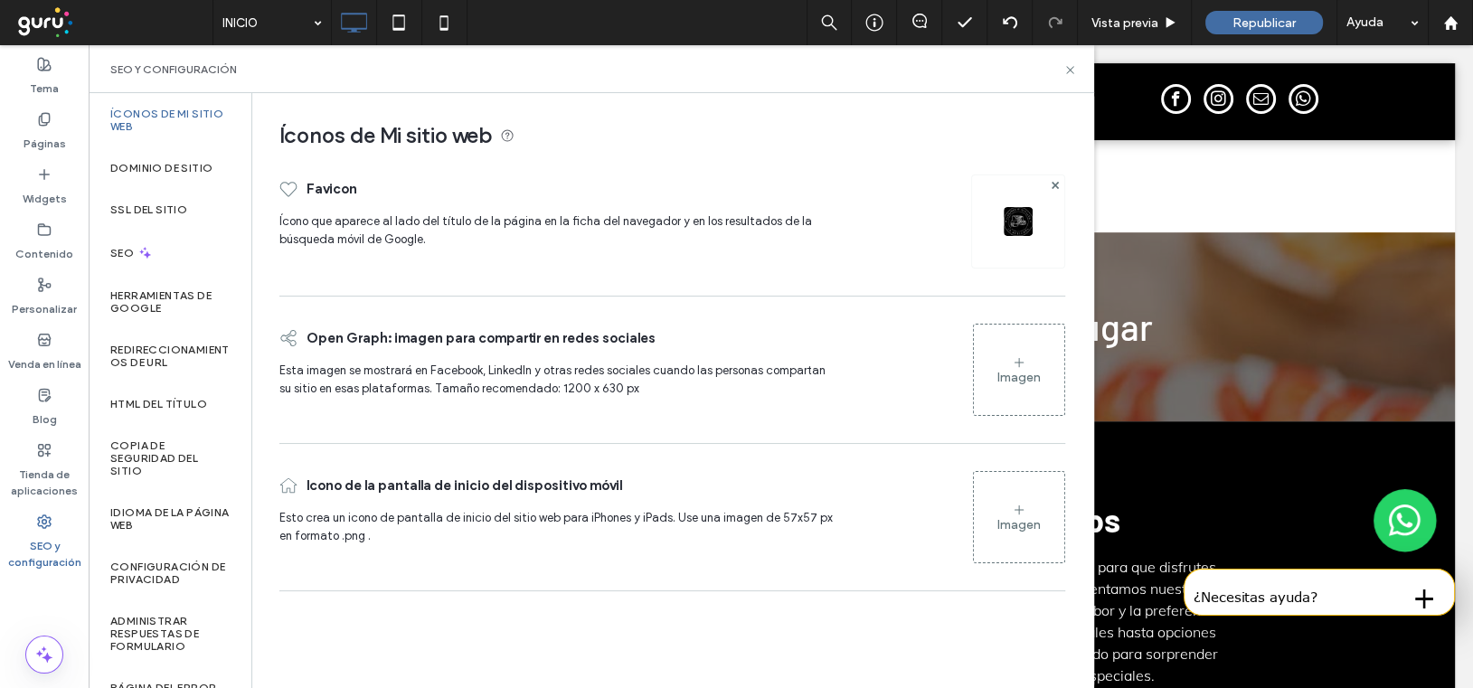
click at [1002, 370] on div "Imagen" at bounding box center [1018, 377] width 43 height 15
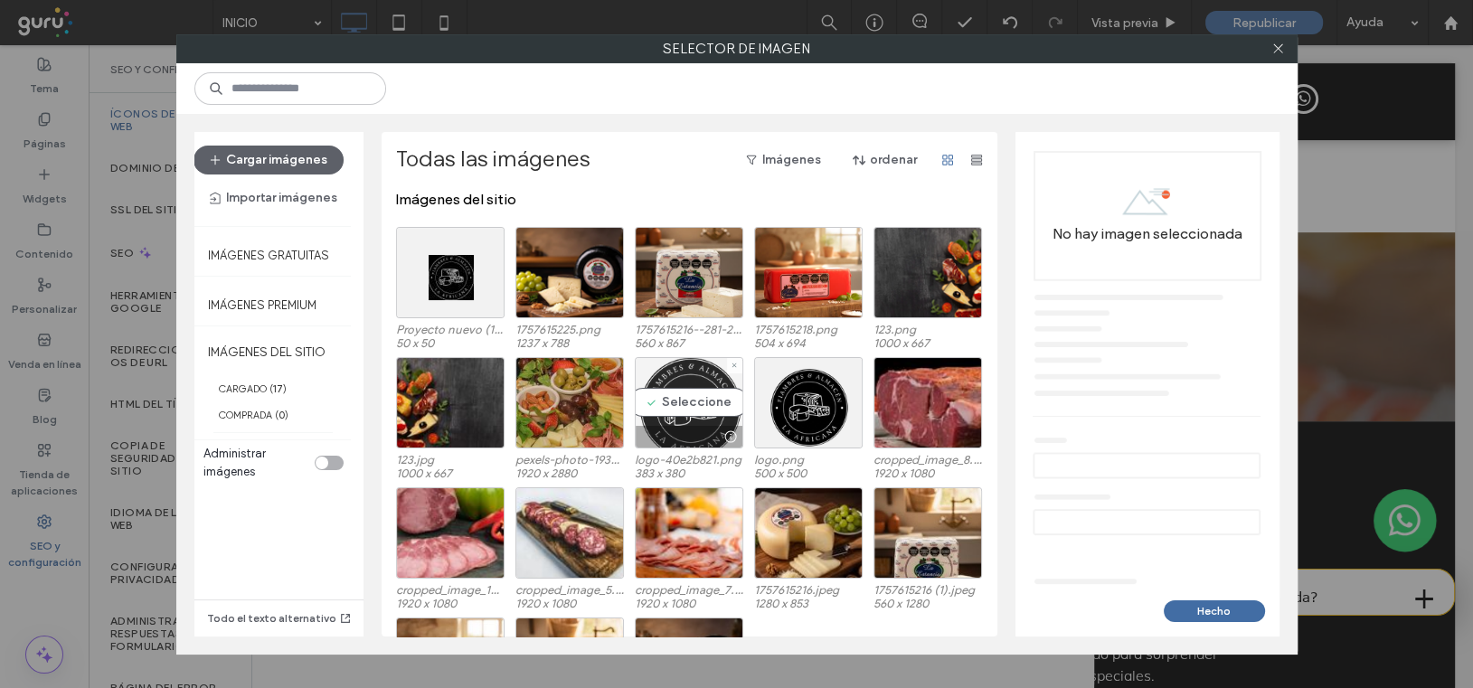
click at [705, 405] on div "Seleccione" at bounding box center [689, 402] width 108 height 91
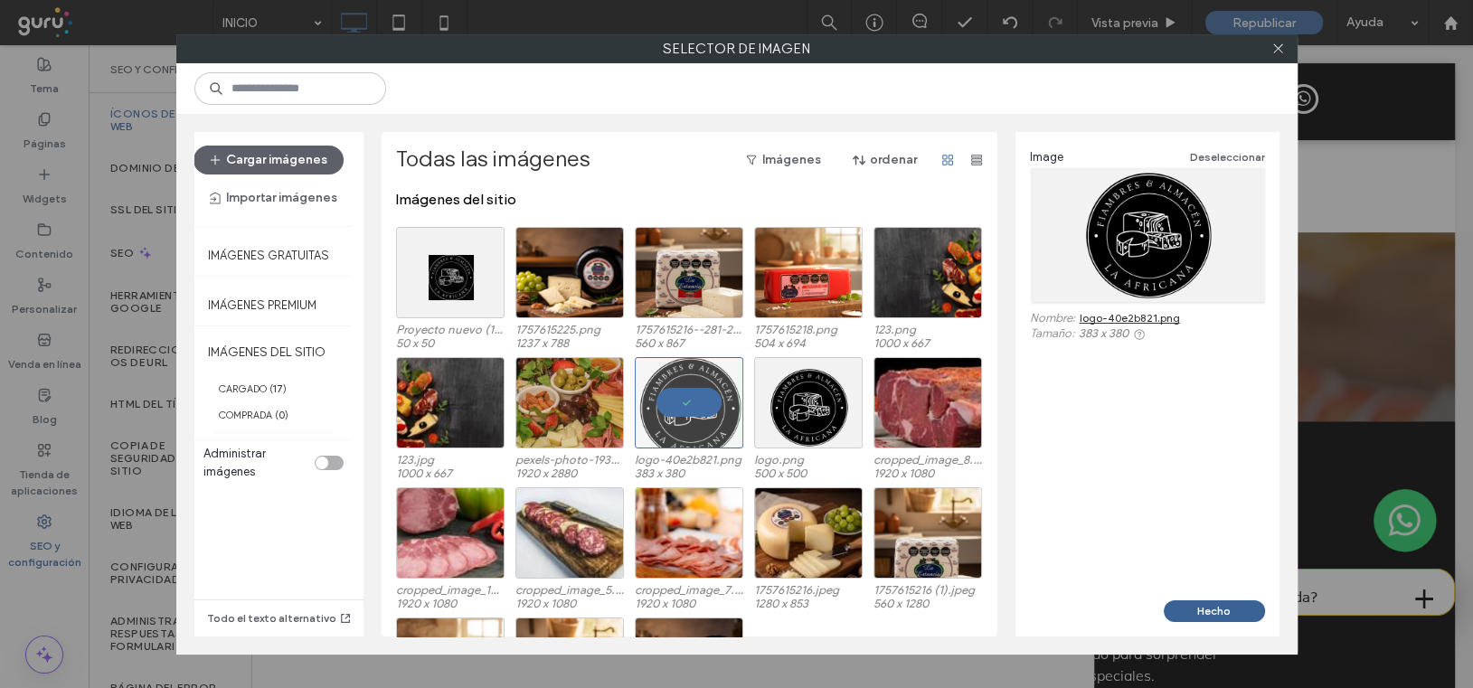
click at [1202, 607] on button "Hecho" at bounding box center [1214, 611] width 101 height 22
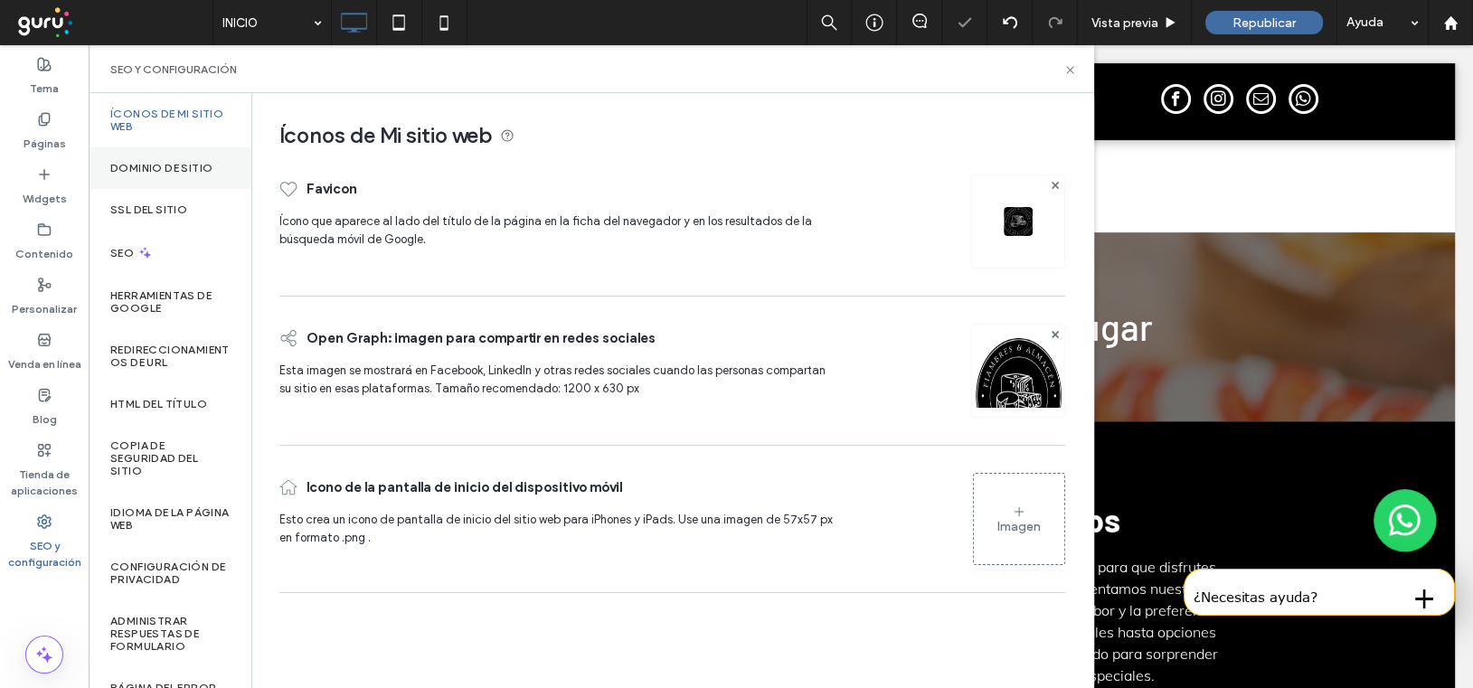
click at [176, 162] on label "Dominio de sitio" at bounding box center [161, 168] width 102 height 13
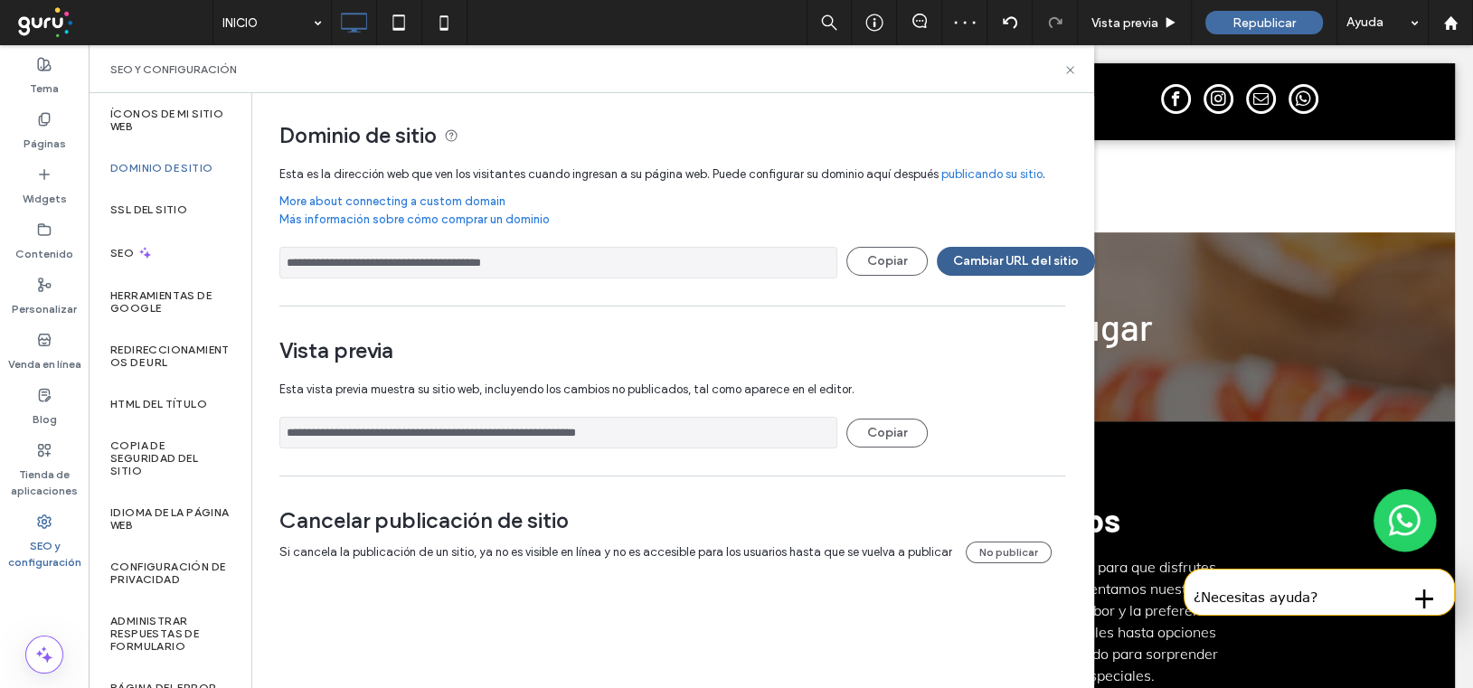
click at [994, 251] on button "Cambiar URL del sitio" at bounding box center [1016, 261] width 158 height 29
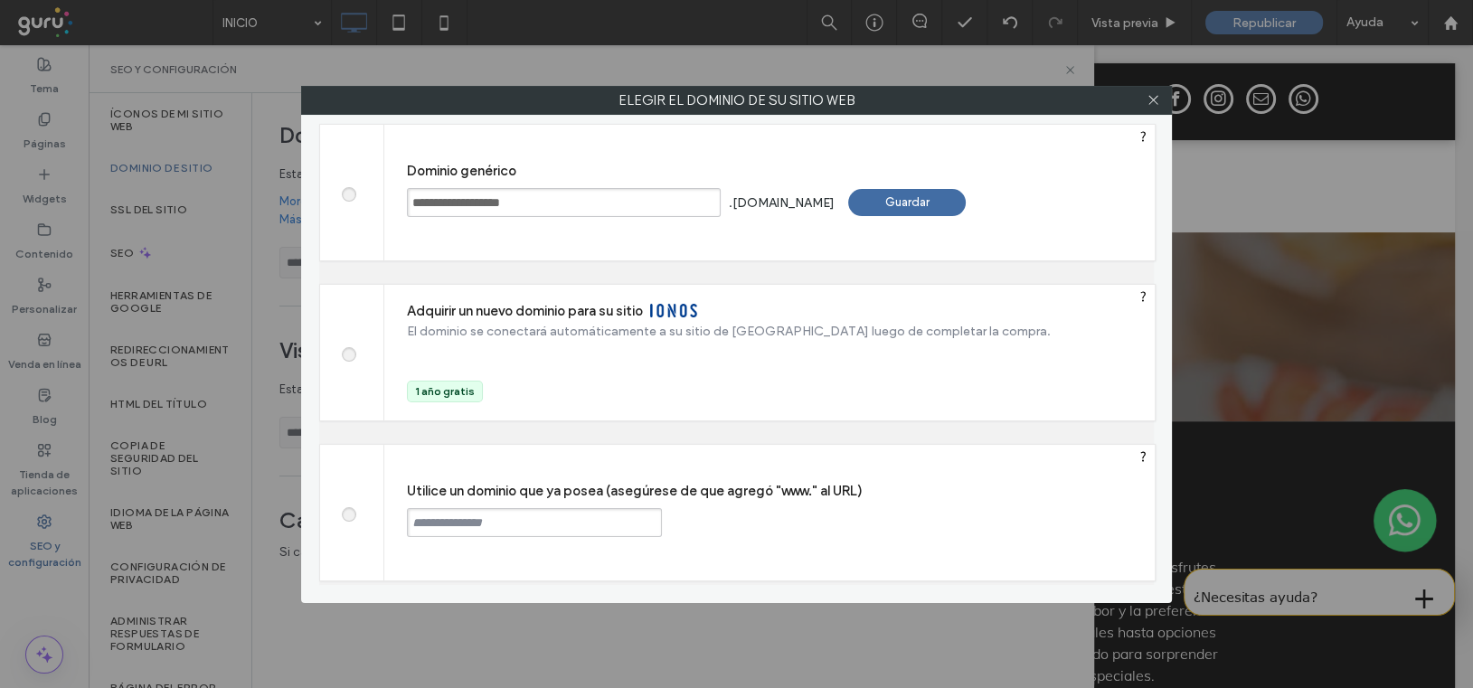
click at [341, 527] on div at bounding box center [352, 513] width 64 height 136
click at [341, 518] on div at bounding box center [352, 513] width 64 height 136
click at [348, 508] on span at bounding box center [348, 512] width 0 height 14
drag, startPoint x: 448, startPoint y: 526, endPoint x: 467, endPoint y: 534, distance: 21.5
click at [448, 526] on input "text" at bounding box center [534, 522] width 255 height 29
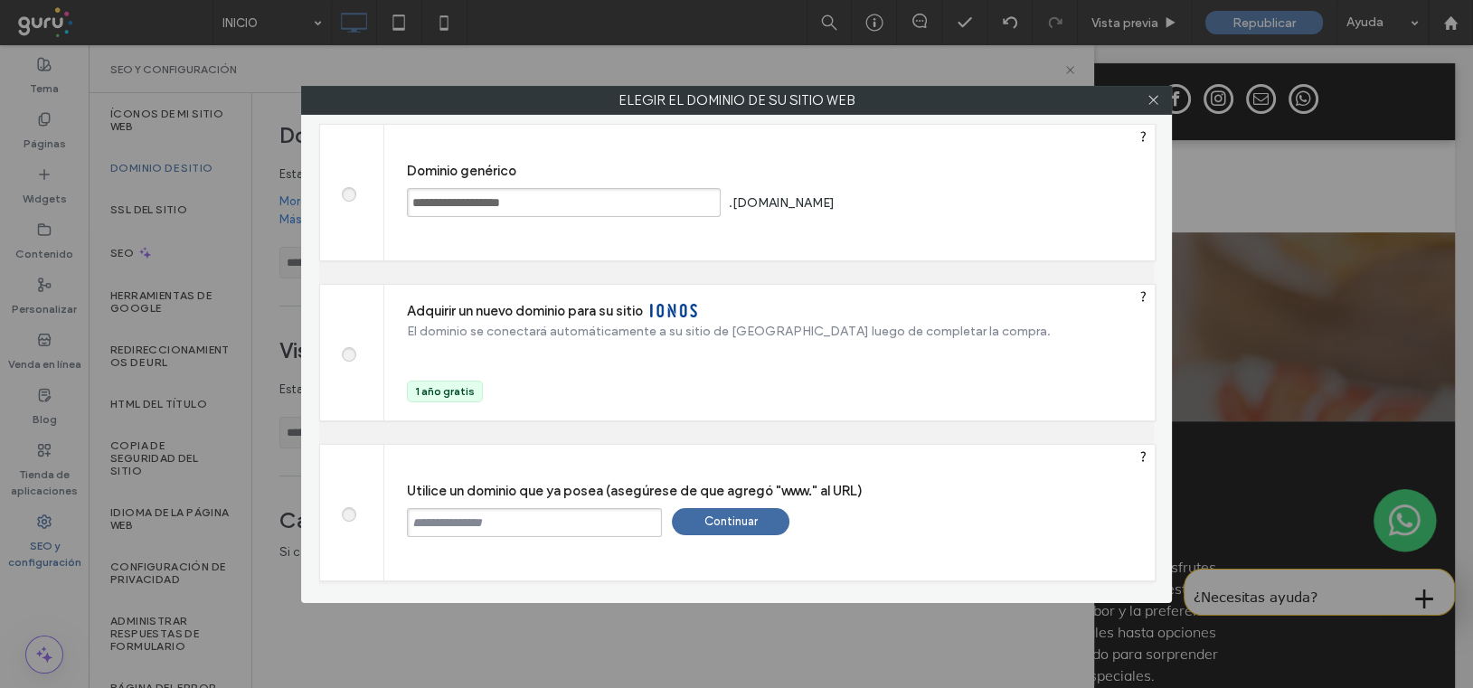
paste input "**********"
type input "**********"
click at [719, 520] on div "Continuar" at bounding box center [731, 521] width 118 height 27
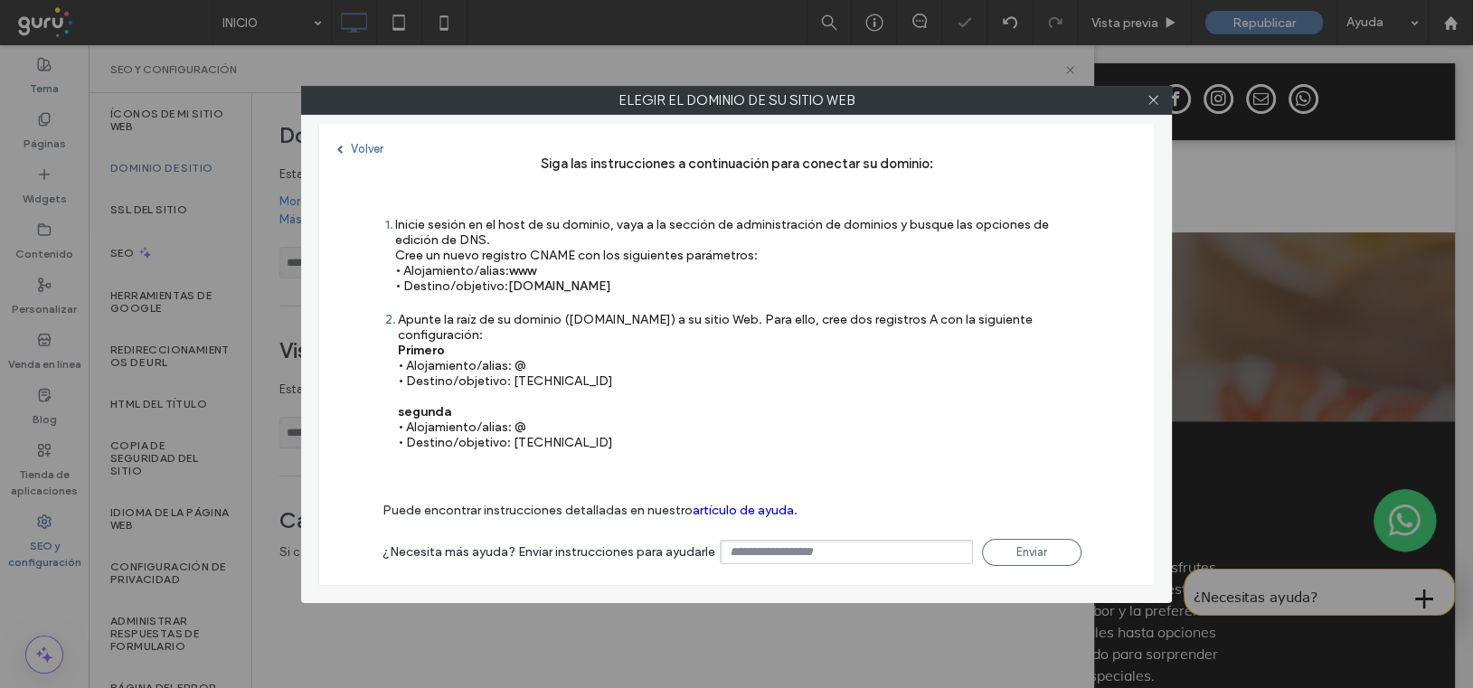
type input "**********"
click at [1150, 97] on use at bounding box center [1152, 100] width 9 height 9
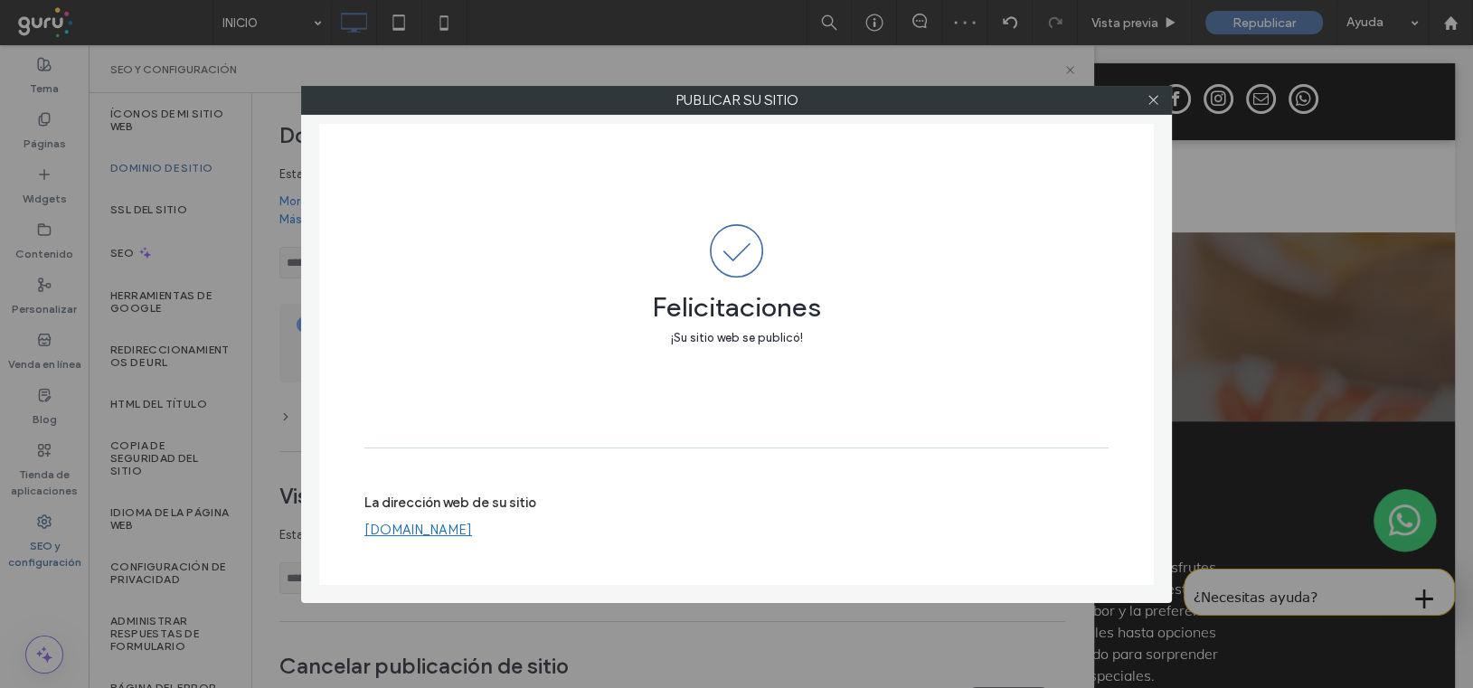
click at [1150, 99] on icon at bounding box center [1153, 100] width 14 height 14
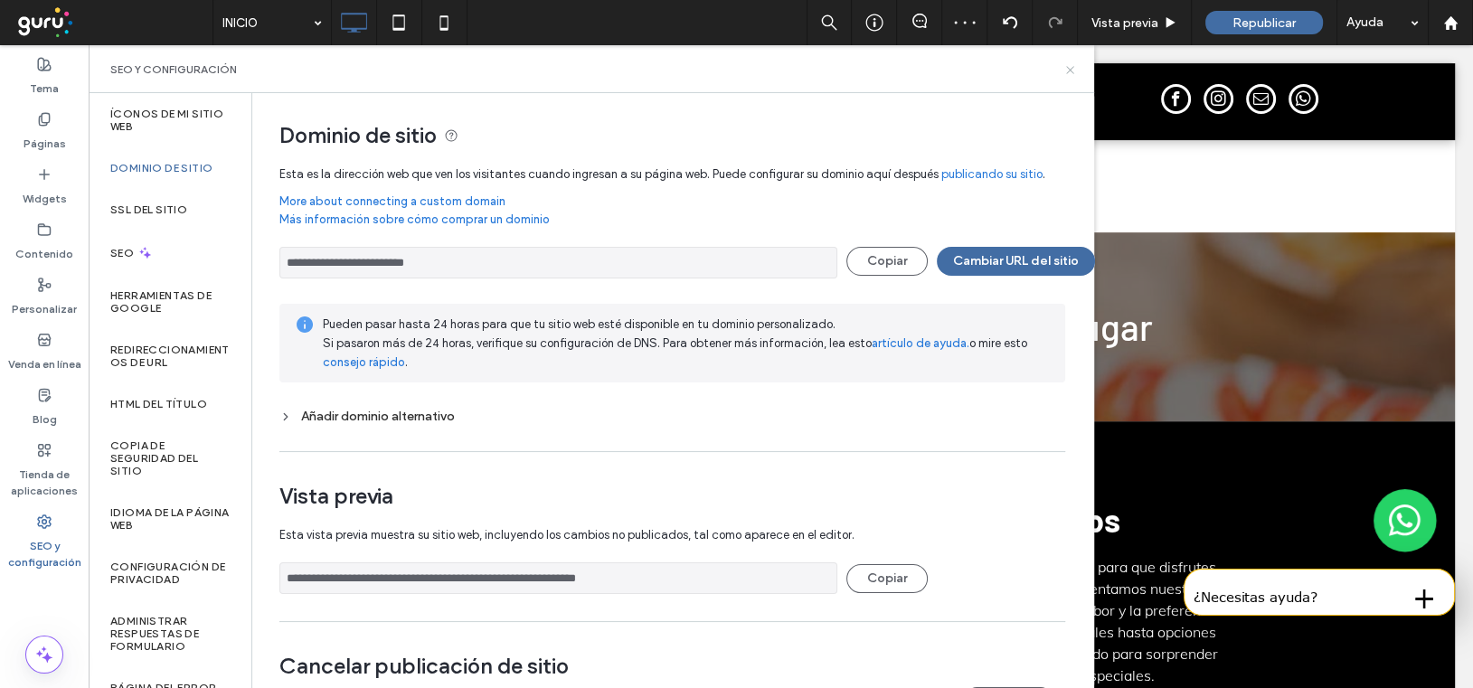
click at [1070, 67] on icon at bounding box center [1070, 70] width 14 height 14
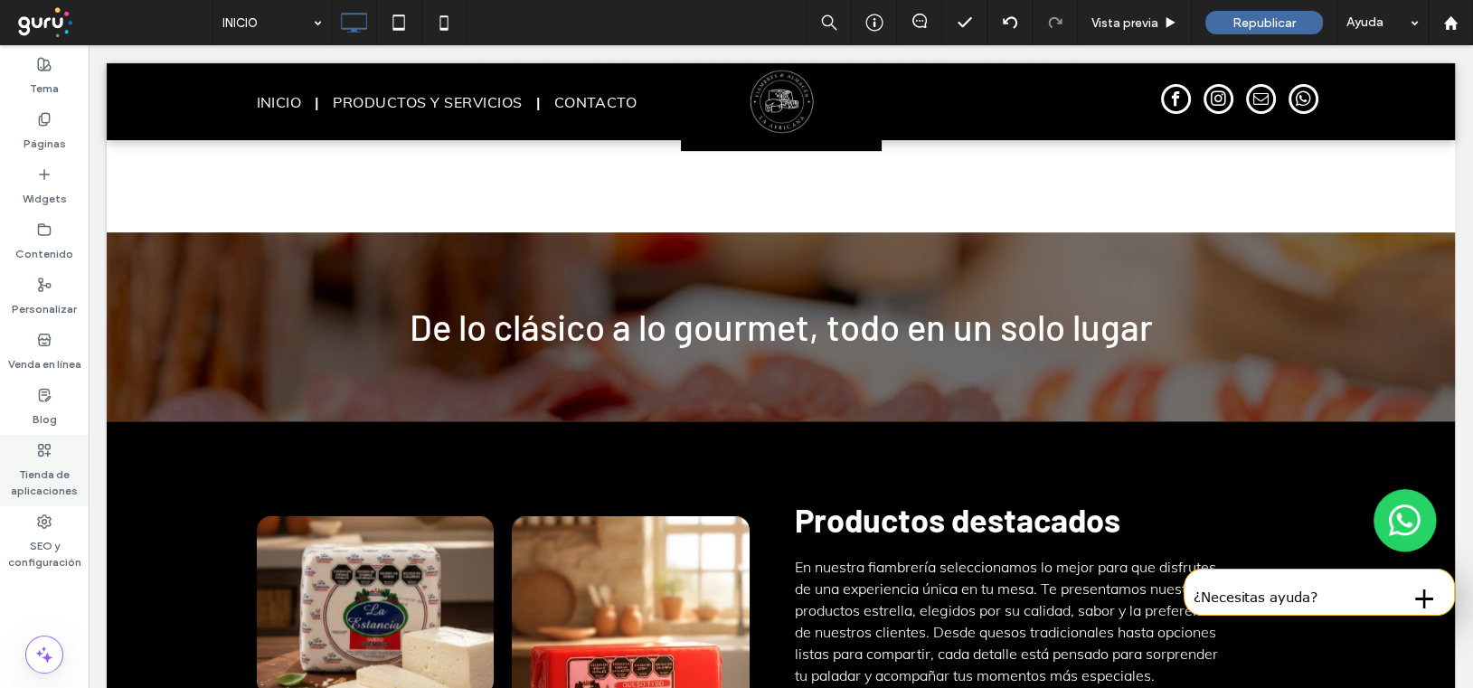
click at [43, 444] on use at bounding box center [45, 450] width 12 height 12
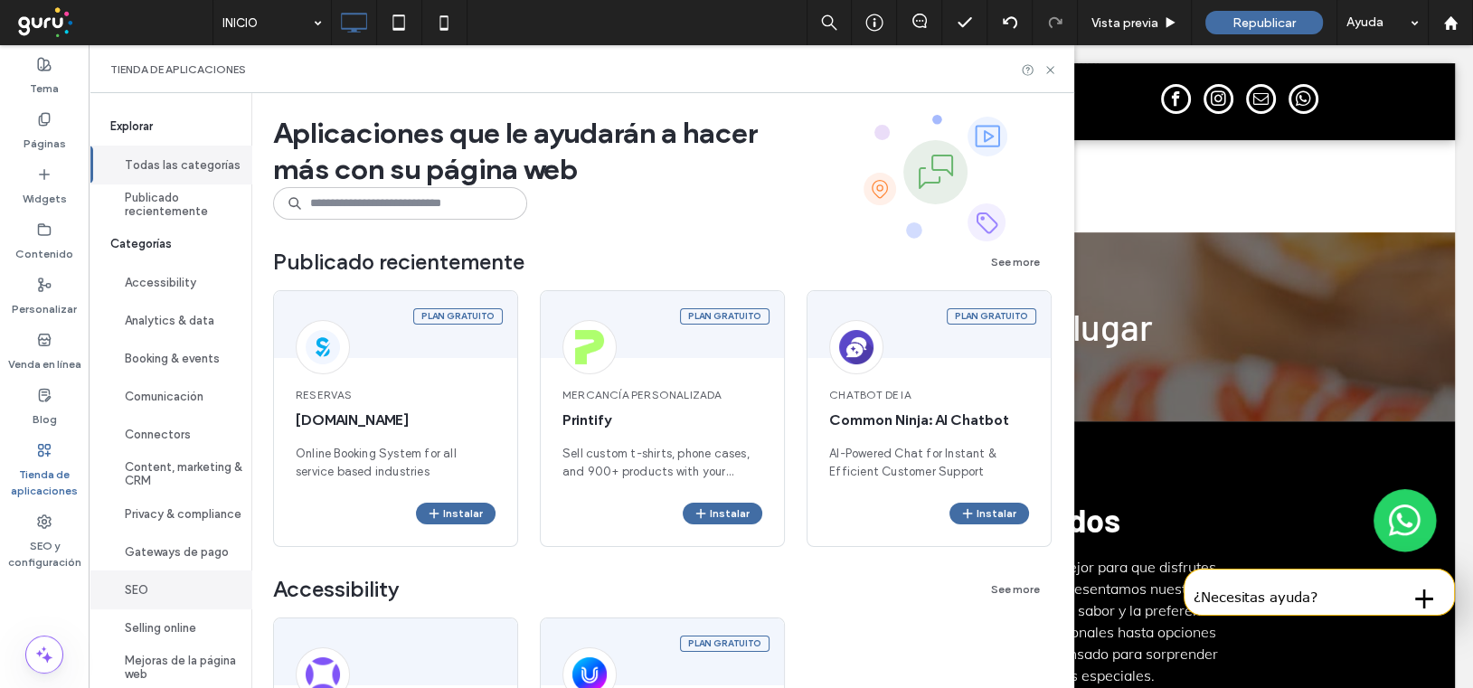
click at [145, 606] on button "SEO" at bounding box center [170, 589] width 163 height 38
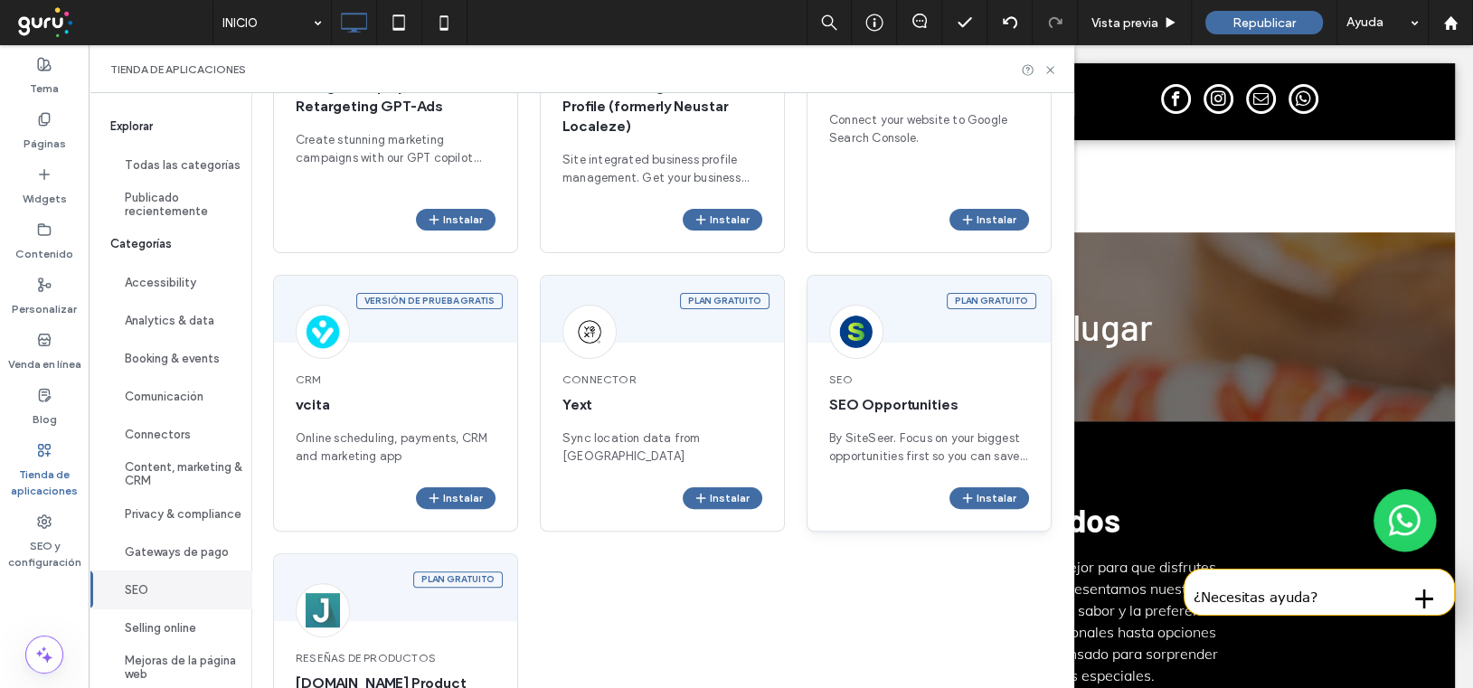
scroll to position [452, 0]
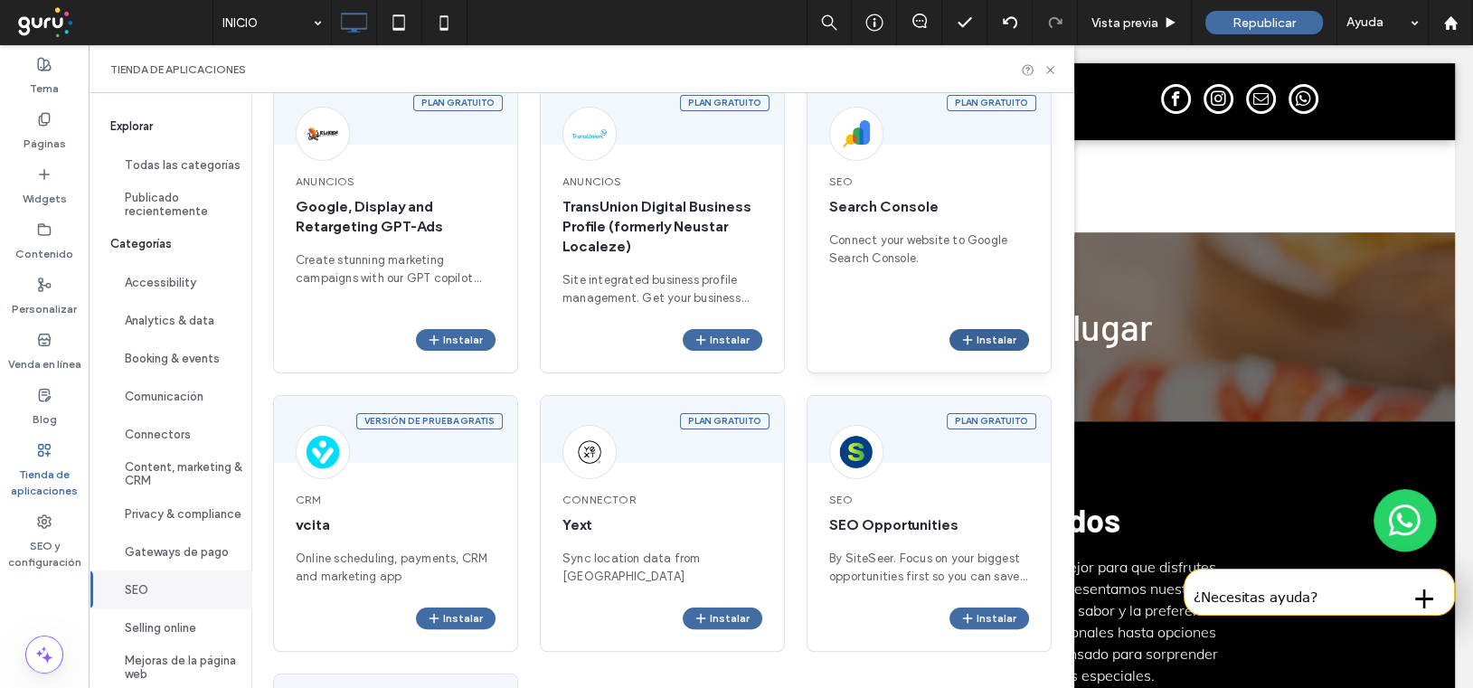
click at [1023, 332] on button "Instalar" at bounding box center [989, 340] width 80 height 22
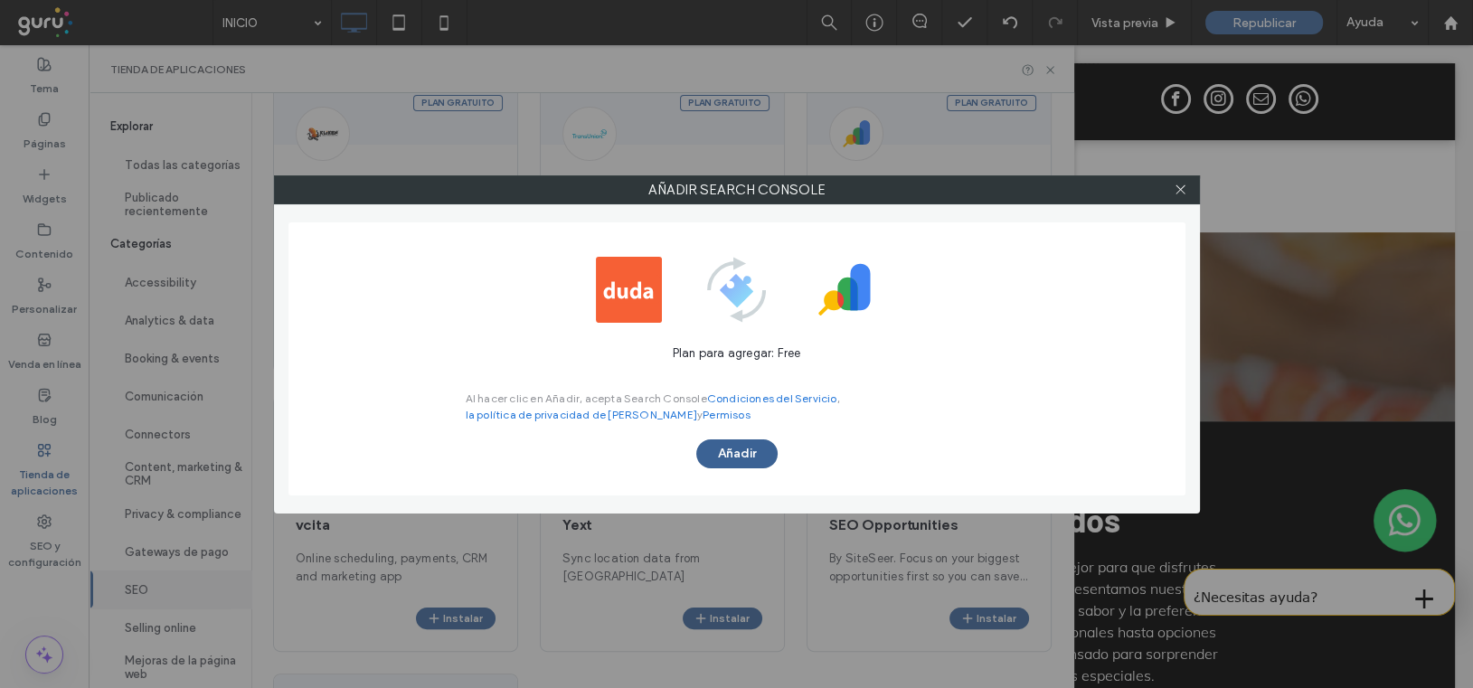
click at [723, 457] on button "Añadir" at bounding box center [736, 453] width 81 height 29
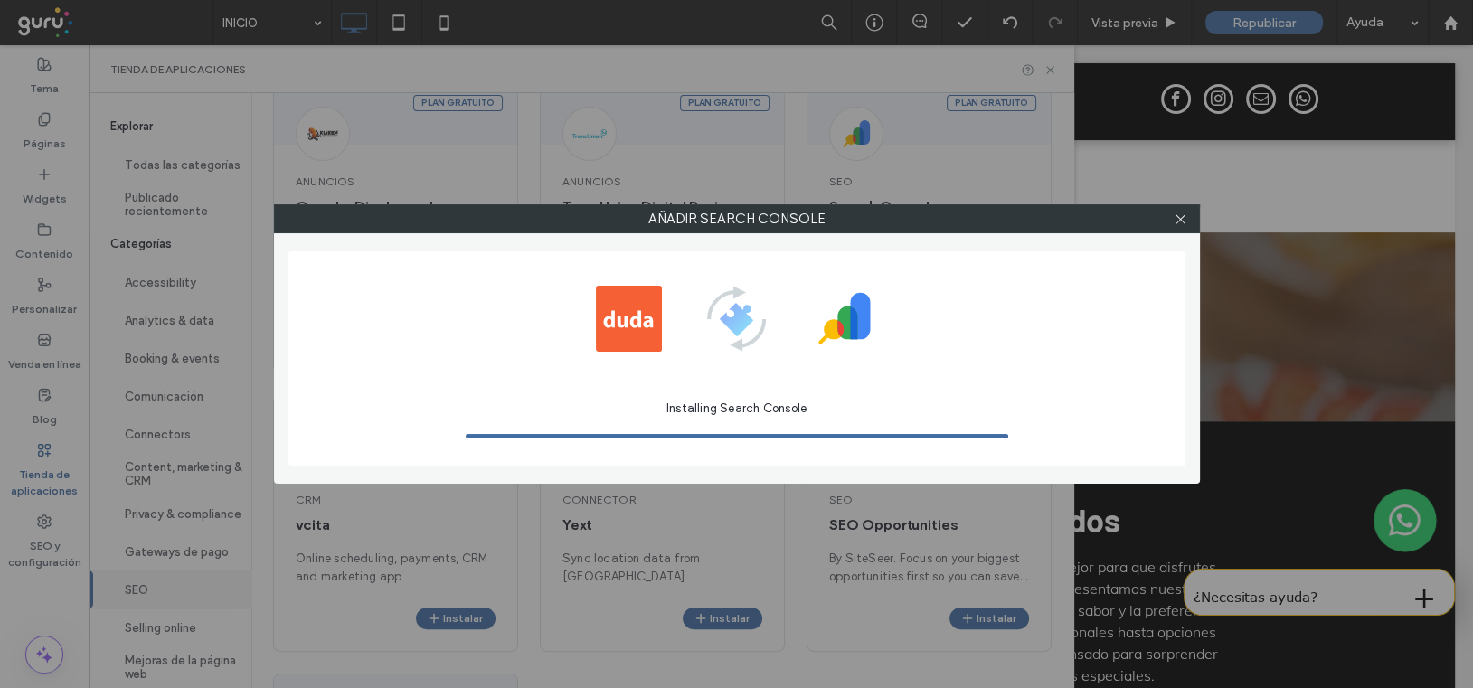
scroll to position [0, 0]
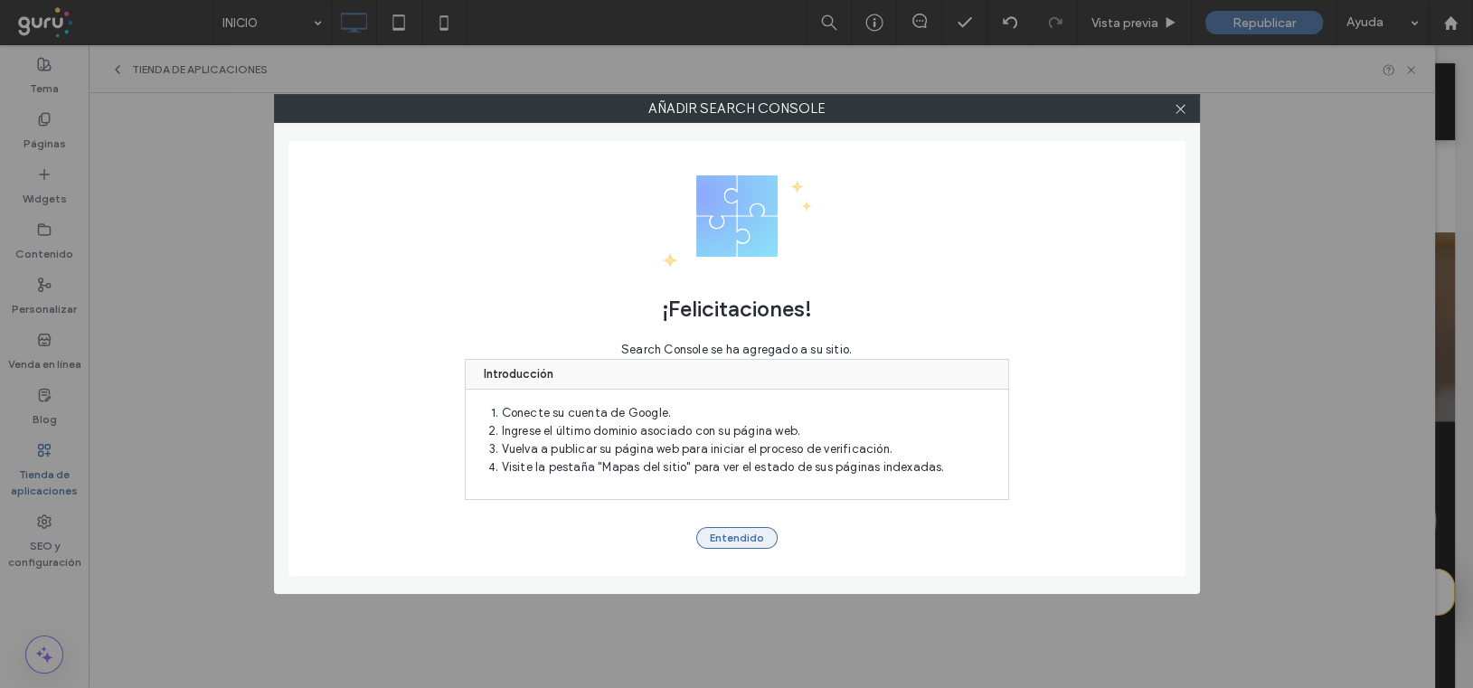
click at [746, 537] on button "Entendido" at bounding box center [736, 538] width 81 height 22
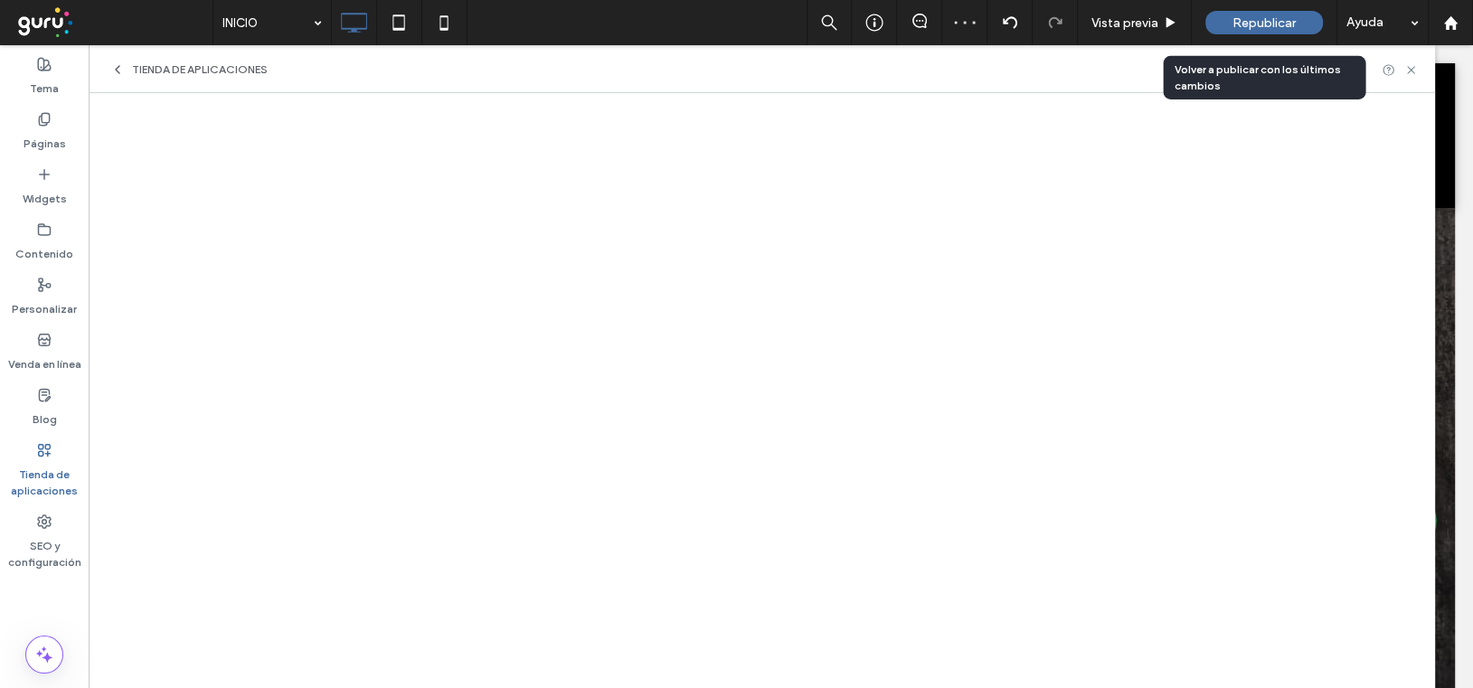
click at [1260, 15] on span "Republicar" at bounding box center [1263, 22] width 63 height 15
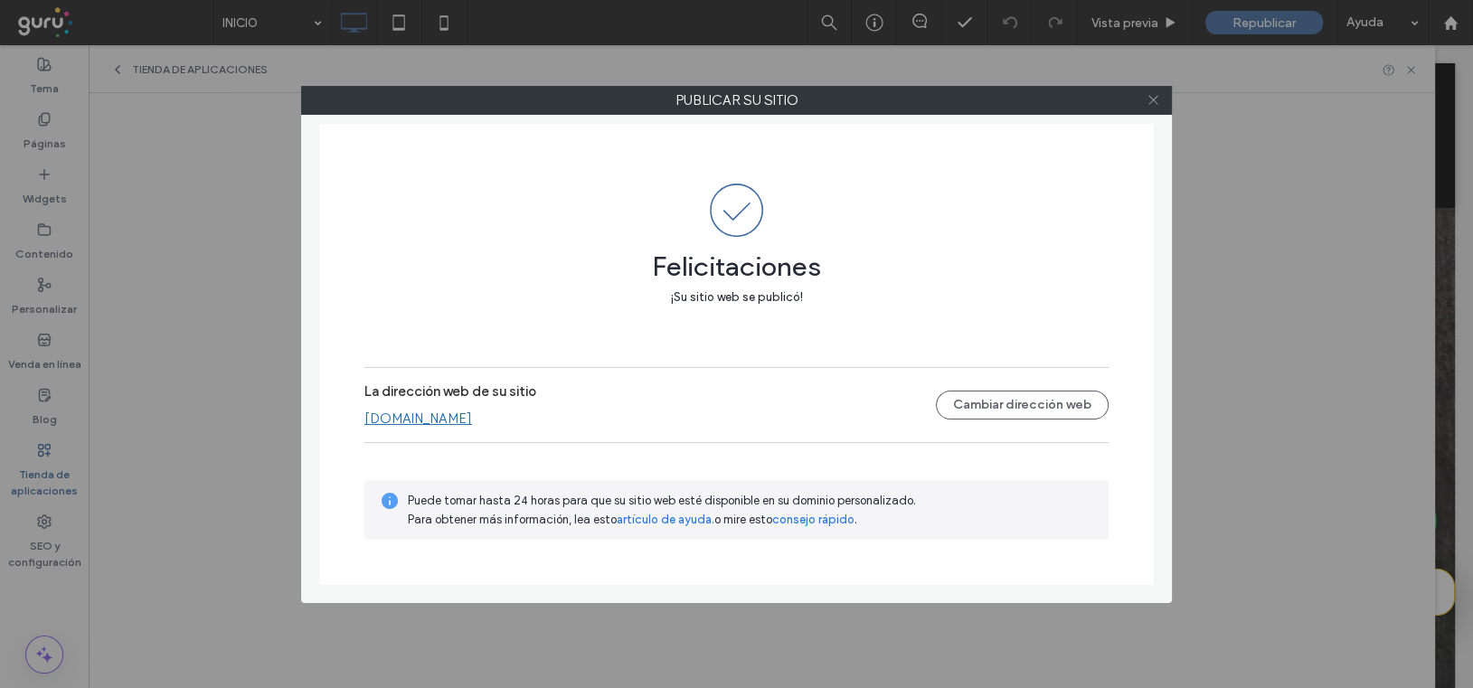
click at [1149, 101] on icon at bounding box center [1153, 100] width 14 height 14
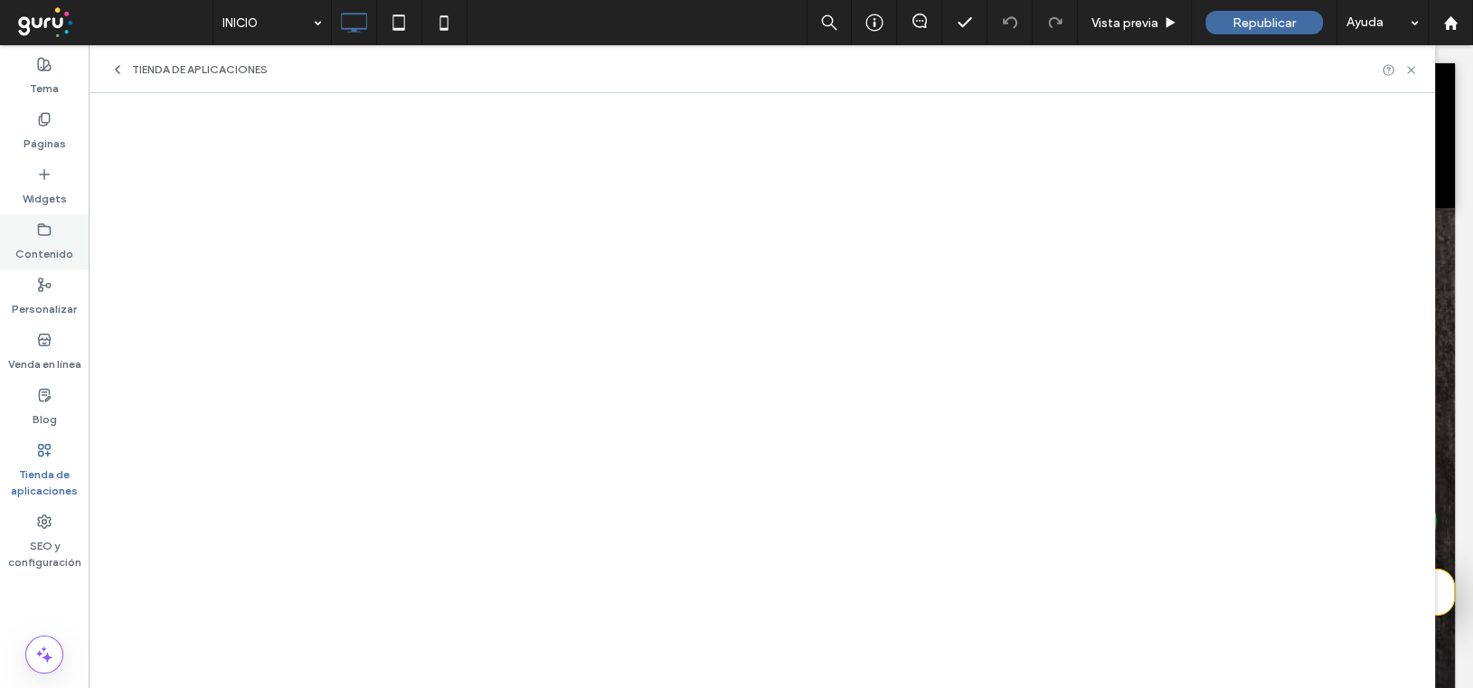
click at [47, 239] on label "Contenido" at bounding box center [44, 249] width 58 height 25
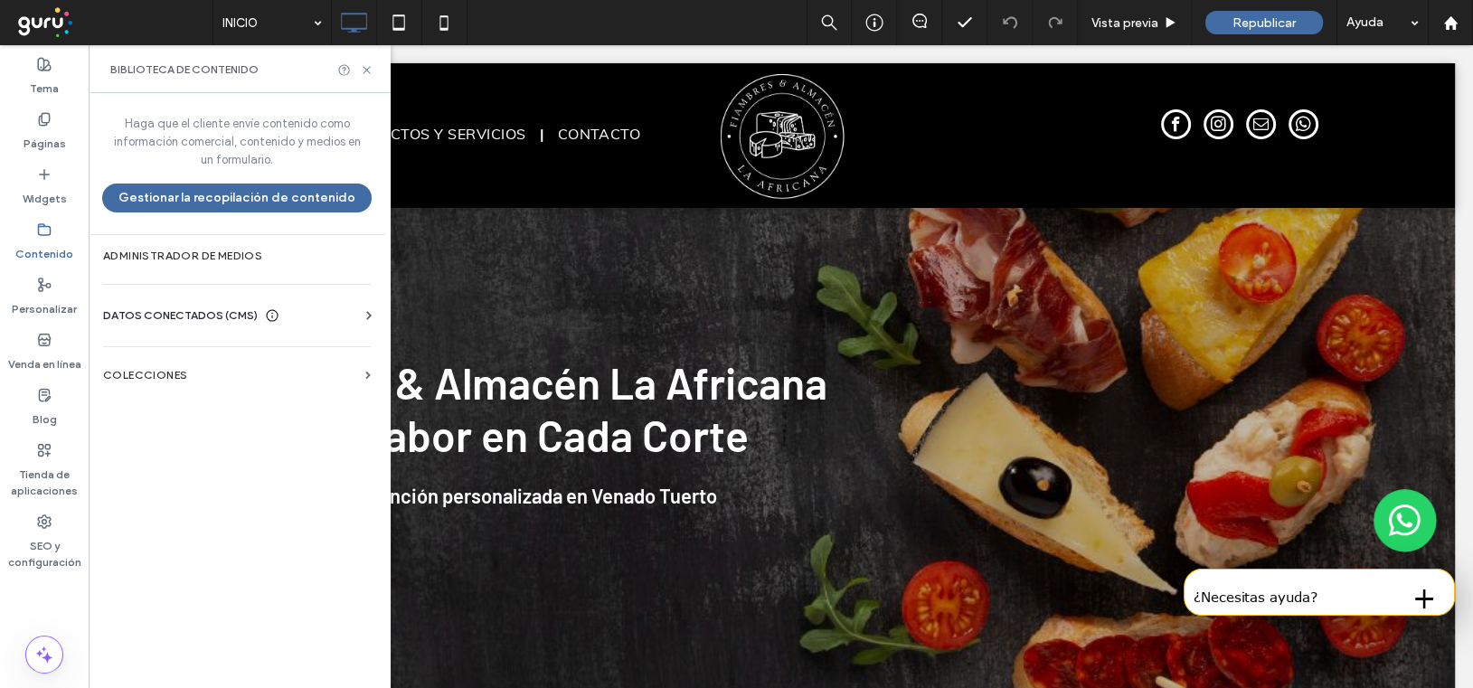
click at [123, 309] on span "DATOS CONECTADOS (CMS)" at bounding box center [180, 315] width 155 height 18
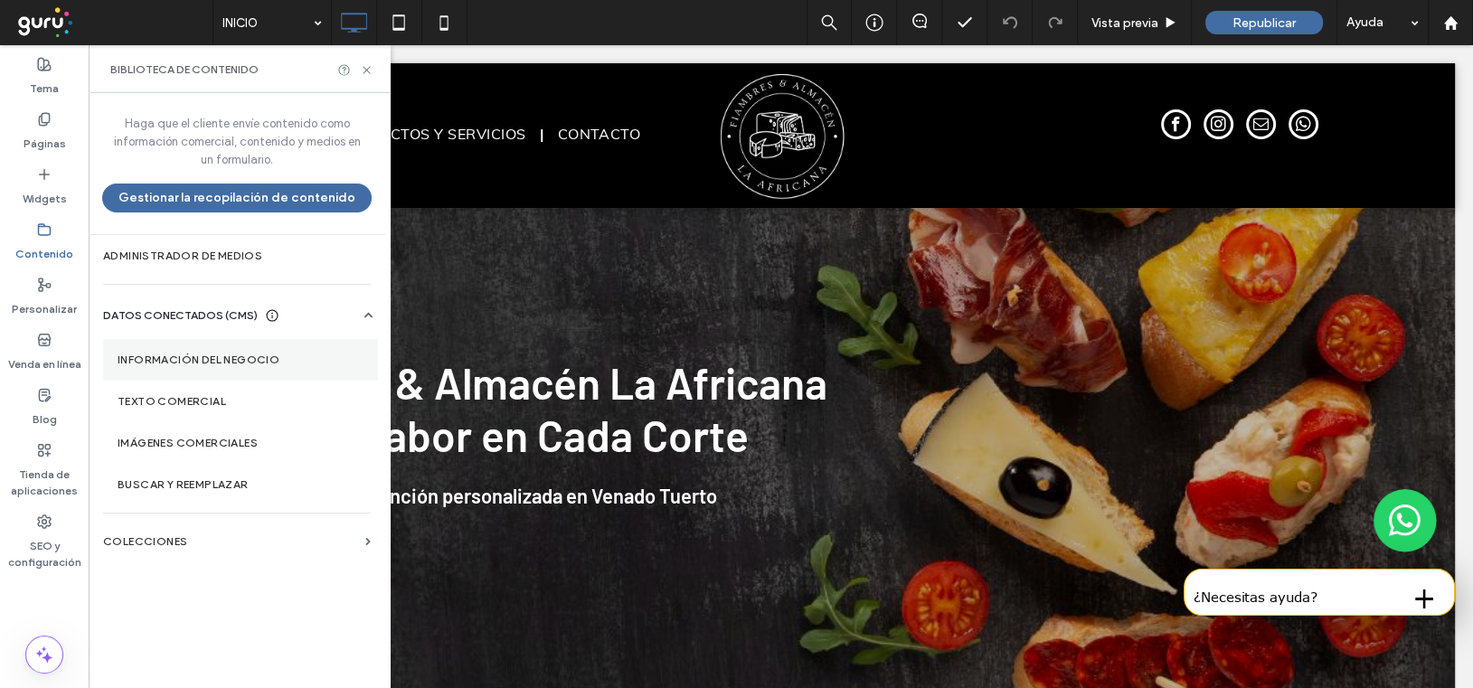
click at [149, 349] on section "Información del negocio" at bounding box center [240, 360] width 275 height 42
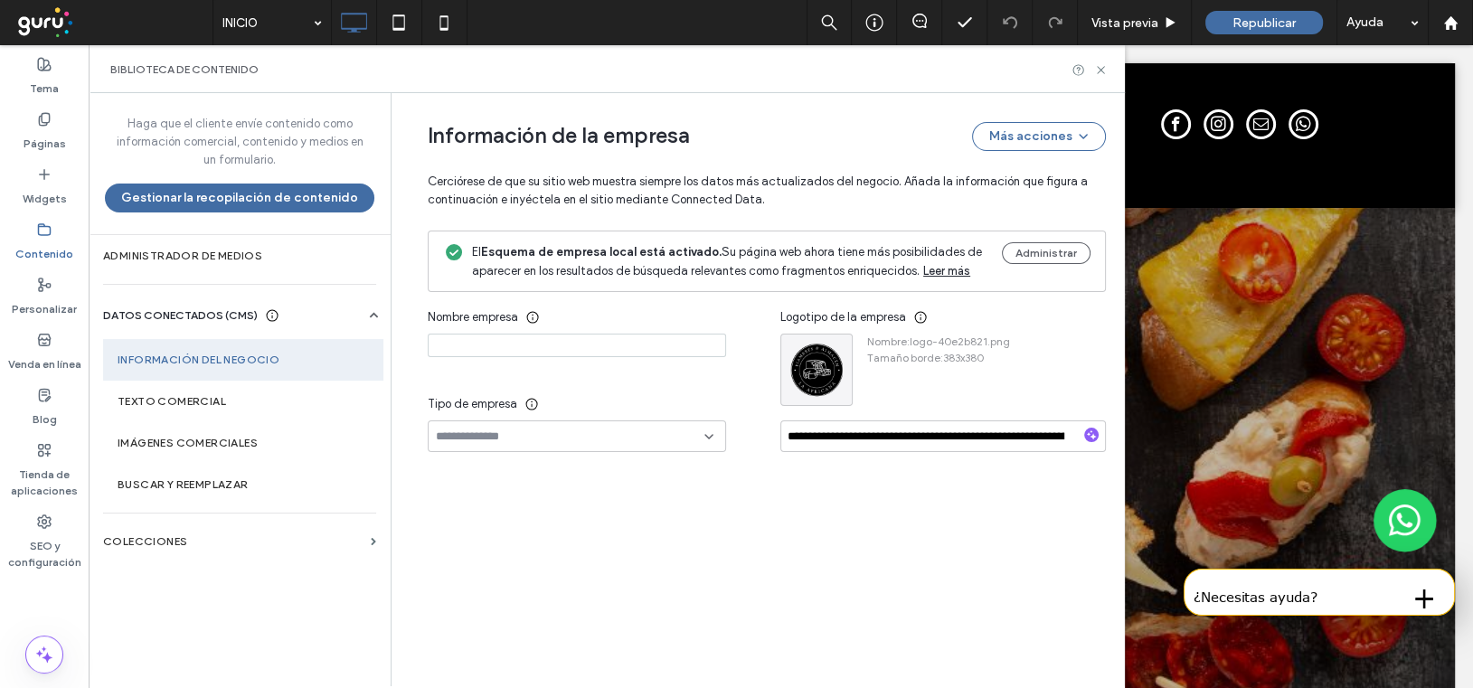
type input "**********"
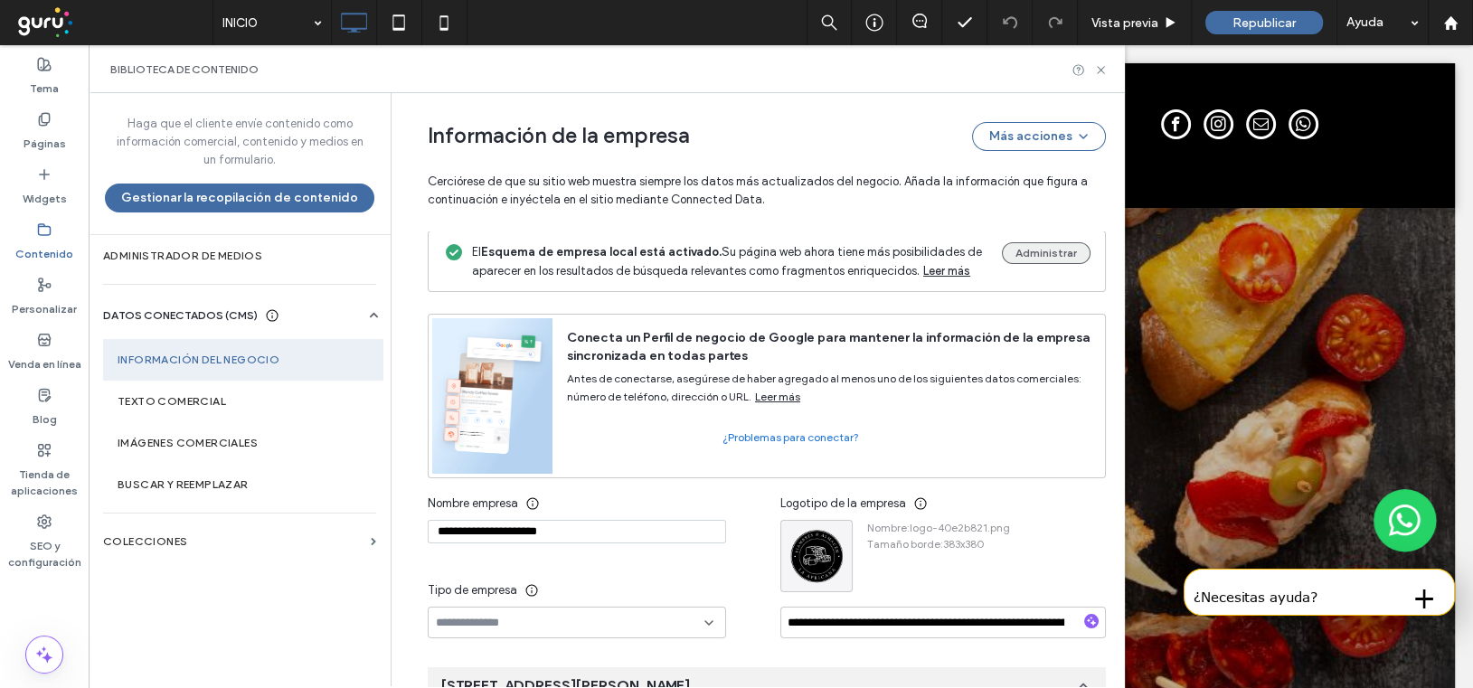
click at [1034, 250] on button "Administrar" at bounding box center [1046, 253] width 89 height 22
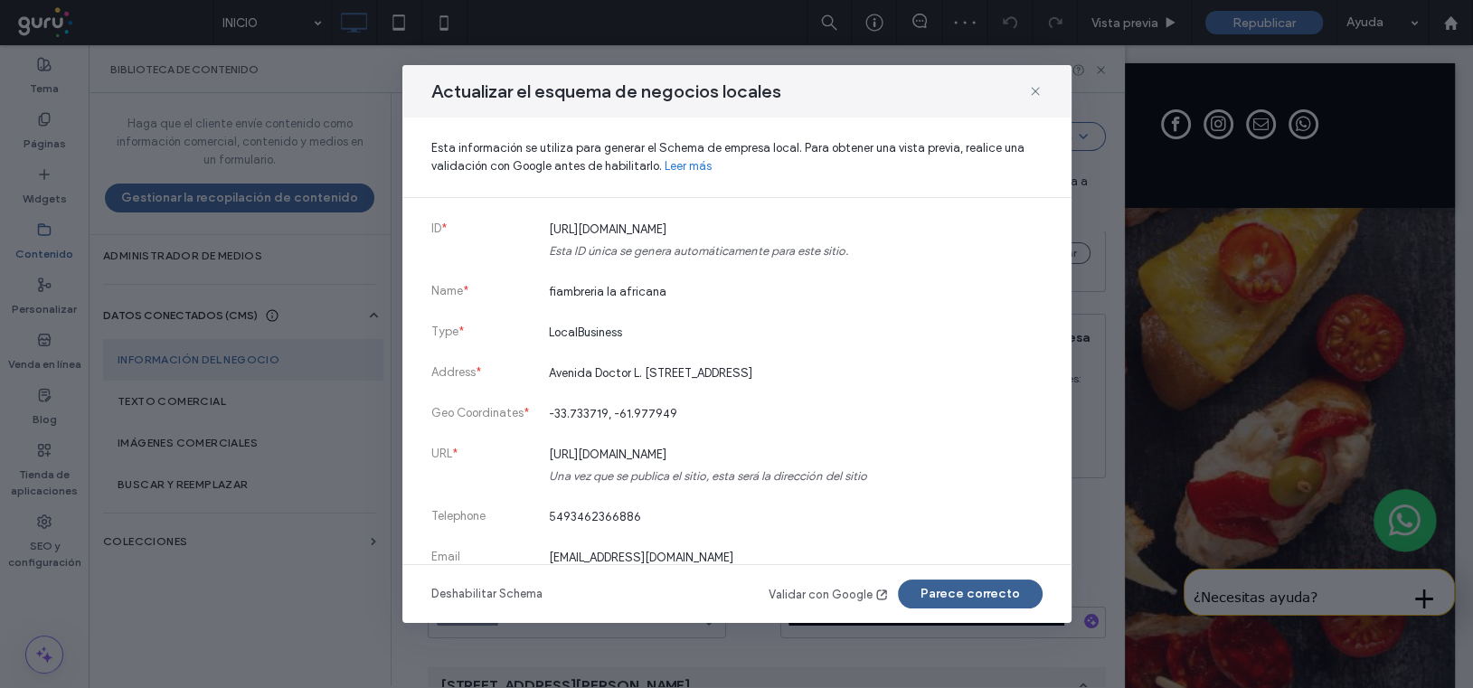
click at [969, 582] on button "Parece correcto" at bounding box center [970, 594] width 145 height 29
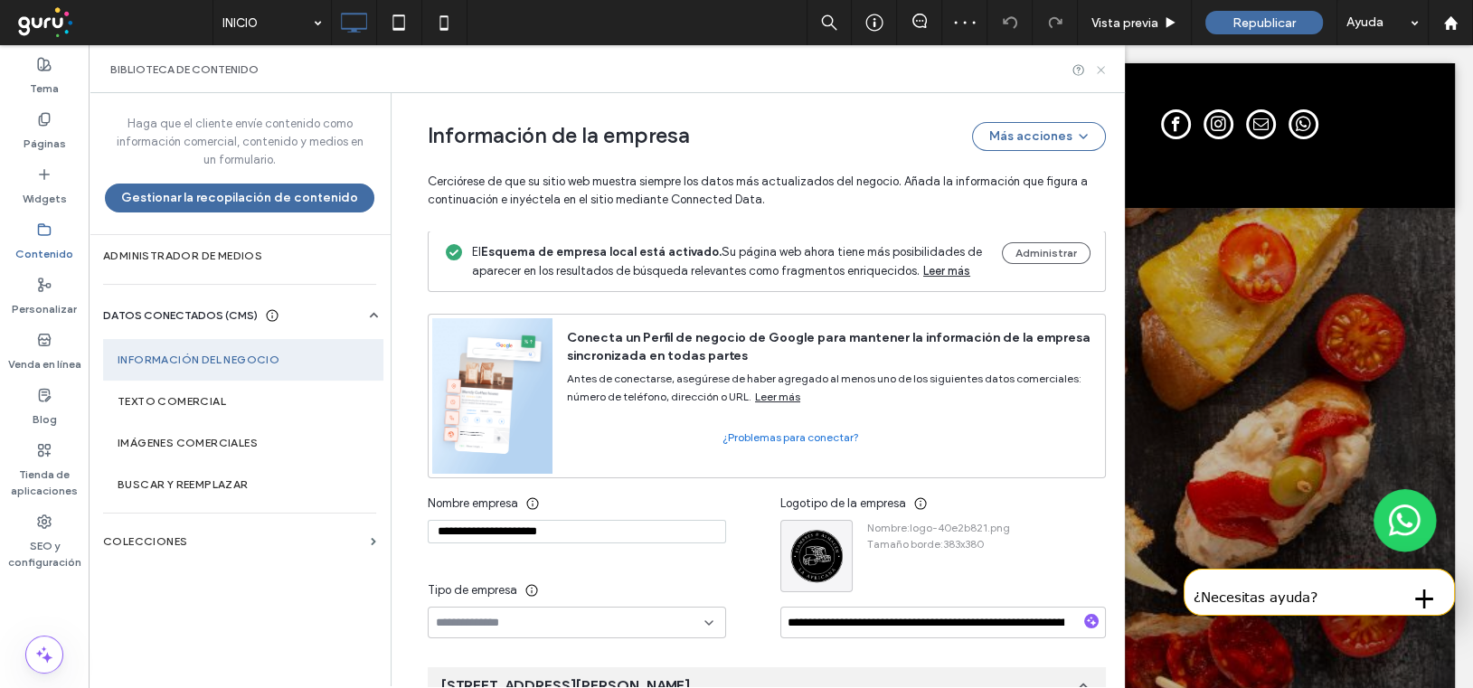
click at [1099, 71] on icon at bounding box center [1101, 70] width 14 height 14
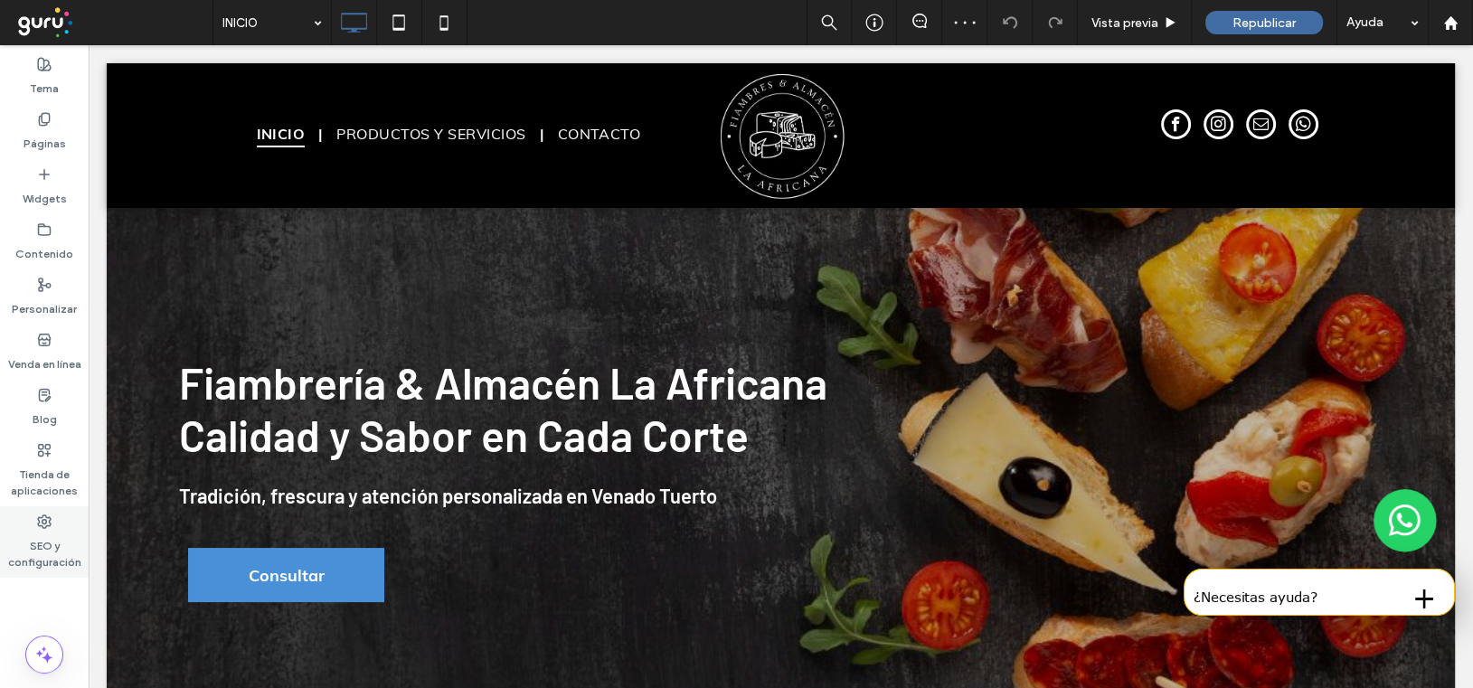
click at [40, 523] on icon at bounding box center [44, 521] width 14 height 14
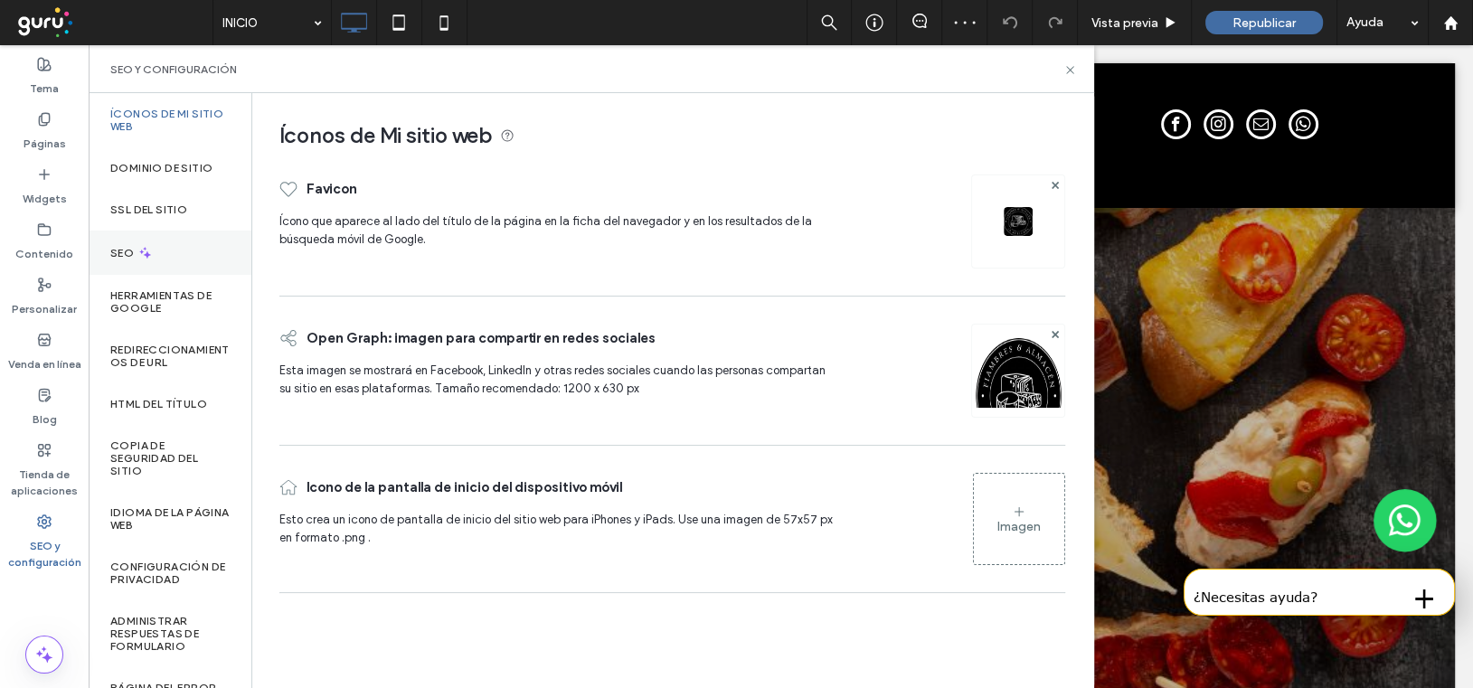
click at [157, 261] on div "SEO" at bounding box center [170, 253] width 163 height 44
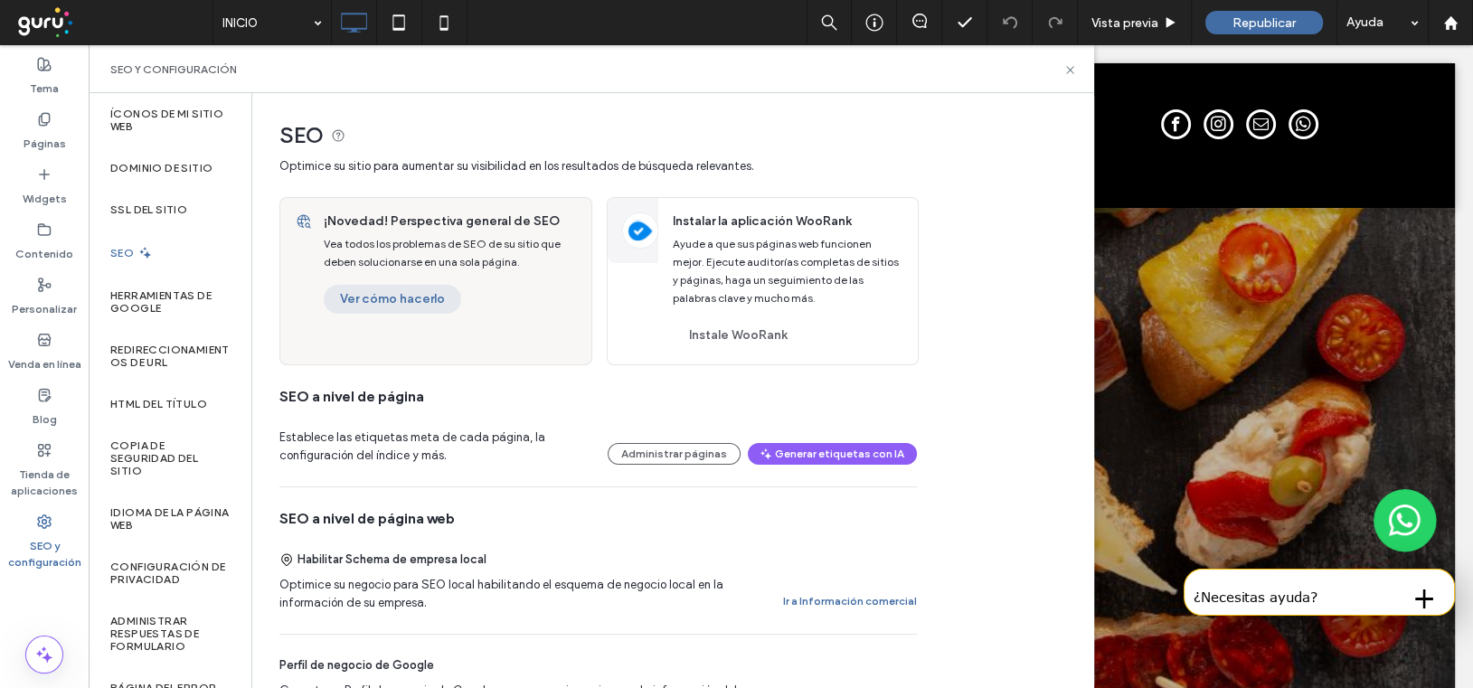
click at [394, 308] on button "Ver cómo hacerlo" at bounding box center [392, 299] width 137 height 29
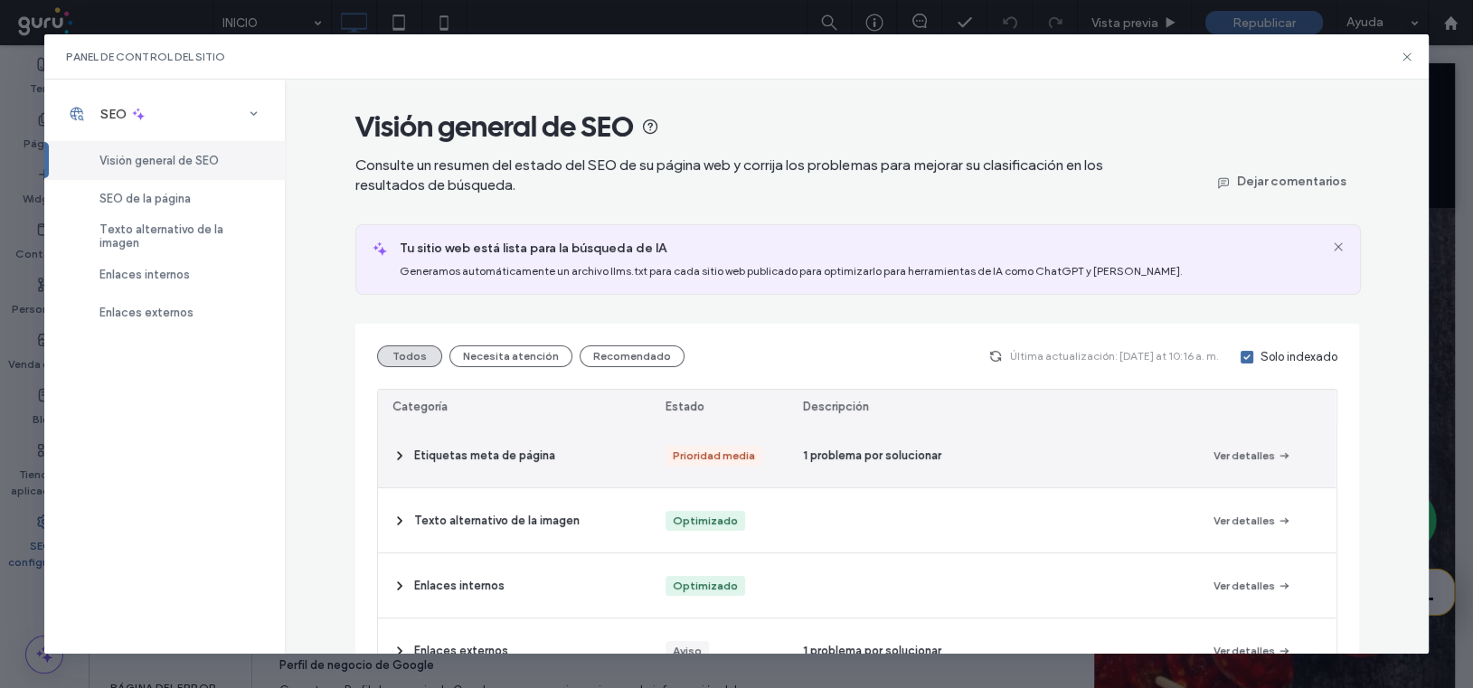
drag, startPoint x: 905, startPoint y: 456, endPoint x: 898, endPoint y: 448, distance: 10.2
click at [904, 456] on span "1 problema por solucionar" at bounding box center [872, 456] width 138 height 18
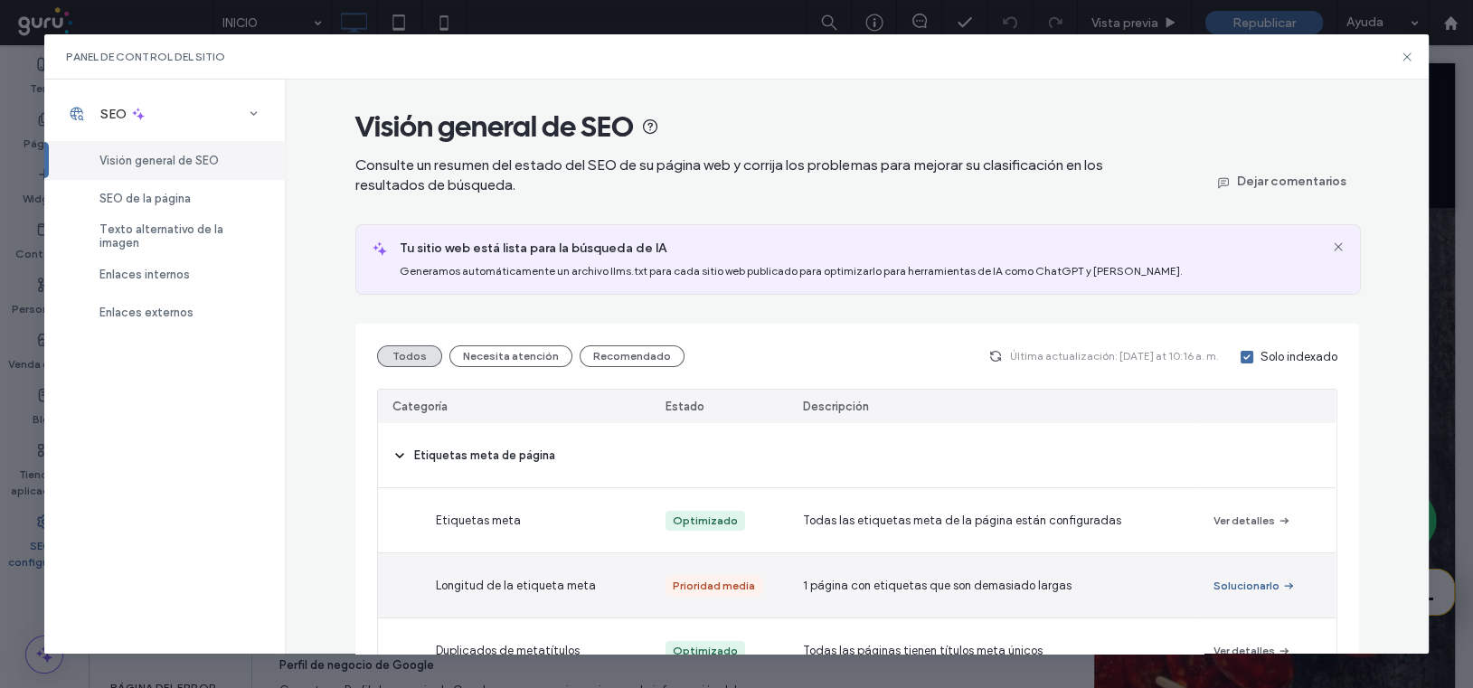
click at [1237, 581] on button "Solucionarlo" at bounding box center [1254, 586] width 82 height 22
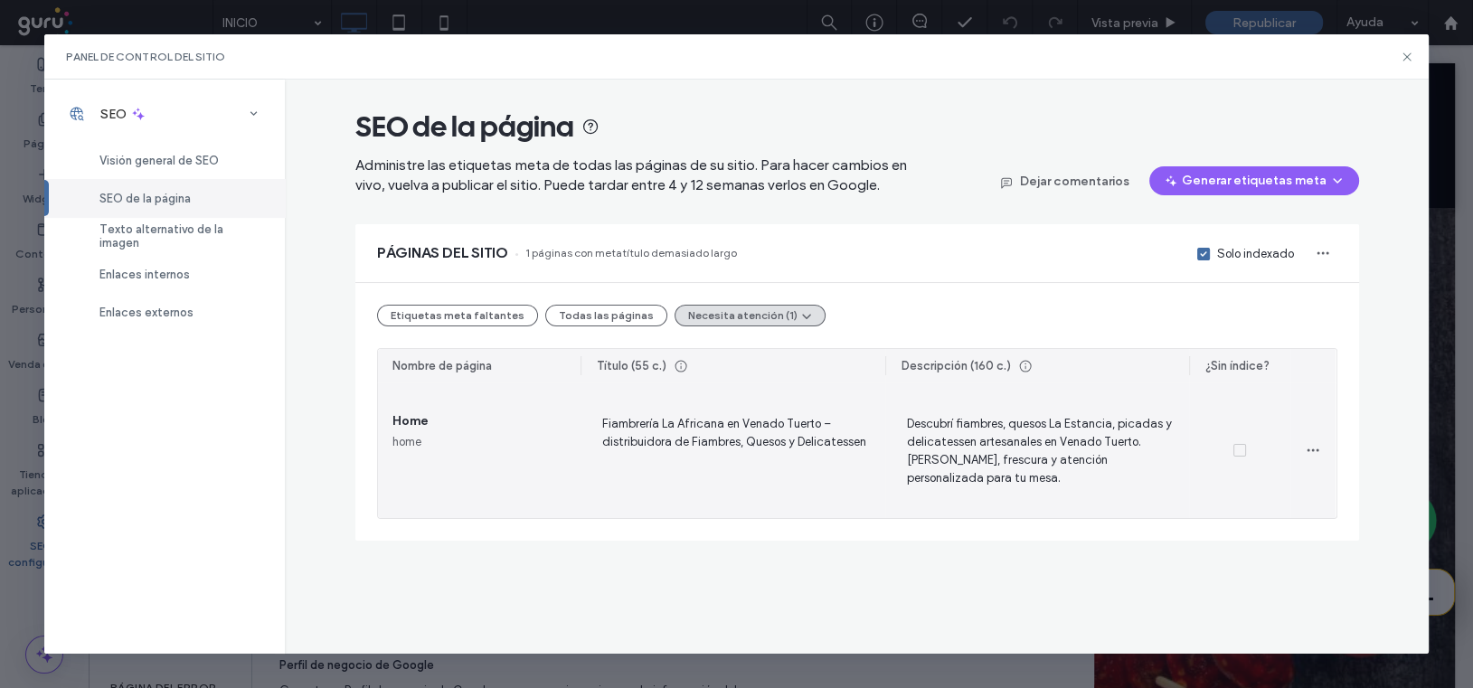
click at [995, 442] on span "Descubrí fiambres, quesos La Estancia, picadas y delicatessen artesanales en Ve…" at bounding box center [1038, 450] width 276 height 74
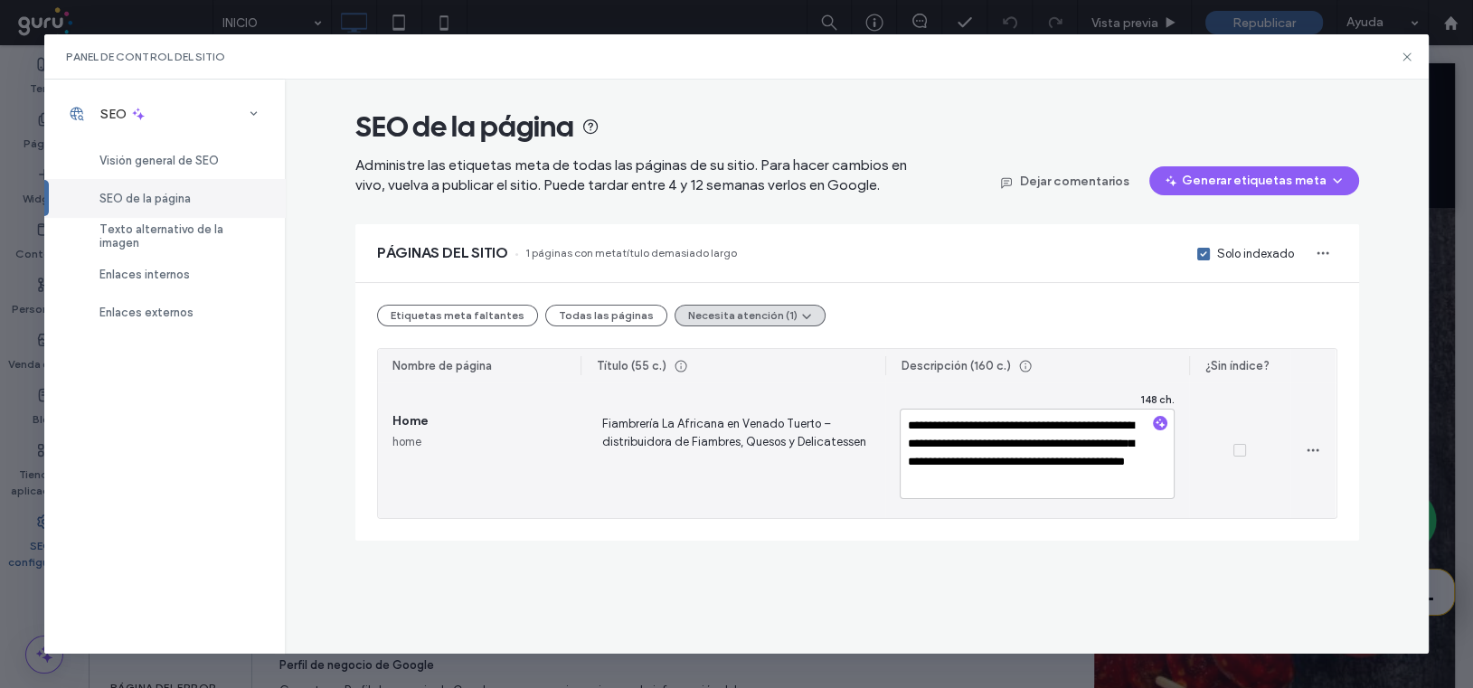
drag, startPoint x: 957, startPoint y: 425, endPoint x: 849, endPoint y: 412, distance: 109.2
click at [849, 412] on section "**********" at bounding box center [857, 450] width 958 height 136
drag, startPoint x: 1000, startPoint y: 483, endPoint x: 881, endPoint y: 468, distance: 120.2
click at [881, 468] on section "**********" at bounding box center [857, 450] width 958 height 136
type textarea "**********"
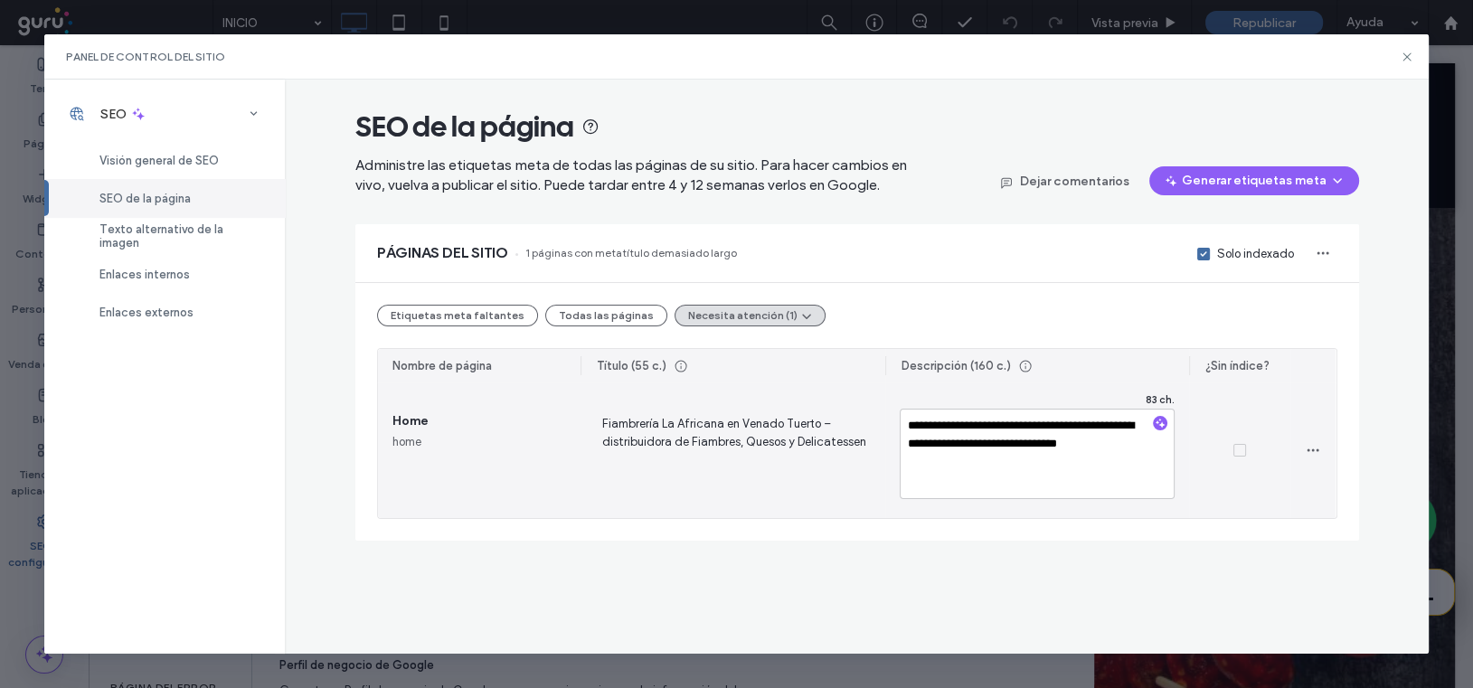
click at [788, 436] on span "Fiambrería La Africana en Venado Tuerto – distribuidora de Fiambres, Quesos y D…" at bounding box center [733, 450] width 276 height 74
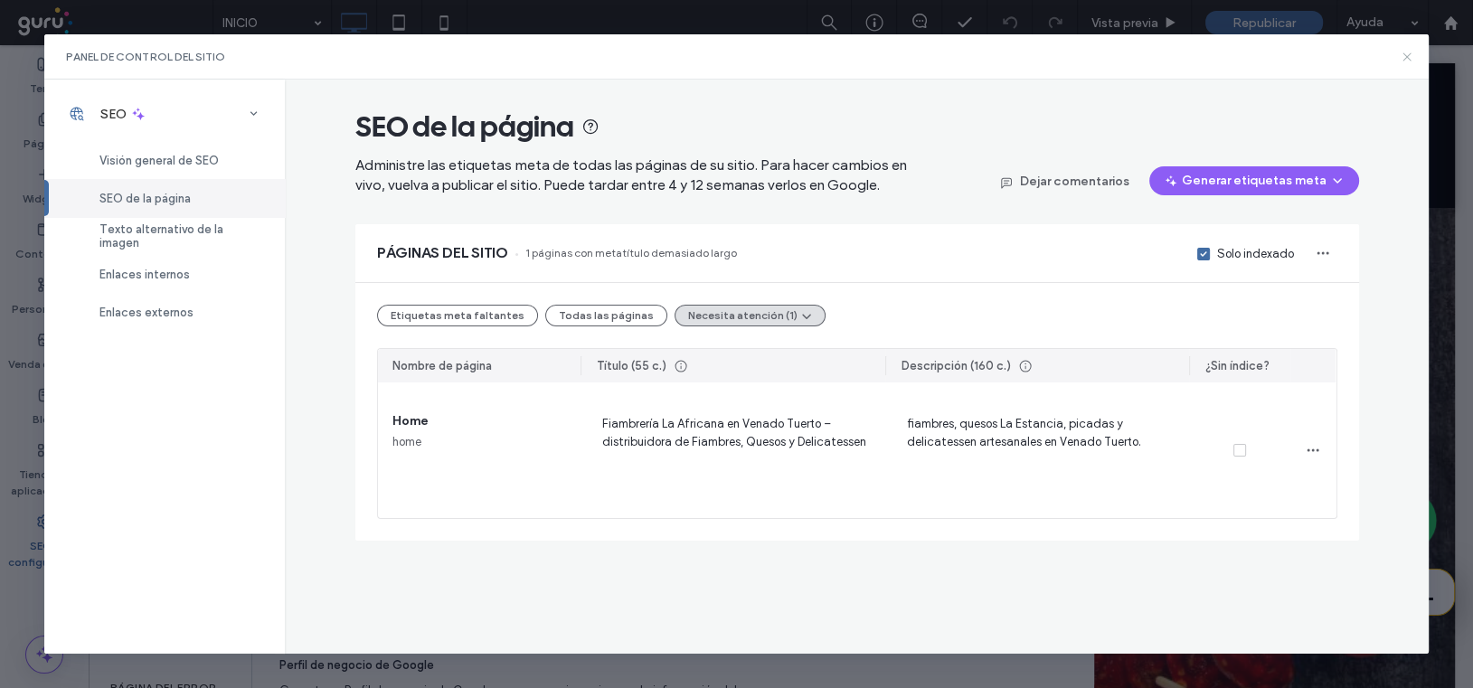
drag, startPoint x: 1409, startPoint y: 52, endPoint x: 1315, endPoint y: 10, distance: 102.4
click at [1409, 52] on icon at bounding box center [1407, 57] width 14 height 14
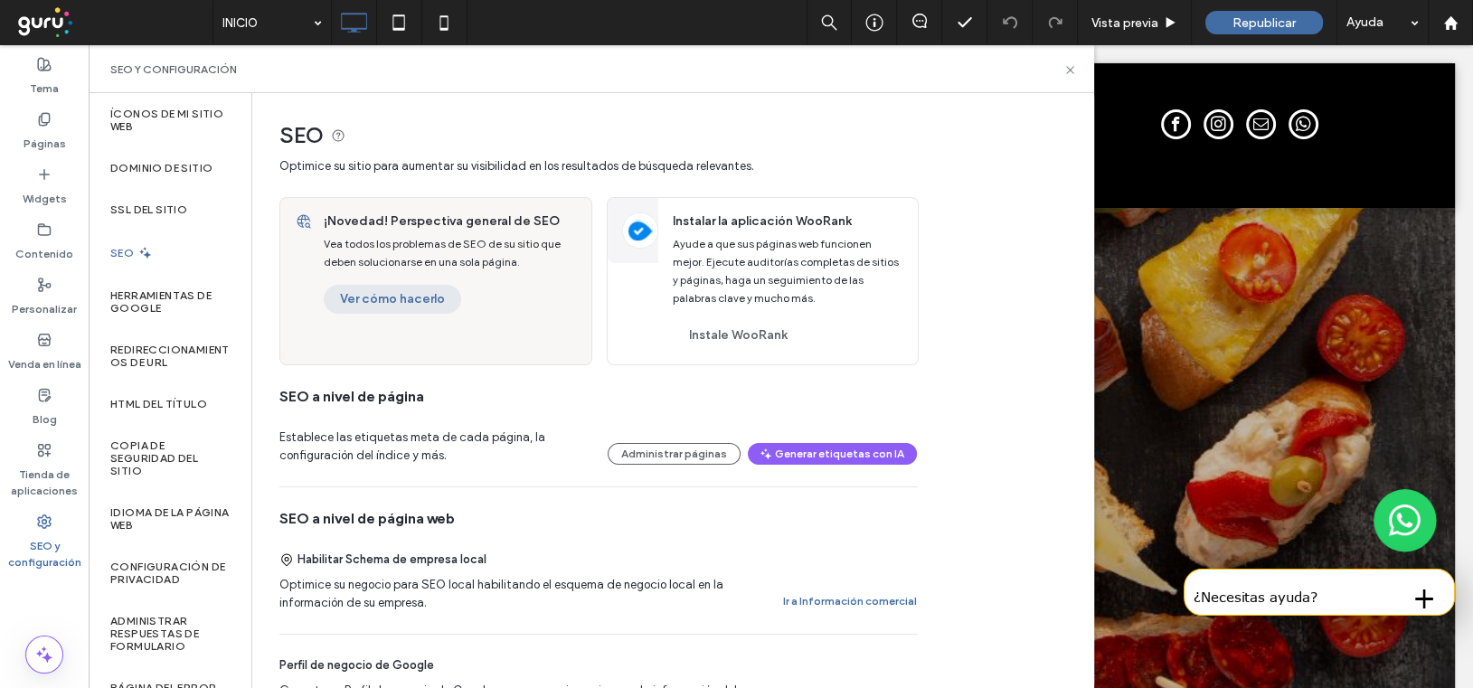
click at [373, 303] on button "Ver cómo hacerlo" at bounding box center [392, 299] width 137 height 29
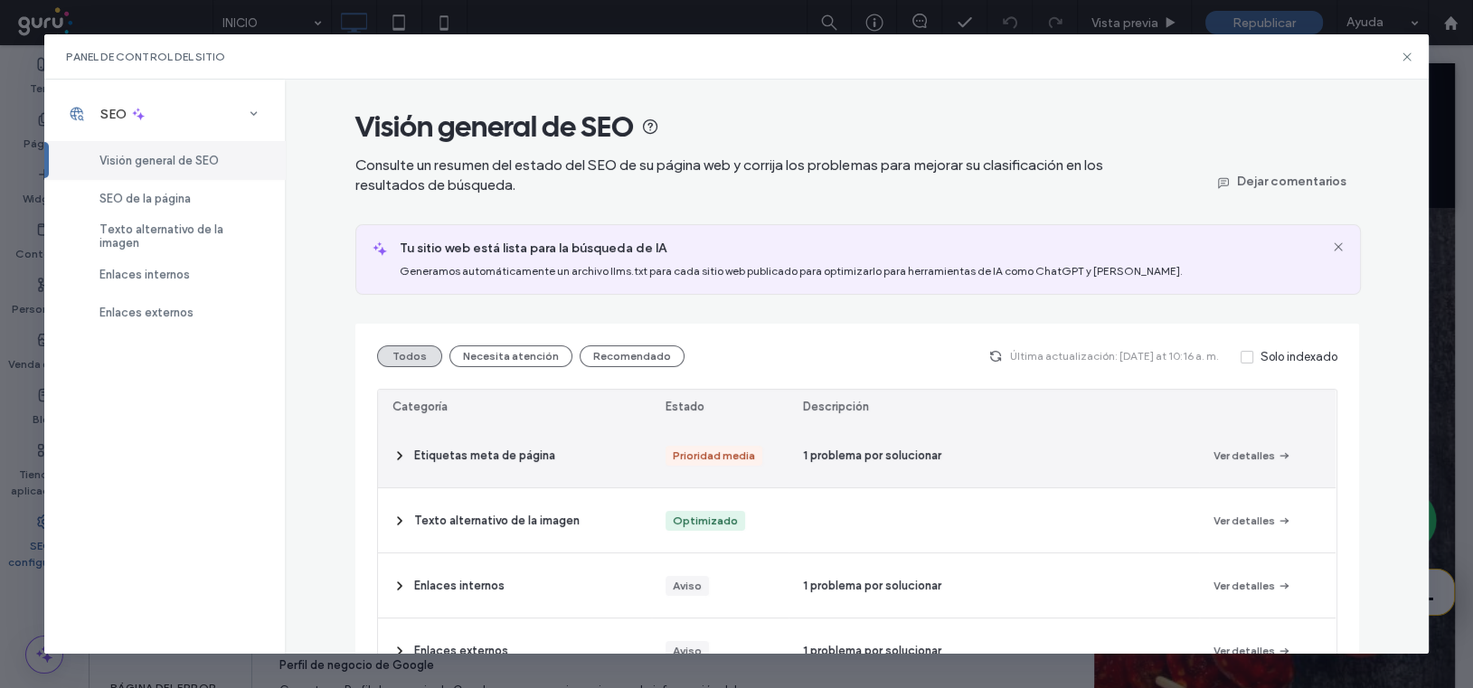
click at [727, 456] on div "Prioridad media" at bounding box center [714, 456] width 82 height 20
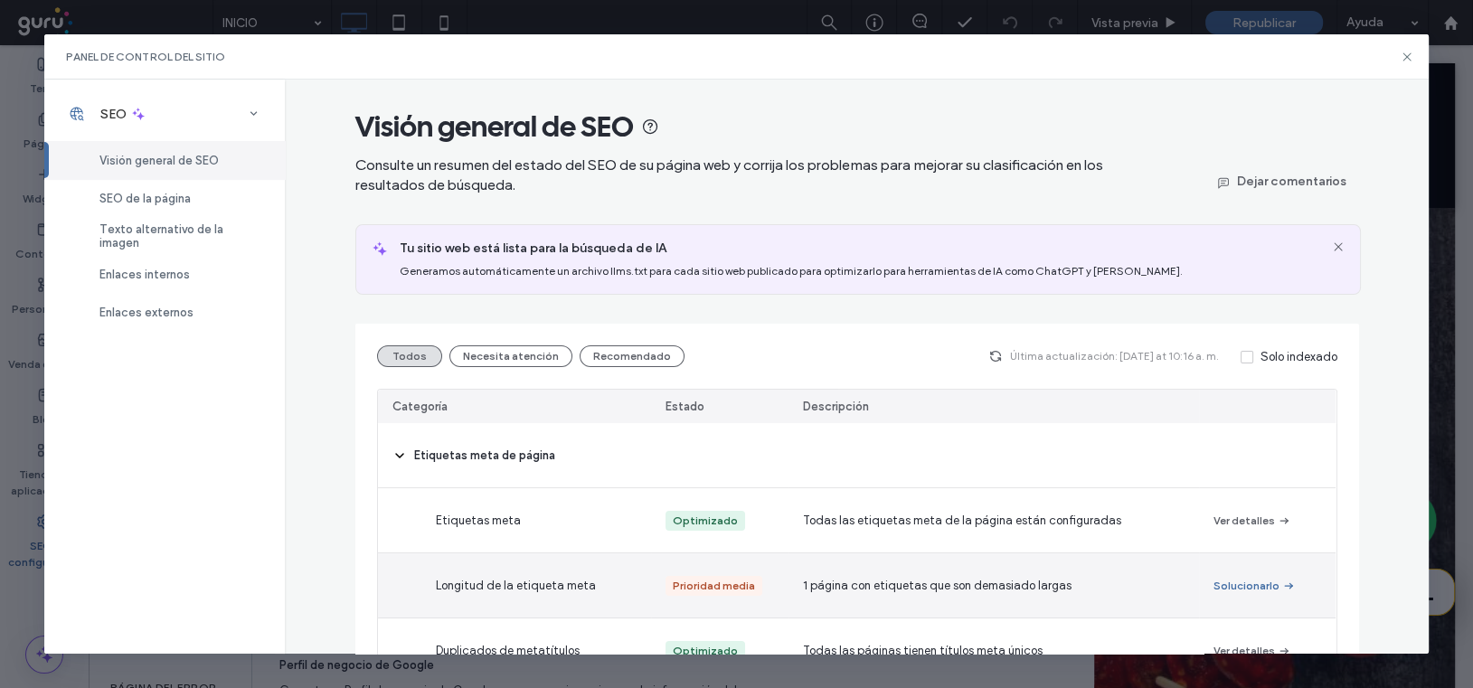
click at [1245, 583] on button "Solucionarlo" at bounding box center [1254, 586] width 82 height 22
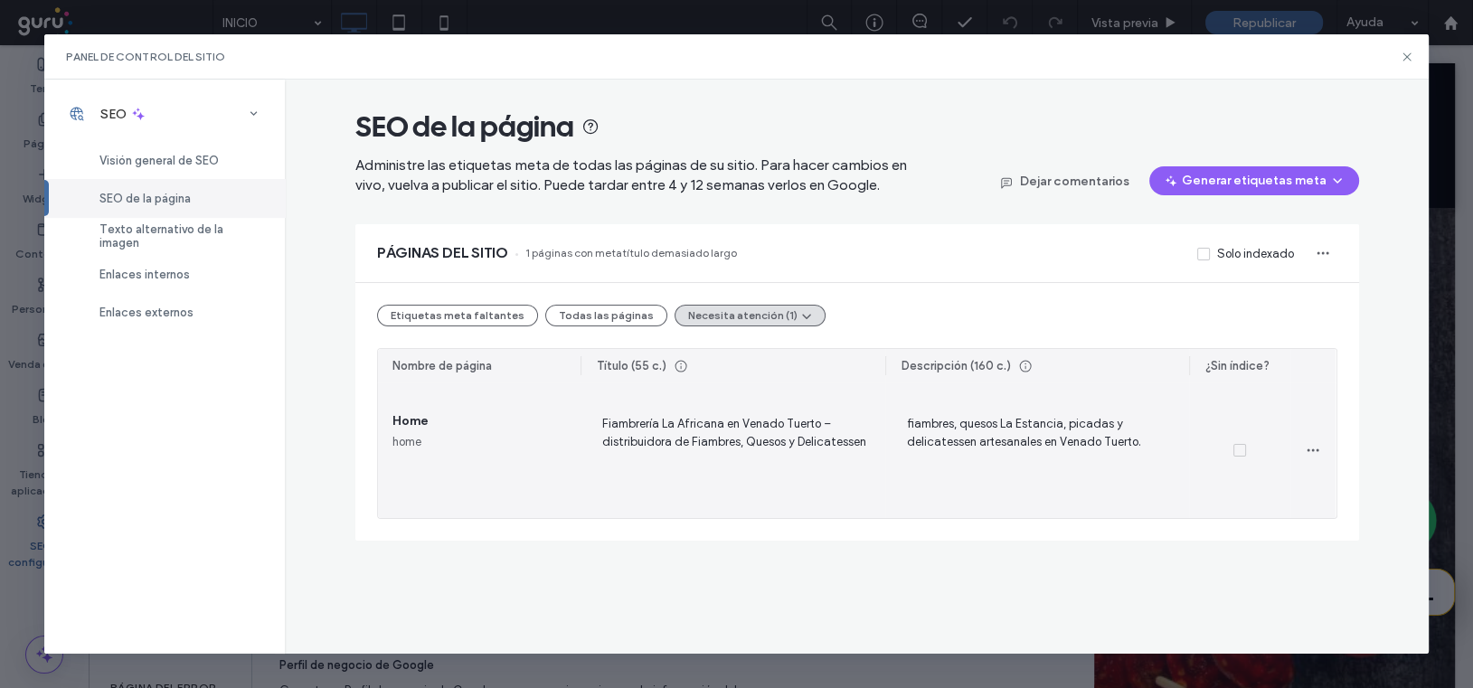
click at [748, 441] on span "Fiambrería La Africana en Venado Tuerto – distribuidora de Fiambres, Quesos y D…" at bounding box center [733, 450] width 276 height 74
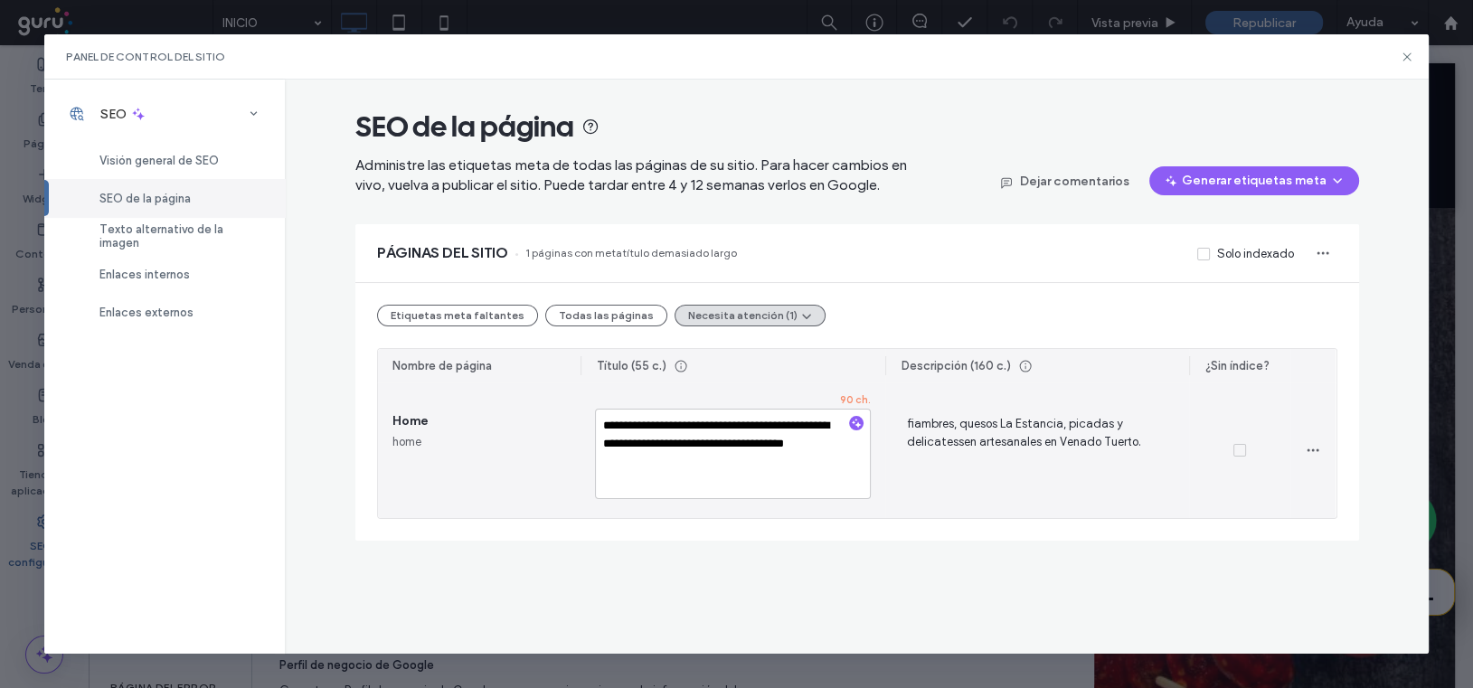
drag, startPoint x: 672, startPoint y: 468, endPoint x: 590, endPoint y: 448, distance: 83.8
click at [590, 448] on div "**********" at bounding box center [732, 450] width 305 height 136
type textarea "**********"
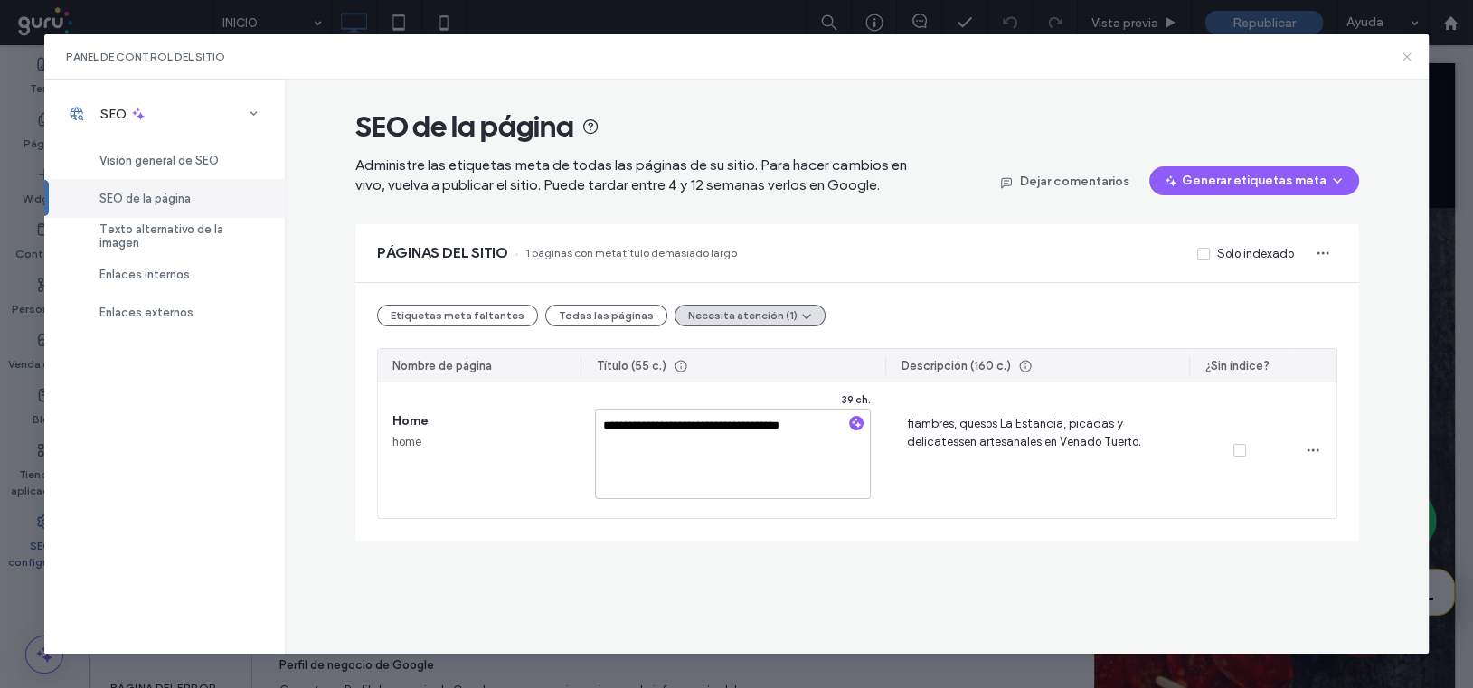
click at [1406, 55] on icon at bounding box center [1407, 57] width 14 height 14
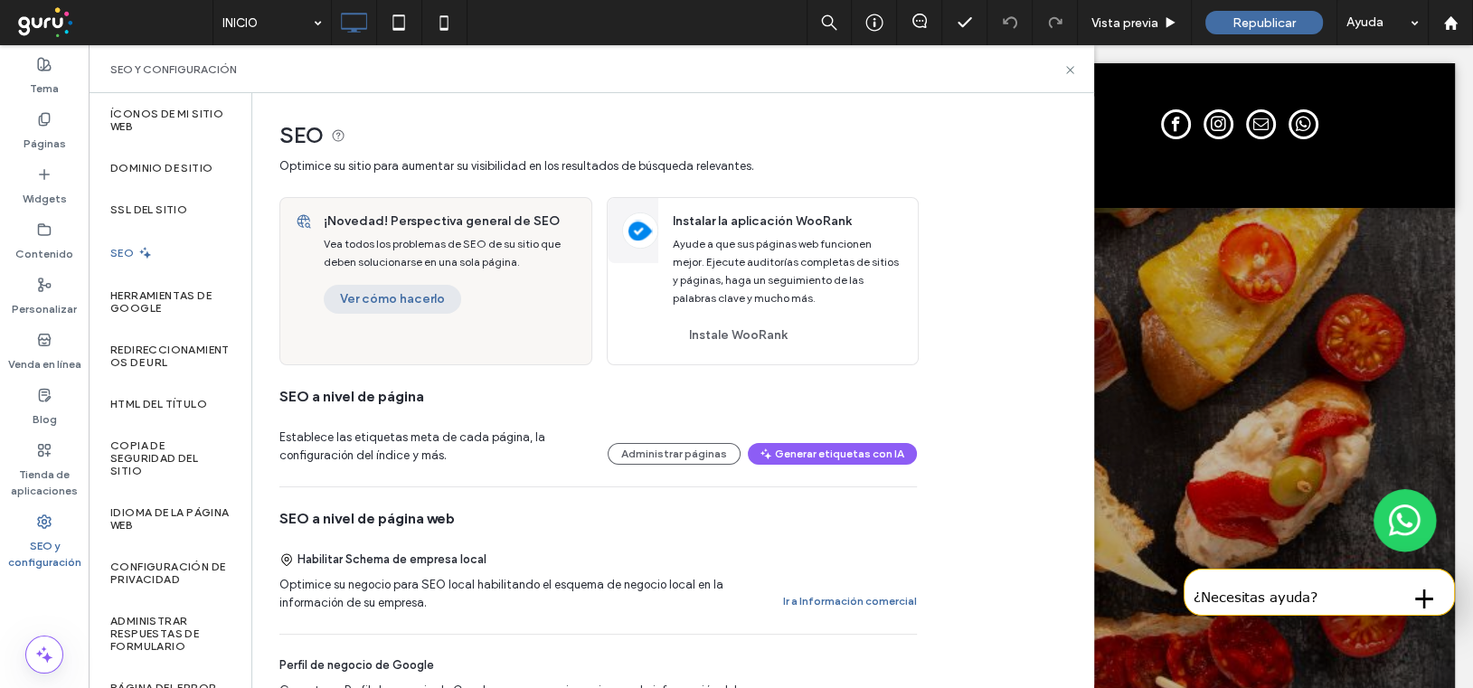
click at [397, 300] on button "Ver cómo hacerlo" at bounding box center [392, 299] width 137 height 29
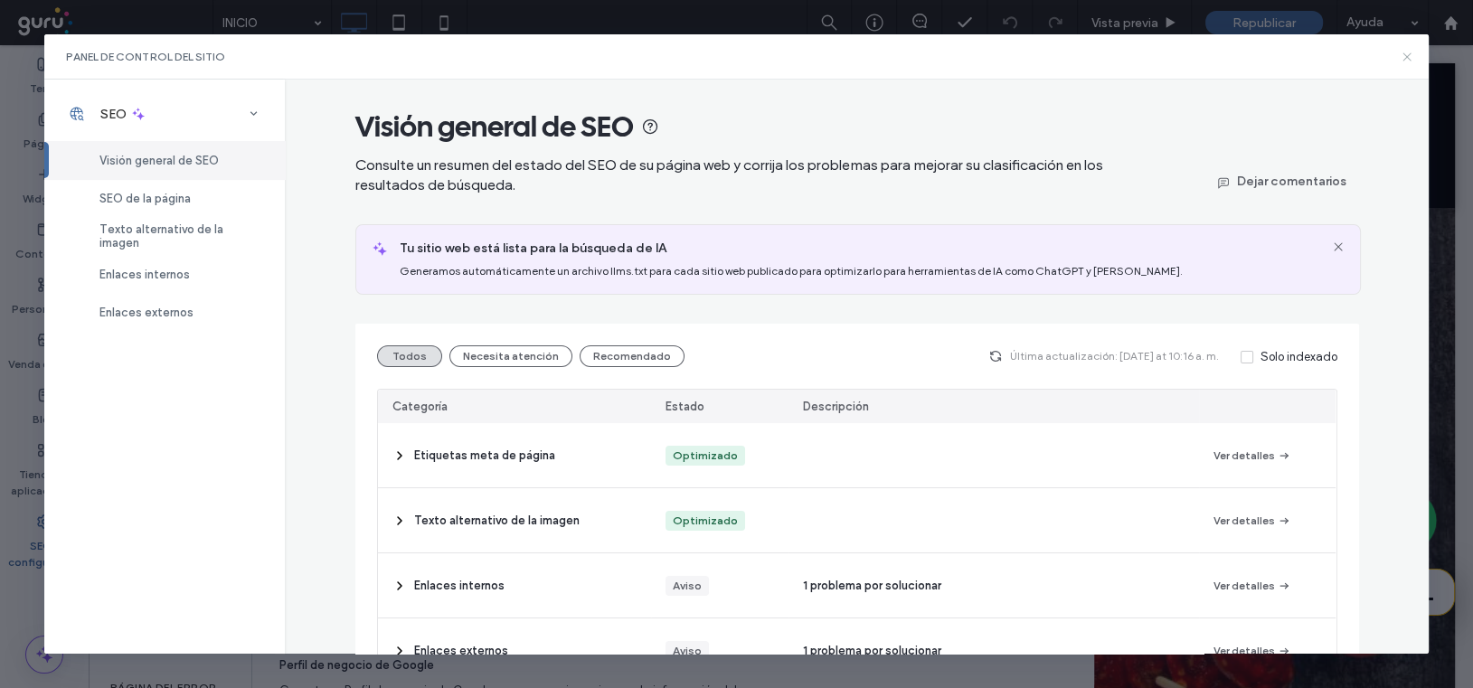
click at [1406, 56] on use at bounding box center [1407, 56] width 8 height 8
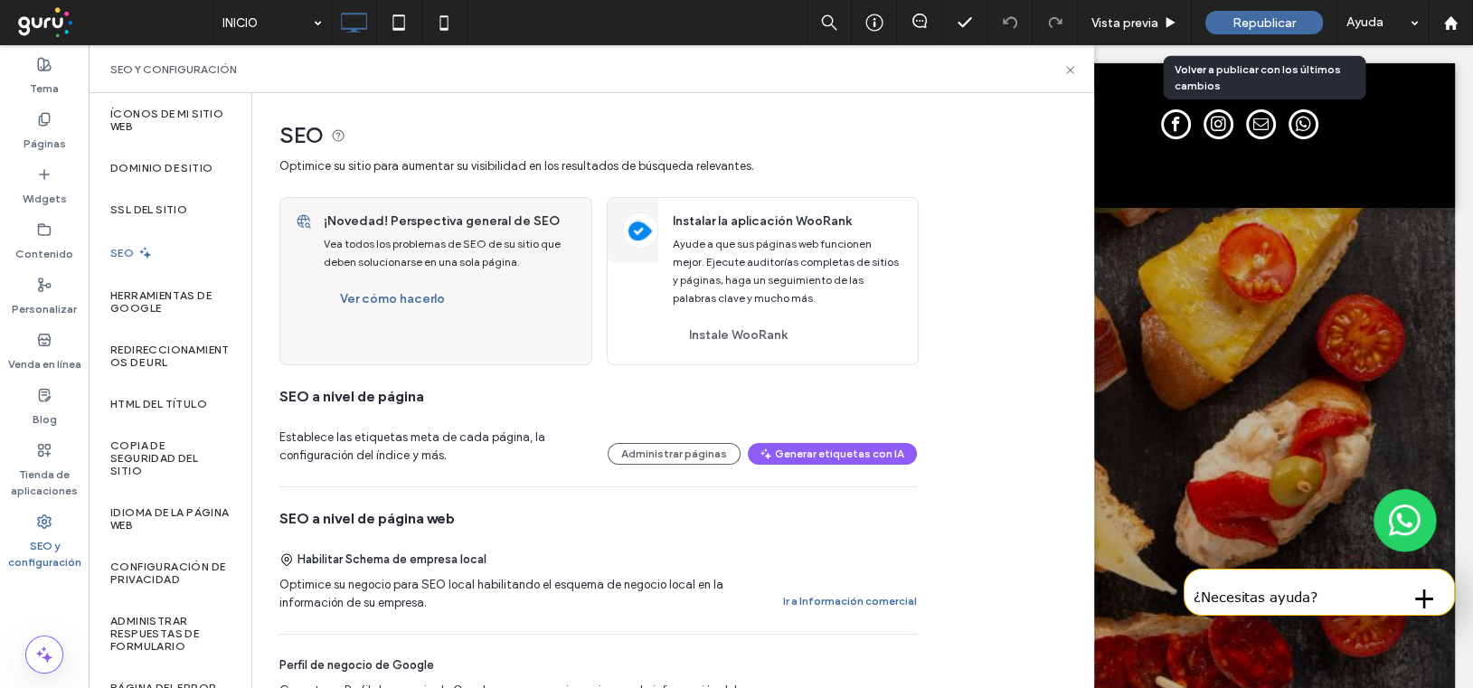
click at [1211, 21] on div "Republicar" at bounding box center [1264, 23] width 118 height 24
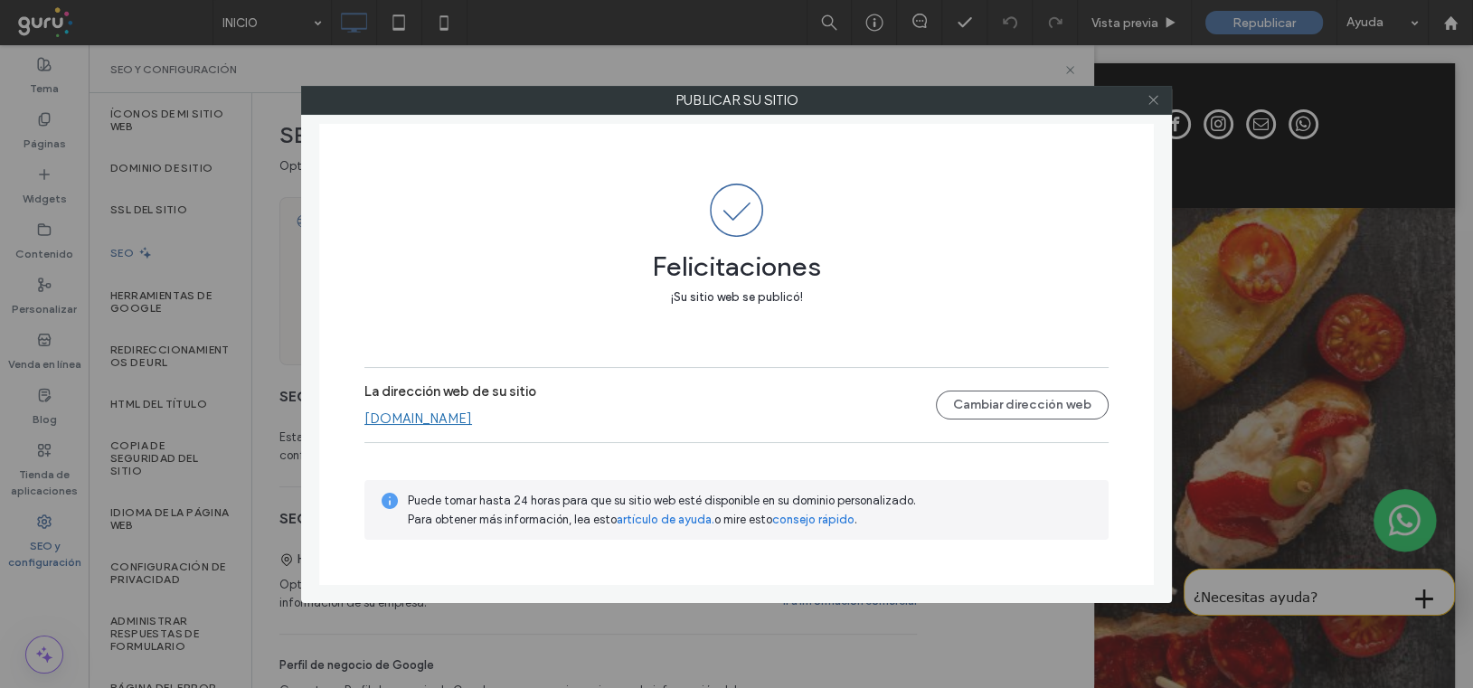
click at [1151, 98] on use at bounding box center [1152, 100] width 9 height 9
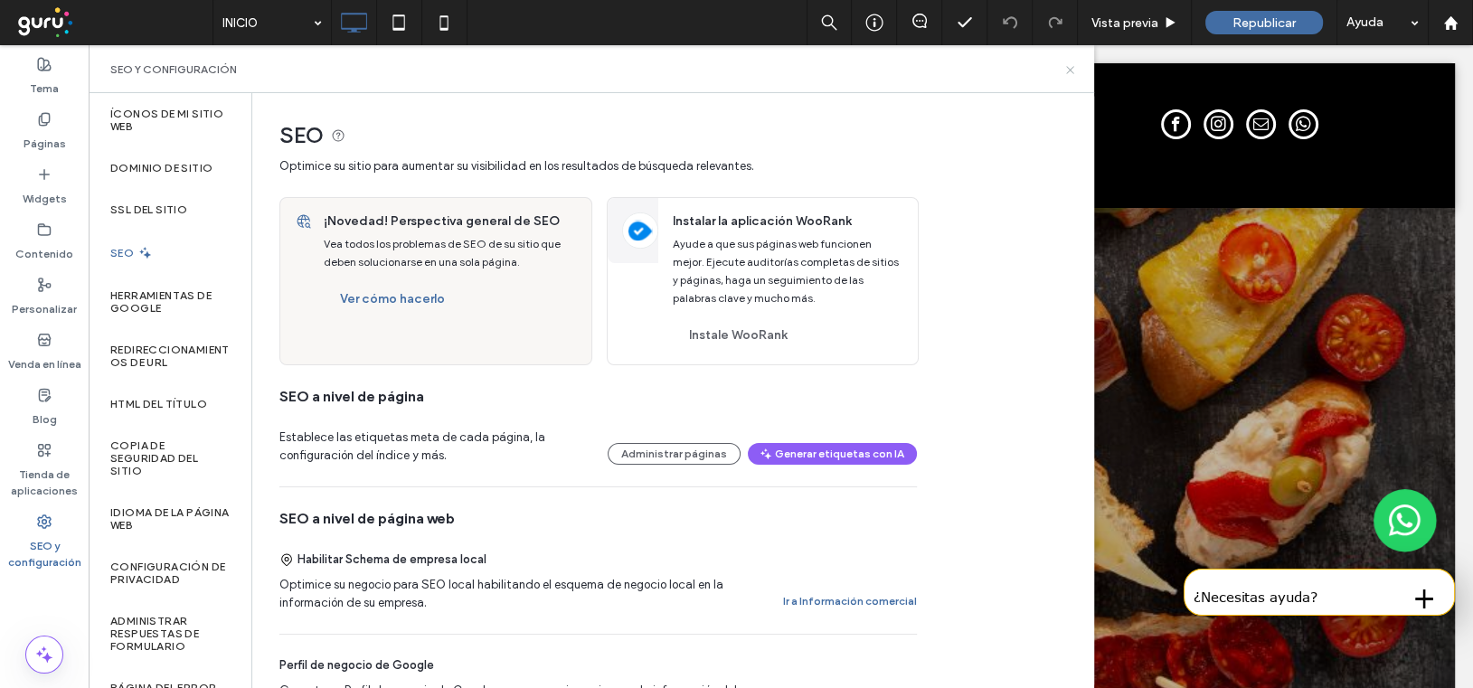
click at [1070, 70] on icon at bounding box center [1070, 70] width 14 height 14
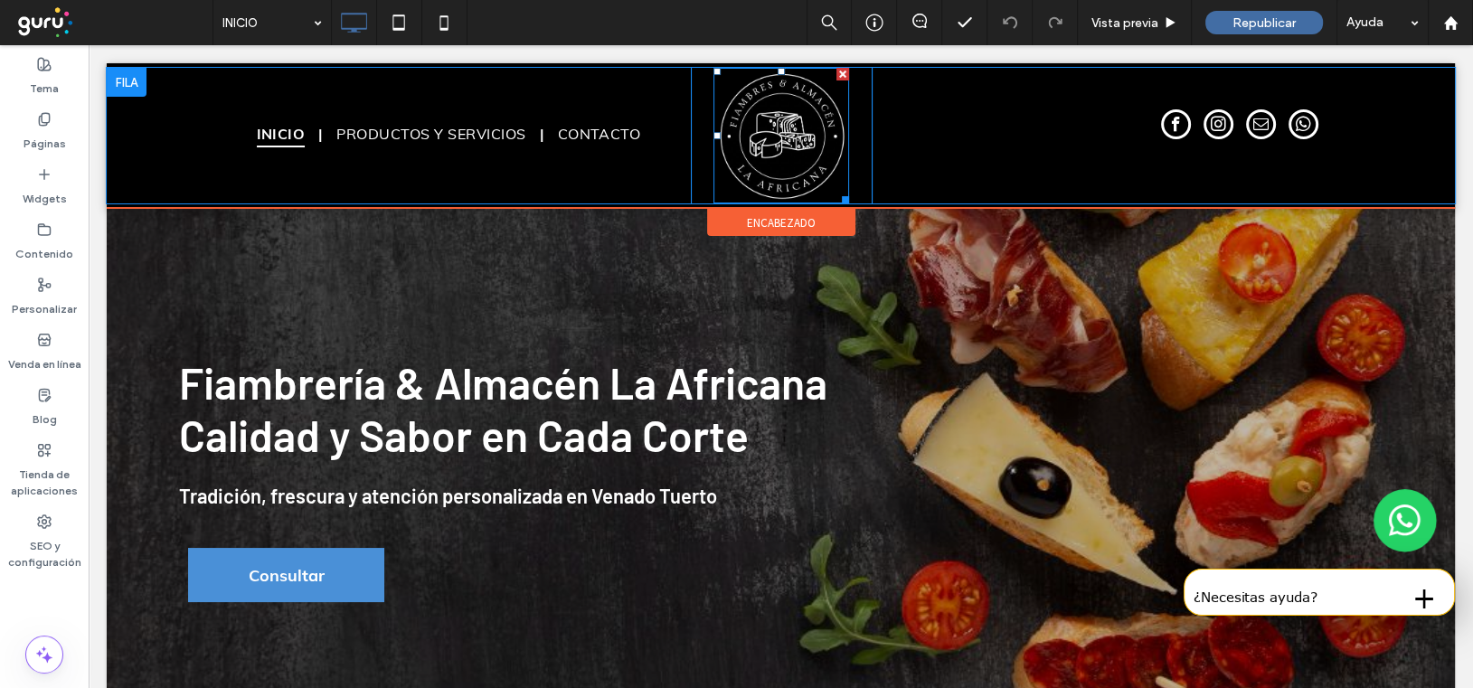
click at [787, 143] on img at bounding box center [781, 136] width 137 height 136
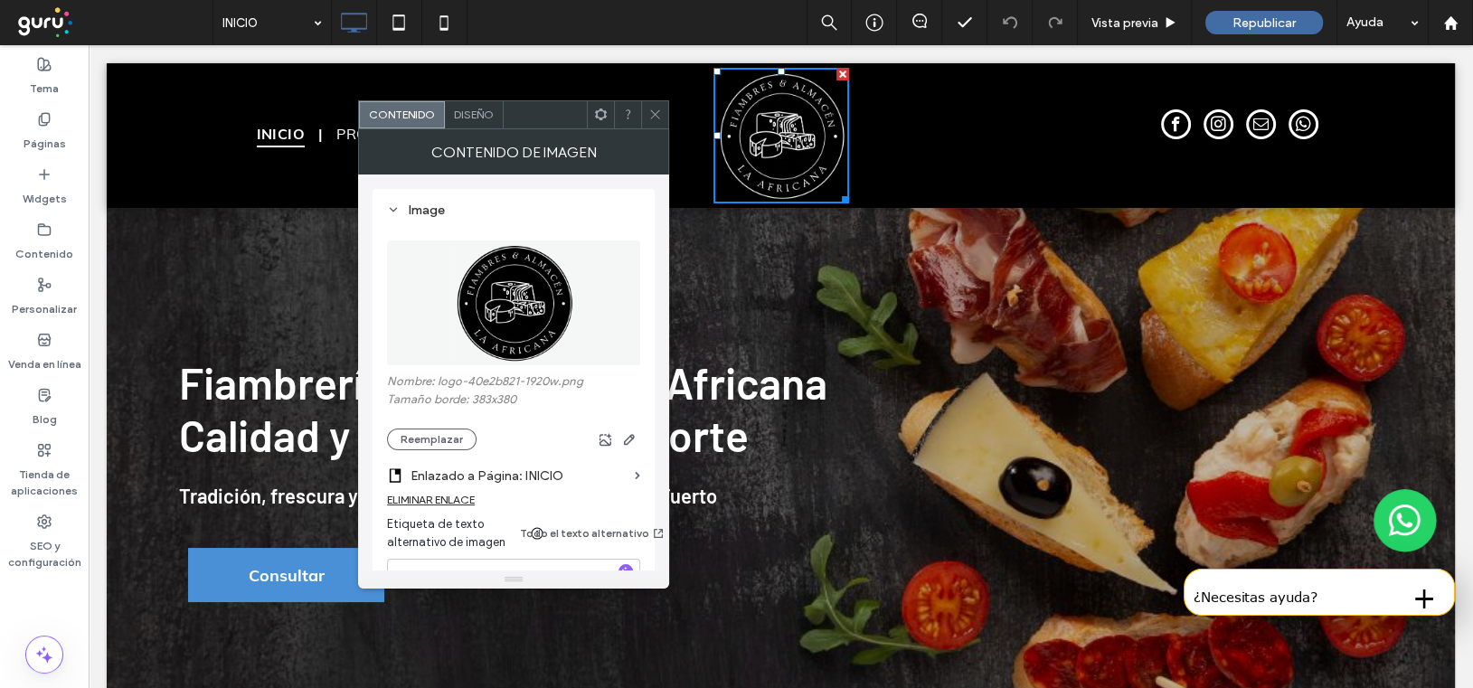
click at [473, 113] on span "Diseño" at bounding box center [474, 115] width 40 height 14
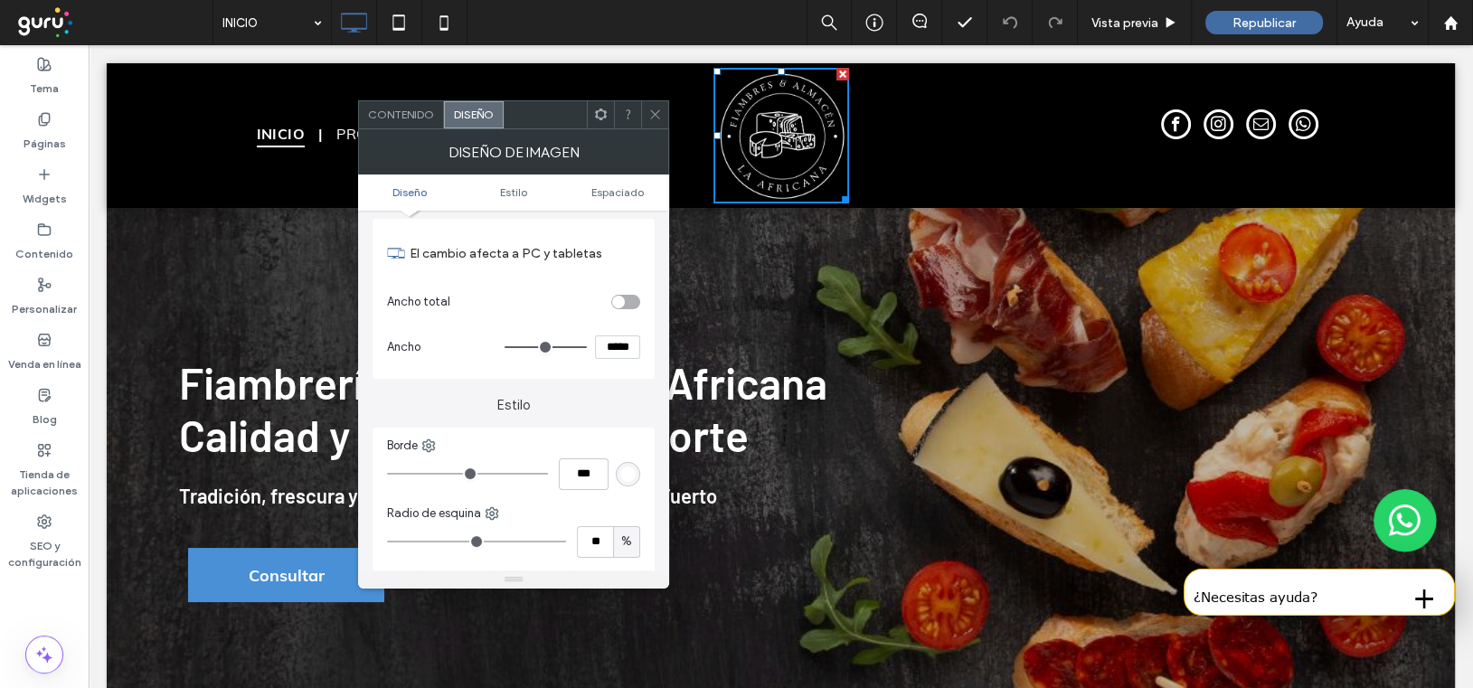
scroll to position [362, 0]
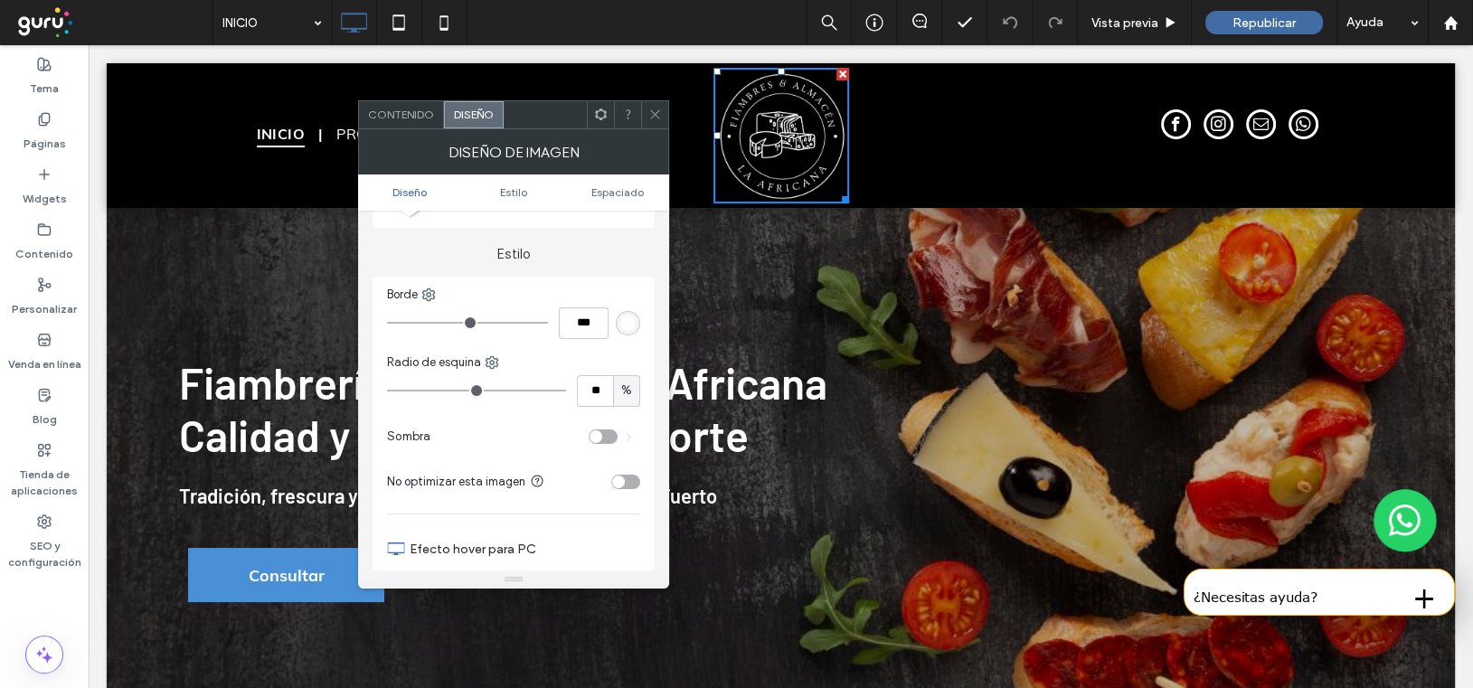
click at [631, 481] on div "toggle" at bounding box center [625, 482] width 29 height 14
click at [655, 114] on icon at bounding box center [655, 115] width 14 height 14
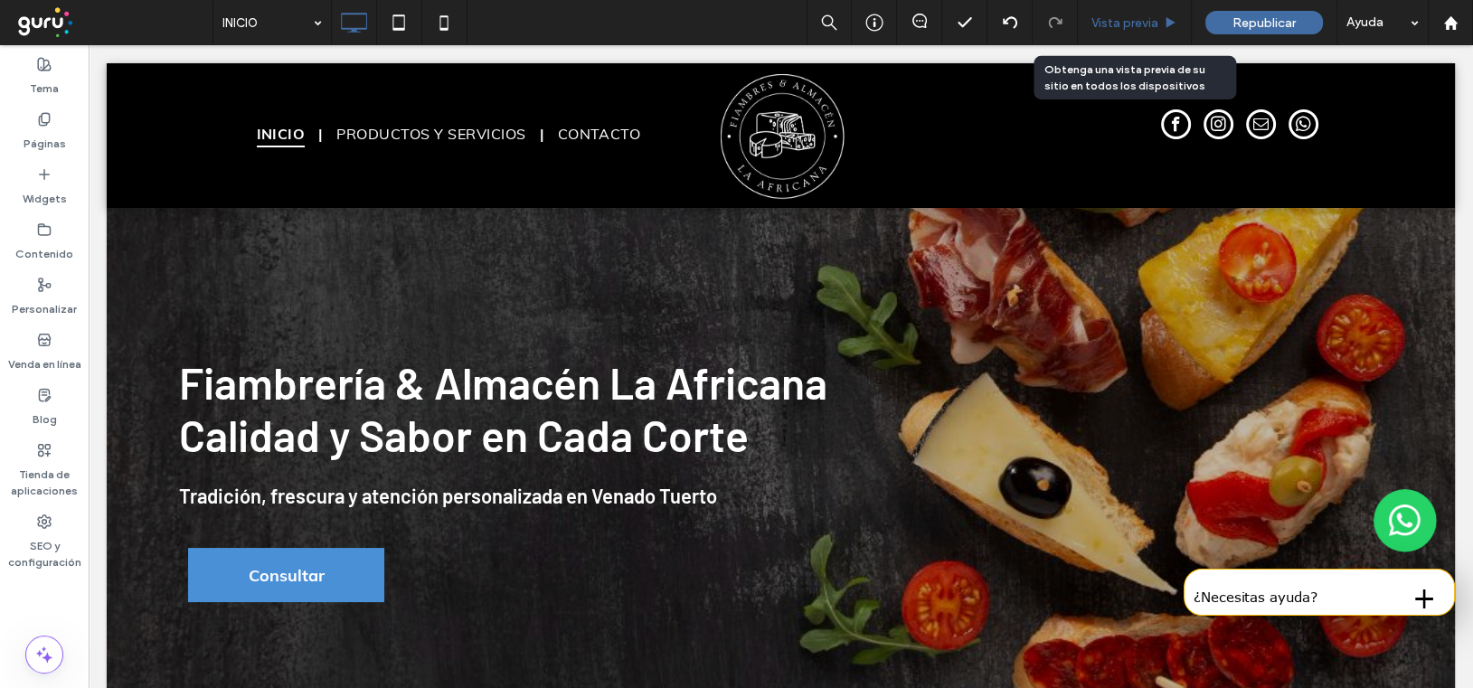
click at [1129, 24] on span "Vista previa" at bounding box center [1124, 22] width 67 height 15
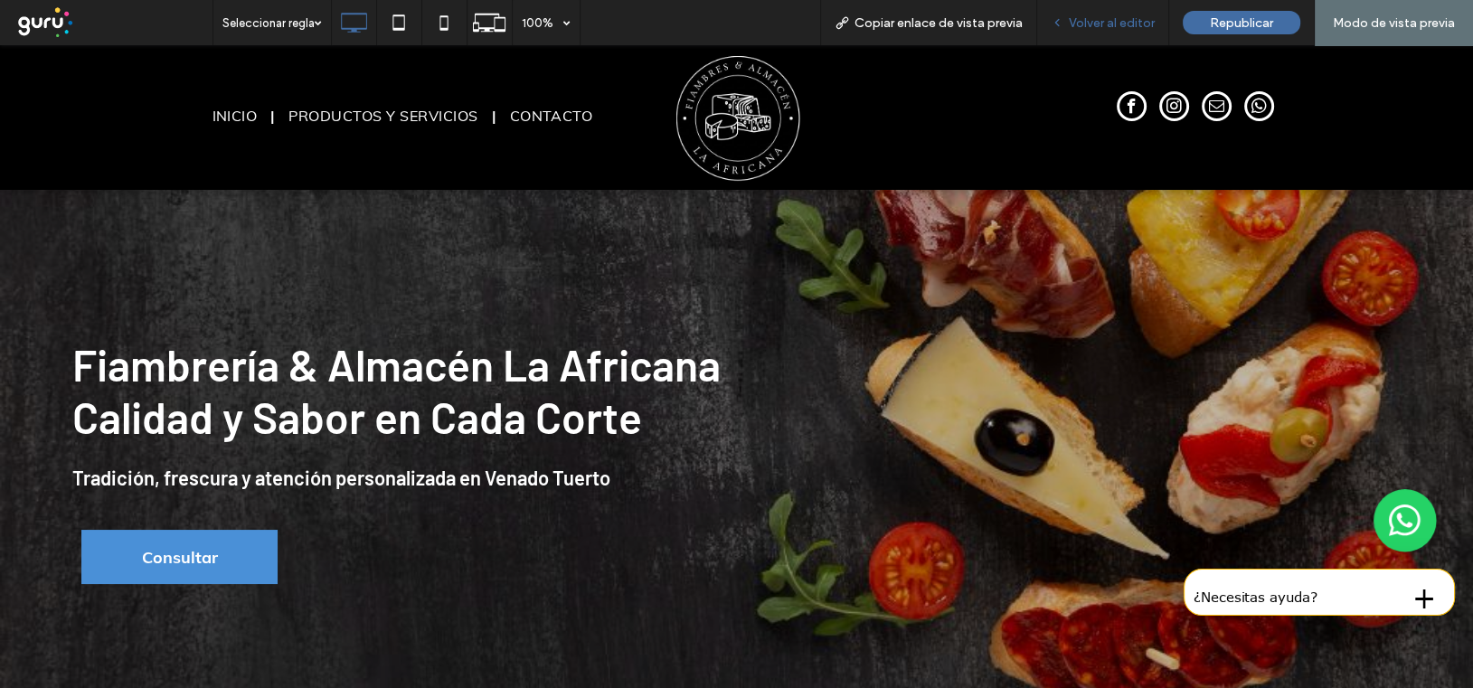
drag, startPoint x: 1089, startPoint y: 18, endPoint x: 894, endPoint y: 87, distance: 206.2
click at [1089, 18] on span "Volver al editor" at bounding box center [1112, 22] width 86 height 15
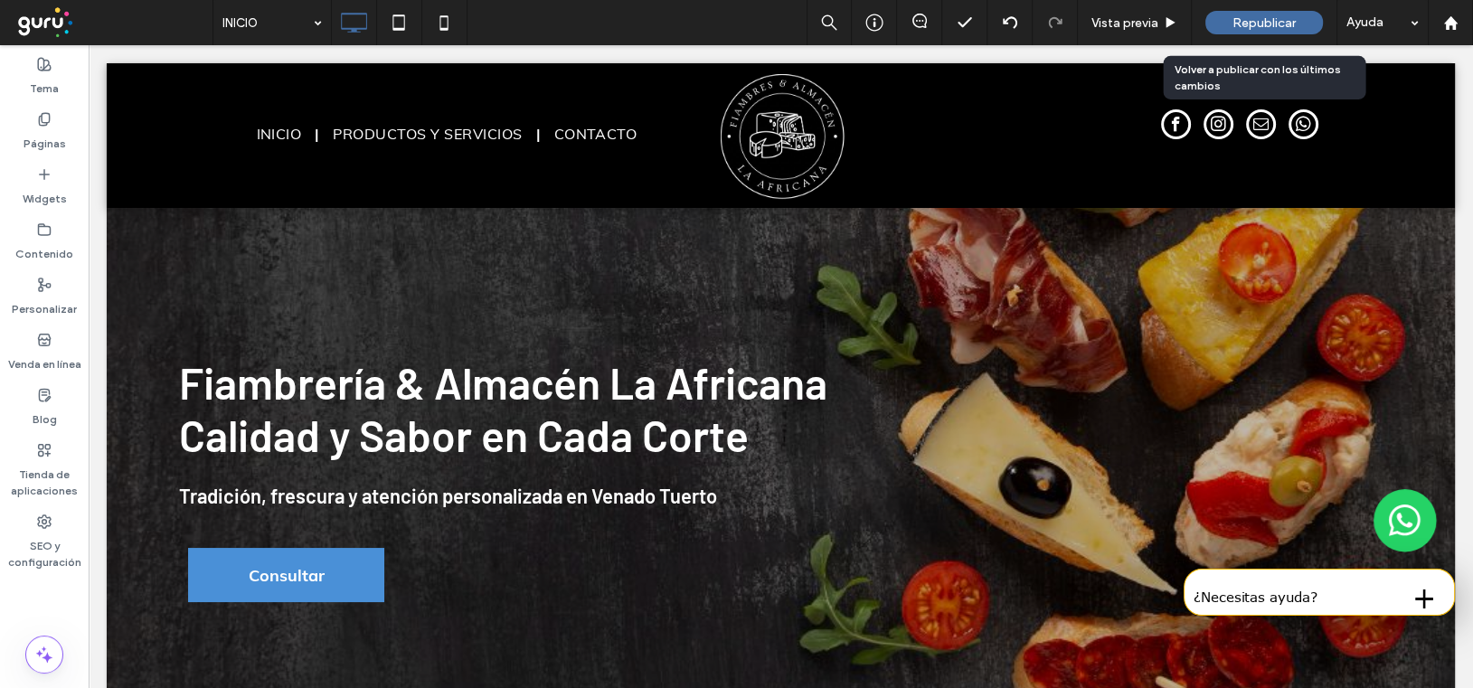
click at [1256, 21] on span "Republicar" at bounding box center [1263, 22] width 63 height 15
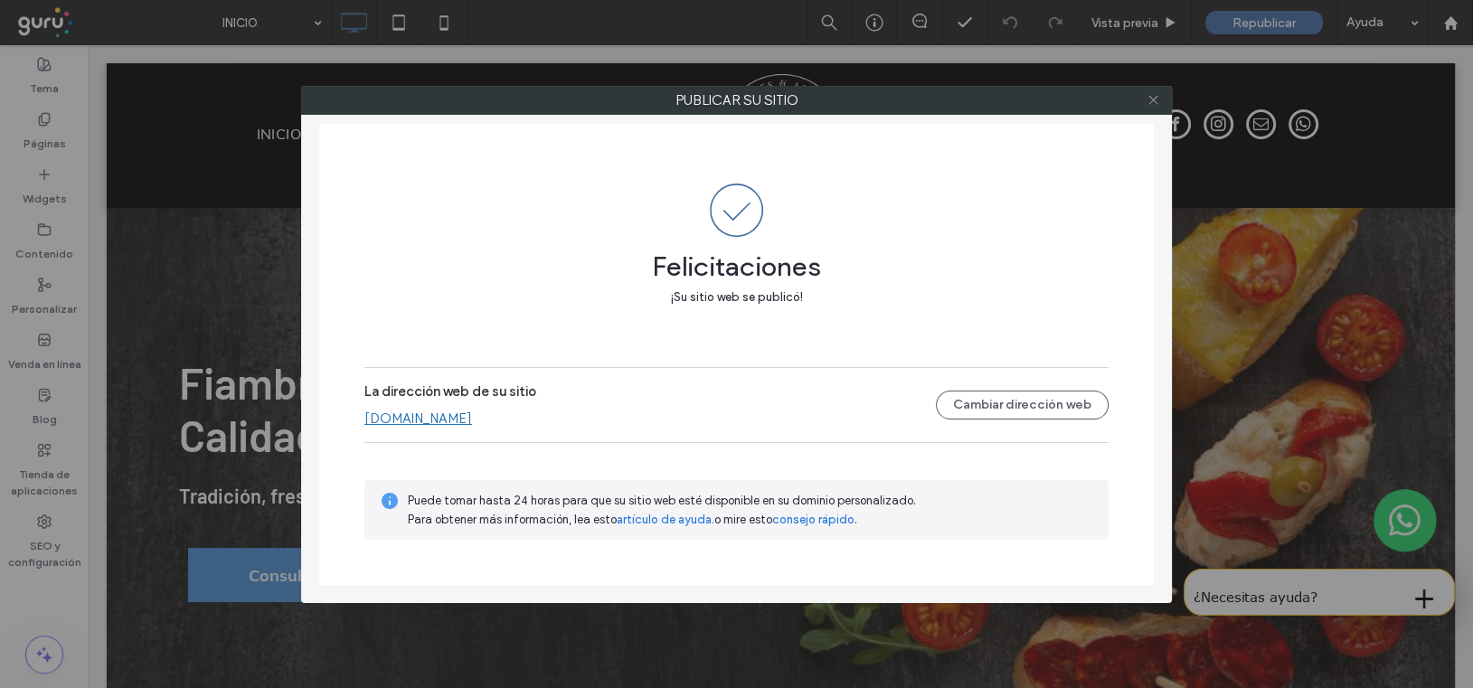
click at [1150, 99] on icon at bounding box center [1153, 100] width 14 height 14
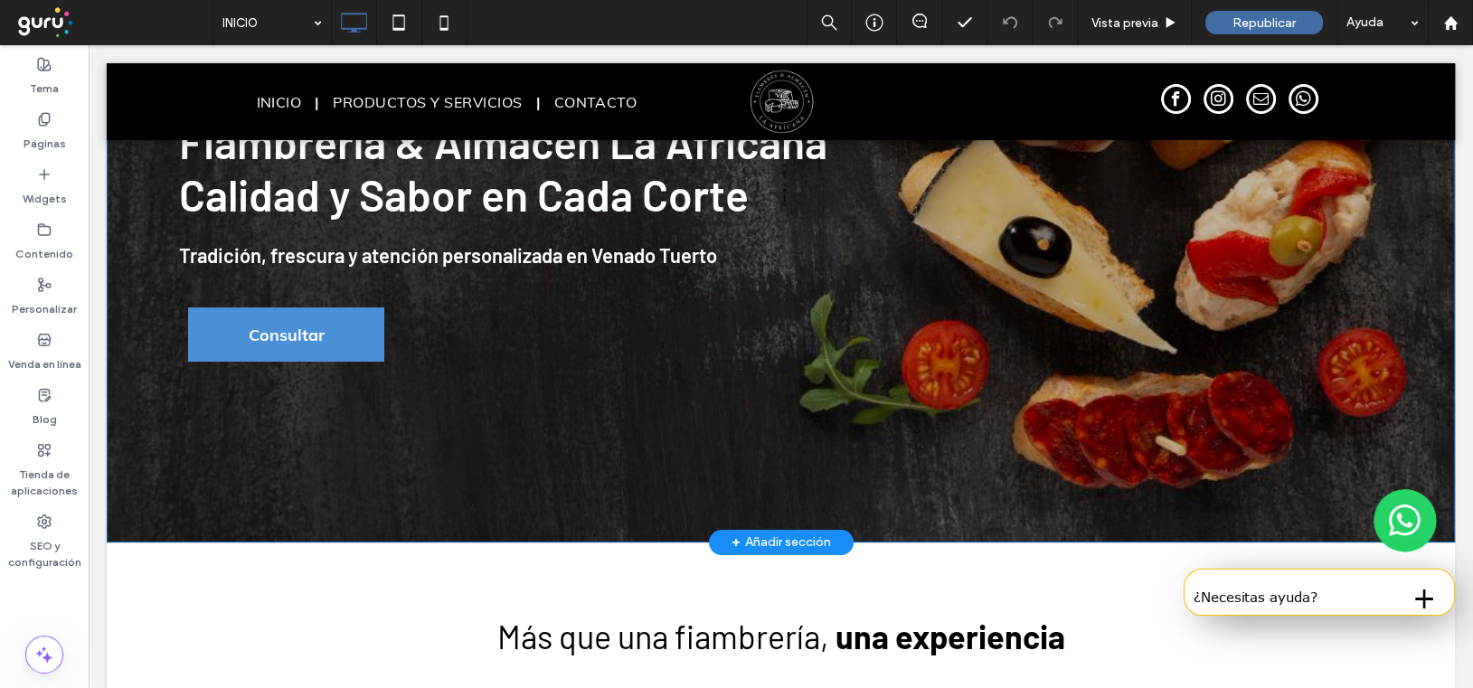
scroll to position [362, 0]
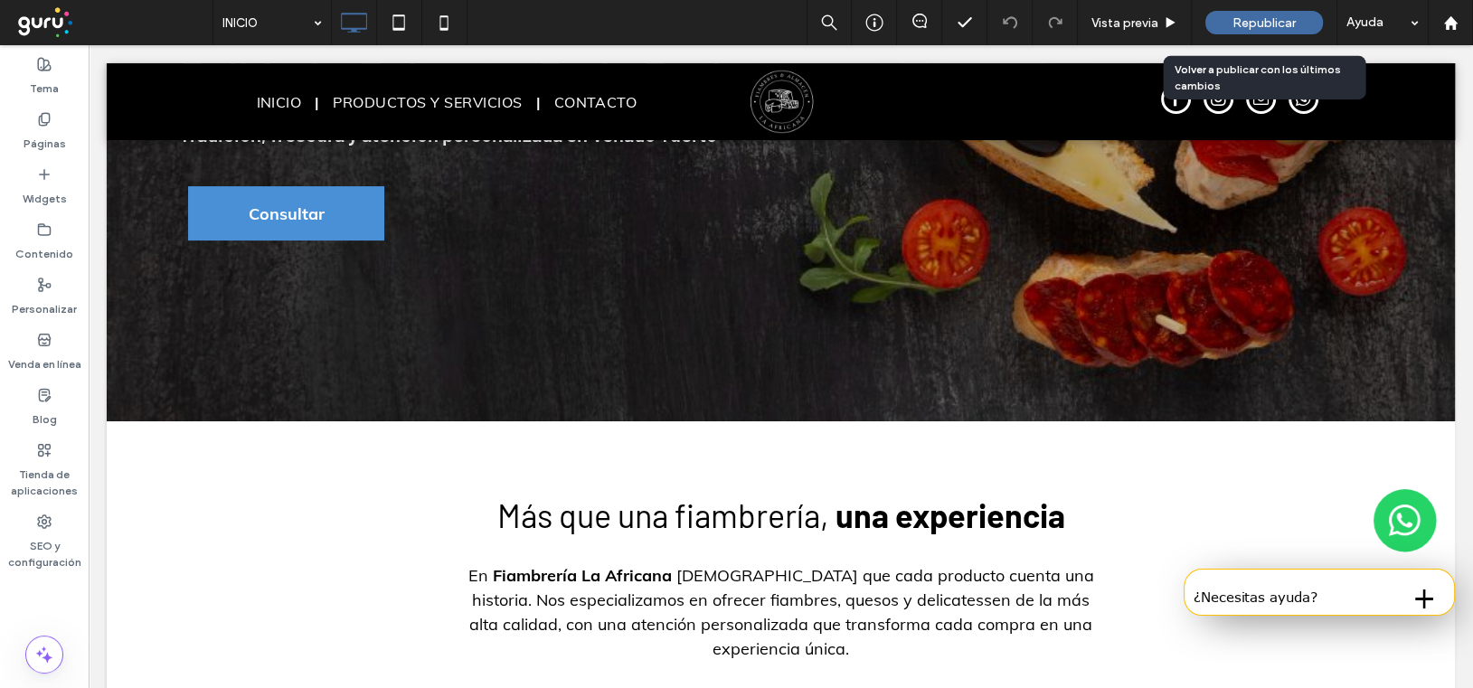
click at [1259, 15] on span "Republicar" at bounding box center [1263, 22] width 63 height 15
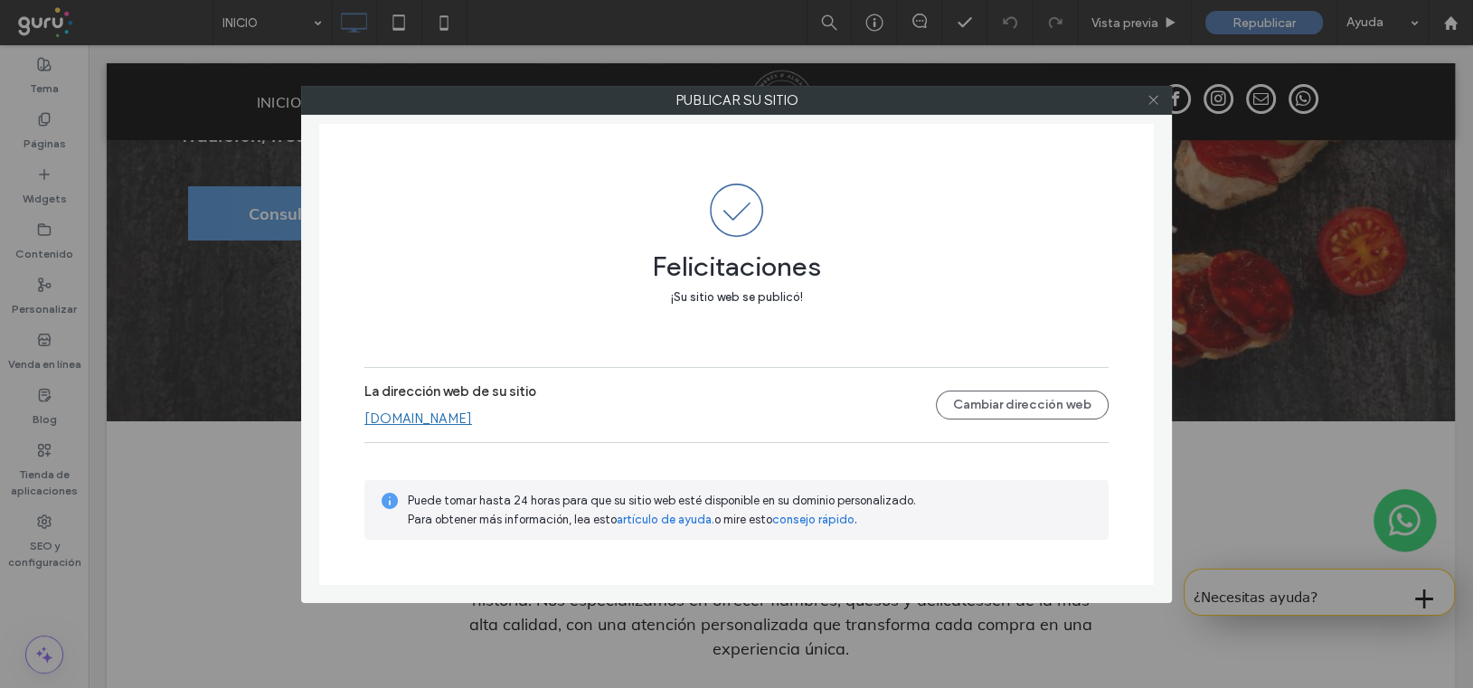
click at [1153, 99] on icon at bounding box center [1153, 100] width 14 height 14
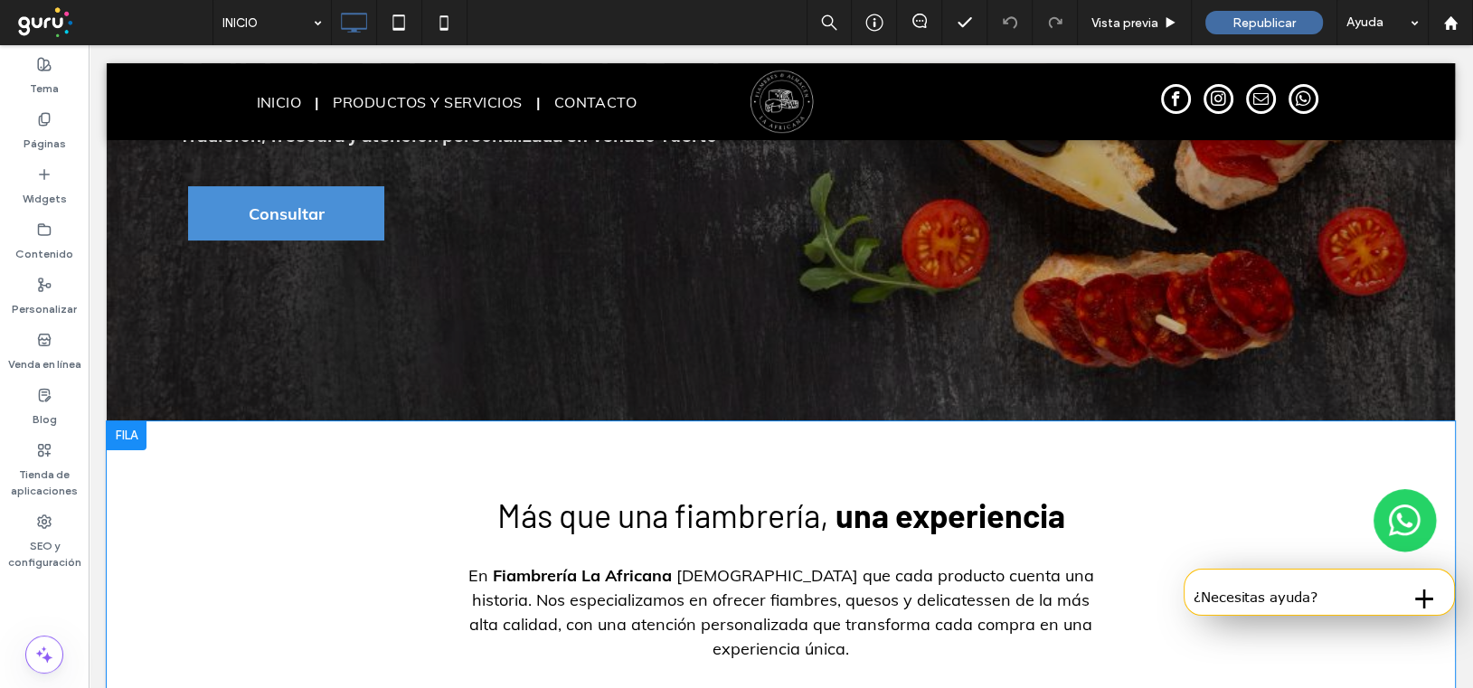
click at [316, 446] on div "Más que una fiambrería, una experiencia En Fiambrería La Africana creemos que c…" at bounding box center [781, 658] width 1085 height 474
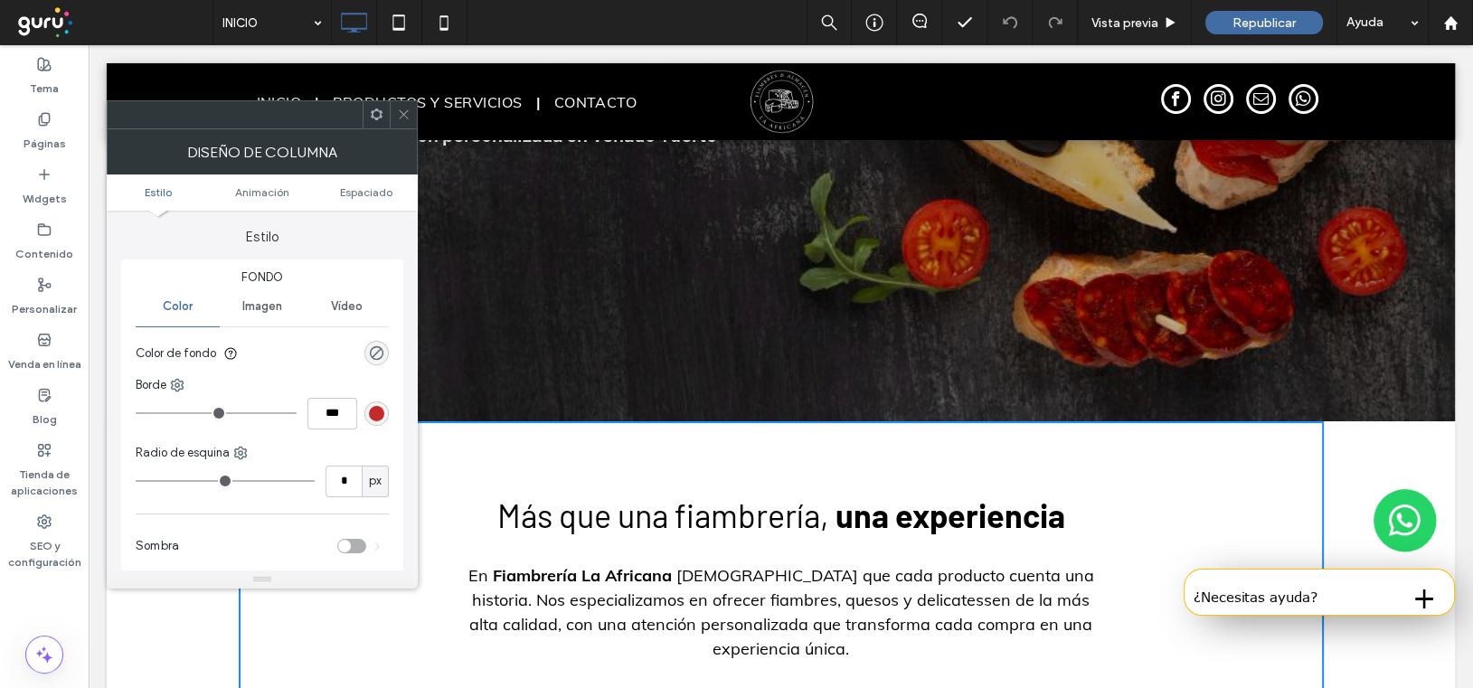
click at [399, 101] on span at bounding box center [404, 114] width 14 height 27
